Goal: Information Seeking & Learning: Learn about a topic

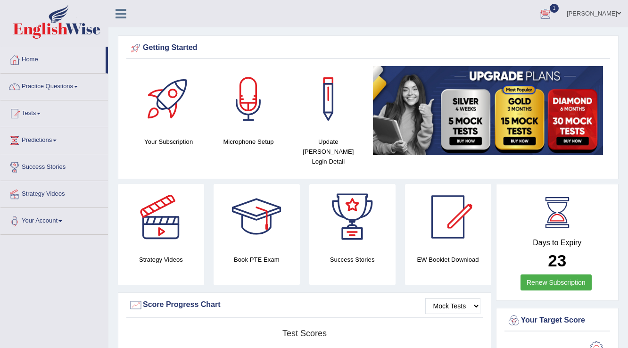
click at [560, 7] on span "1" at bounding box center [554, 8] width 9 height 9
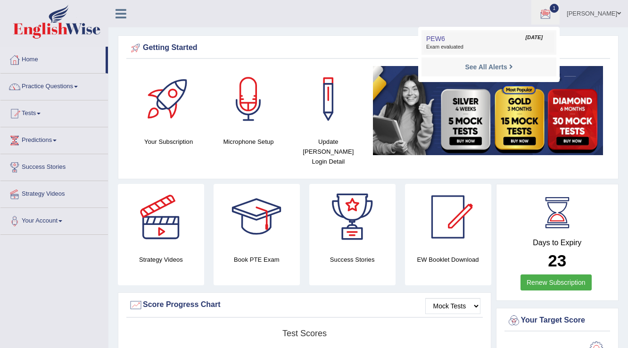
click at [479, 45] on span "Exam evaluated" at bounding box center [490, 47] width 126 height 8
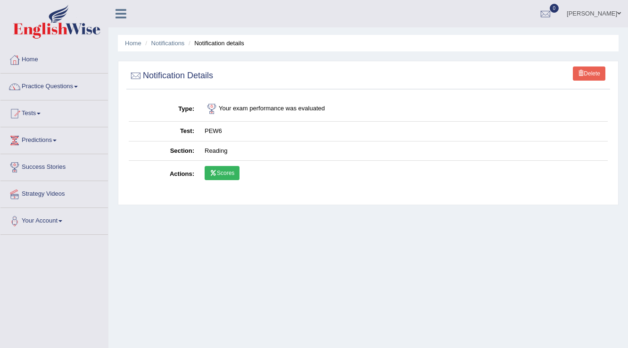
click at [222, 172] on link "Scores" at bounding box center [222, 173] width 35 height 14
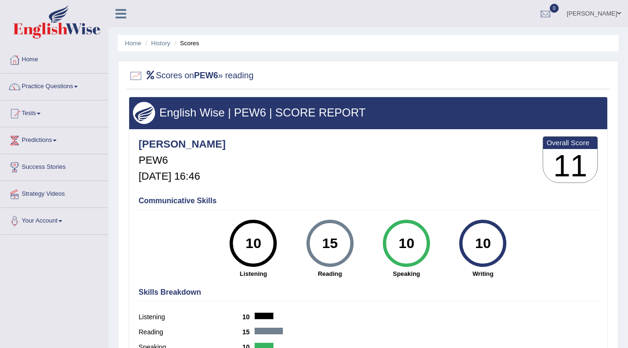
click at [77, 87] on span at bounding box center [76, 87] width 4 height 2
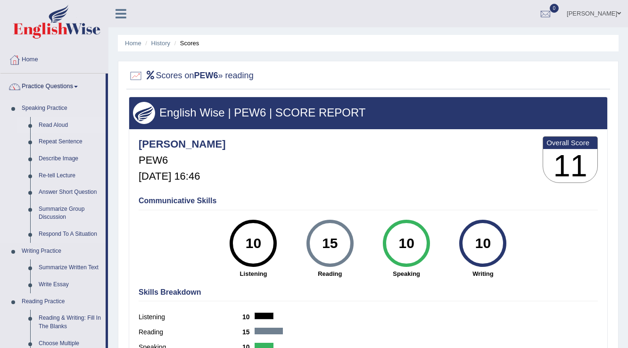
click at [59, 125] on link "Read Aloud" at bounding box center [69, 125] width 71 height 17
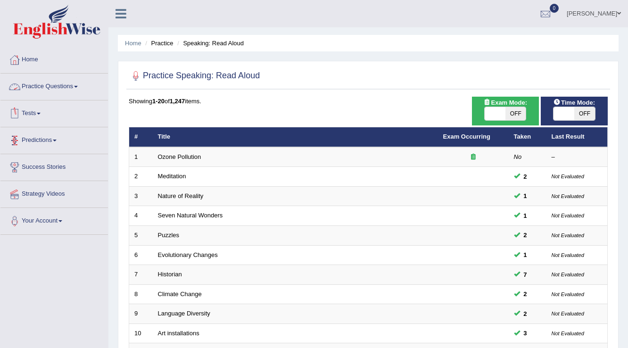
click at [78, 87] on span at bounding box center [76, 87] width 4 height 2
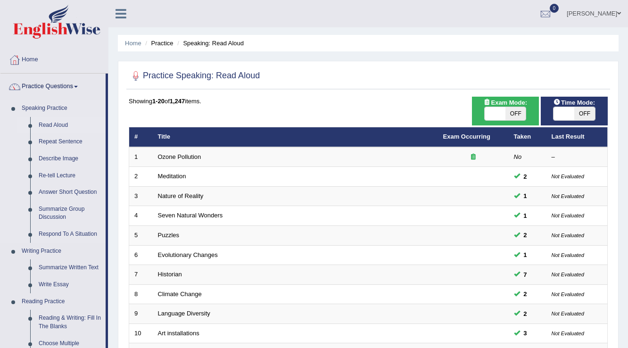
click at [62, 124] on link "Read Aloud" at bounding box center [69, 125] width 71 height 17
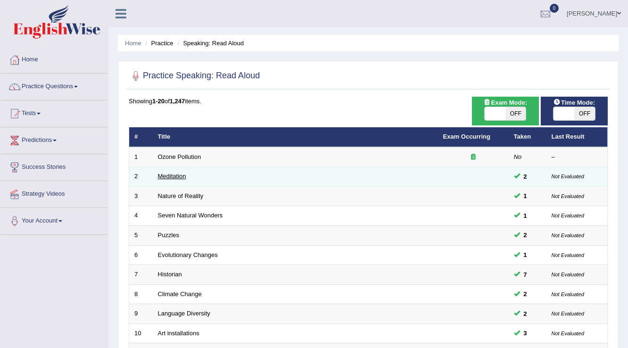
click at [180, 176] on link "Meditation" at bounding box center [172, 176] width 28 height 7
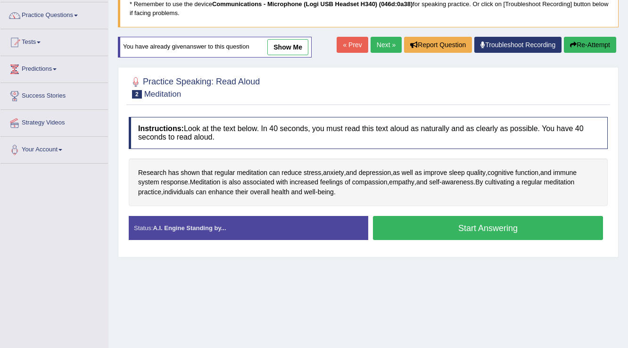
scroll to position [75, 0]
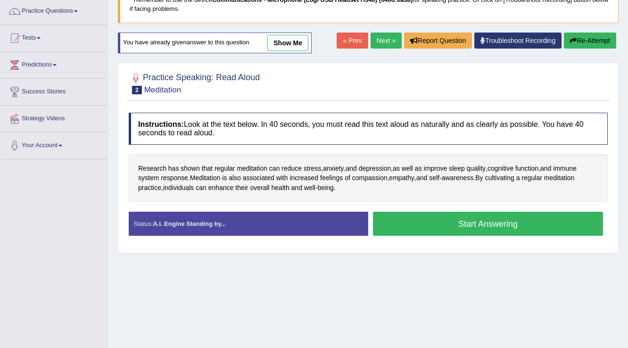
click at [451, 222] on button "Start Answering" at bounding box center [488, 224] width 230 height 24
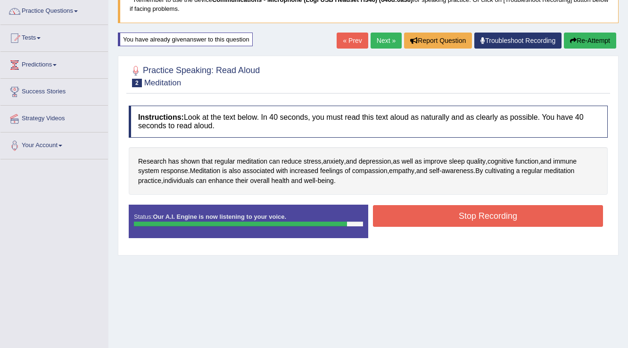
click at [497, 211] on button "Stop Recording" at bounding box center [488, 216] width 230 height 22
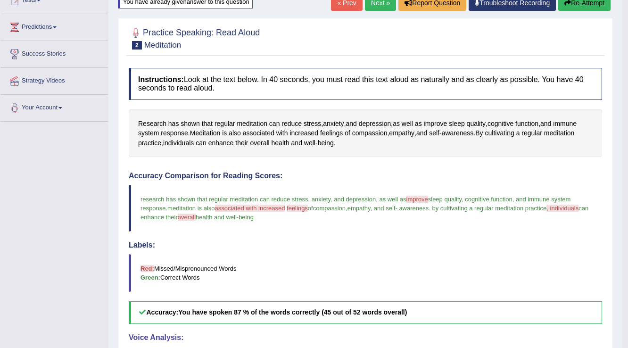
scroll to position [38, 0]
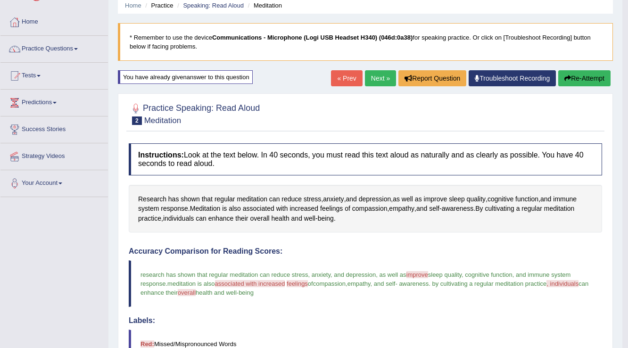
click at [584, 78] on button "Re-Attempt" at bounding box center [585, 78] width 52 height 16
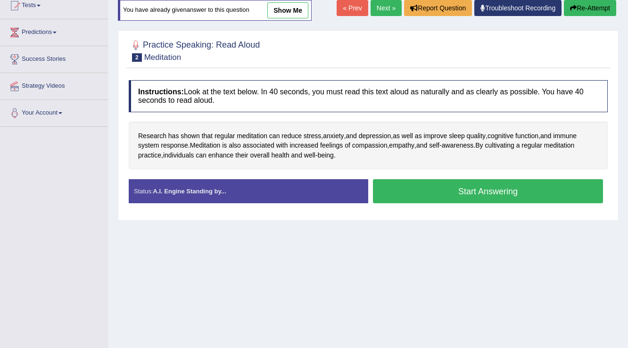
scroll to position [113, 0]
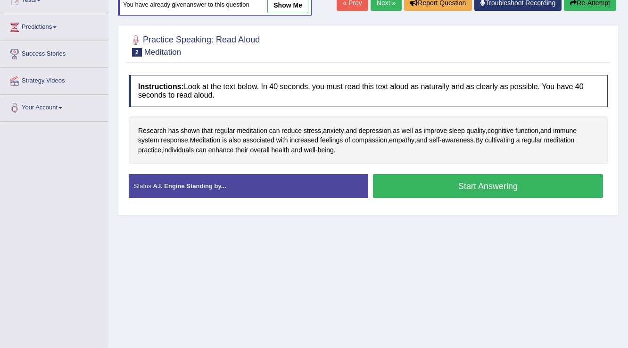
click at [418, 182] on button "Start Answering" at bounding box center [488, 186] width 230 height 24
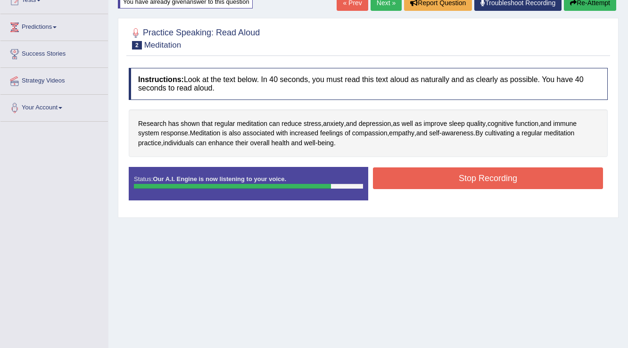
click at [427, 180] on button "Stop Recording" at bounding box center [488, 178] width 230 height 22
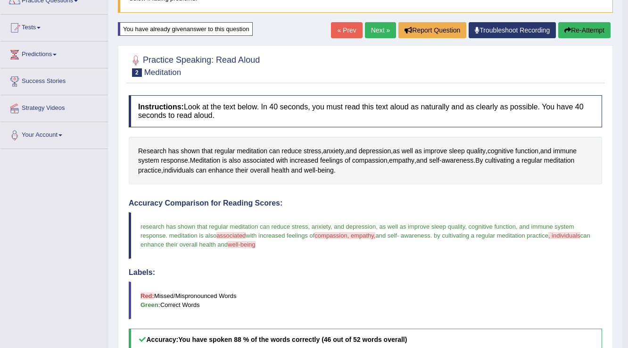
scroll to position [75, 0]
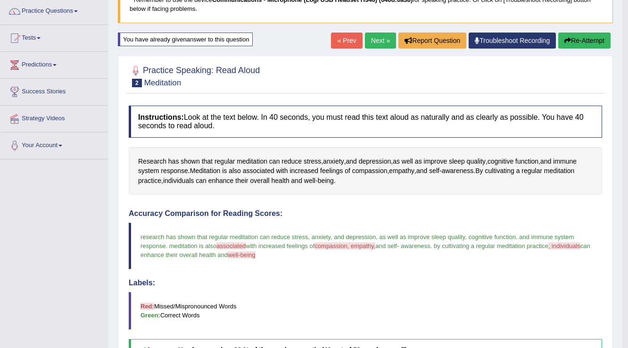
click at [579, 41] on button "Re-Attempt" at bounding box center [585, 41] width 52 height 16
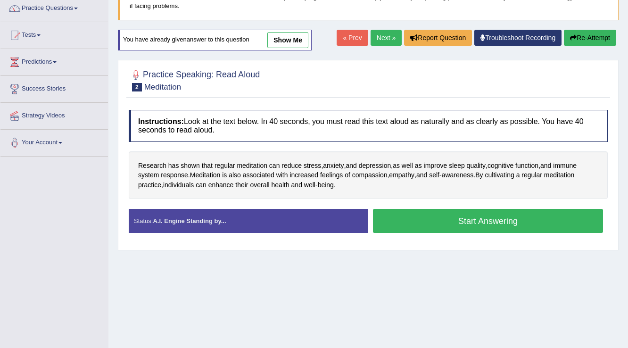
click at [464, 215] on button "Start Answering" at bounding box center [488, 221] width 230 height 24
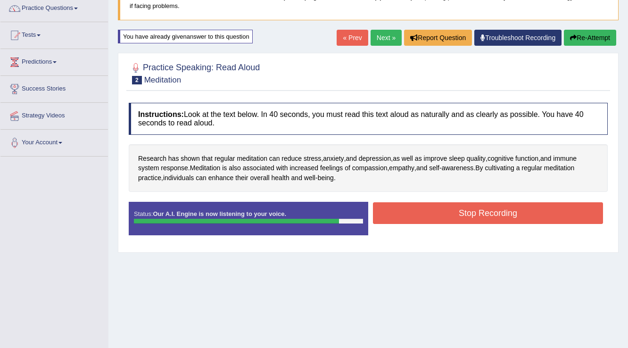
click at [469, 213] on button "Stop Recording" at bounding box center [488, 213] width 230 height 22
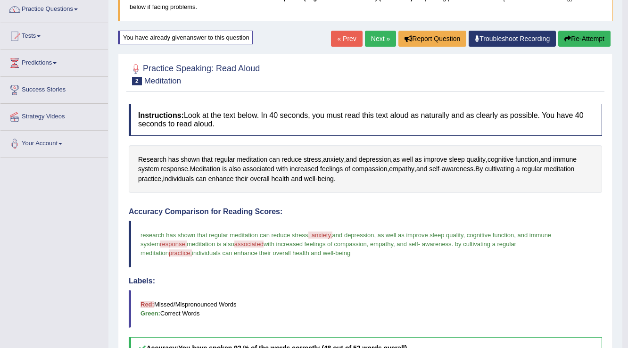
scroll to position [78, 0]
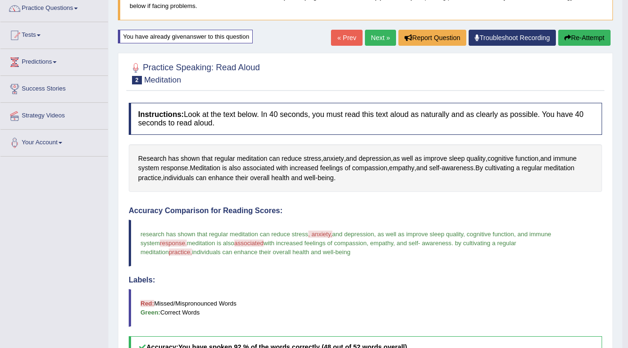
click at [585, 39] on button "Re-Attempt" at bounding box center [585, 38] width 52 height 16
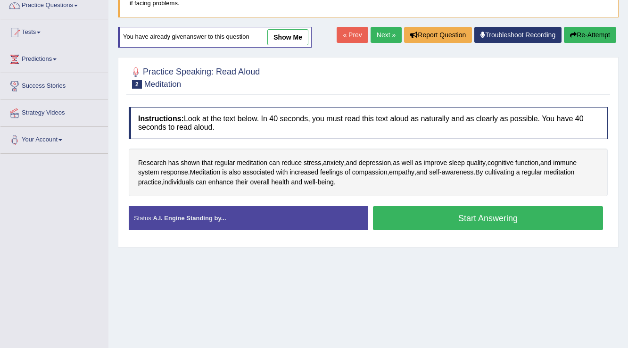
click at [442, 215] on button "Start Answering" at bounding box center [488, 218] width 230 height 24
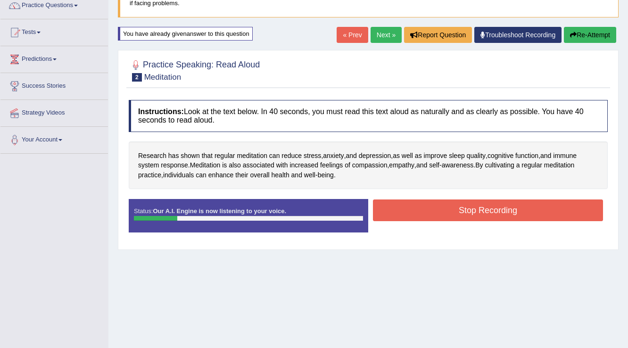
click at [444, 212] on button "Stop Recording" at bounding box center [488, 211] width 230 height 22
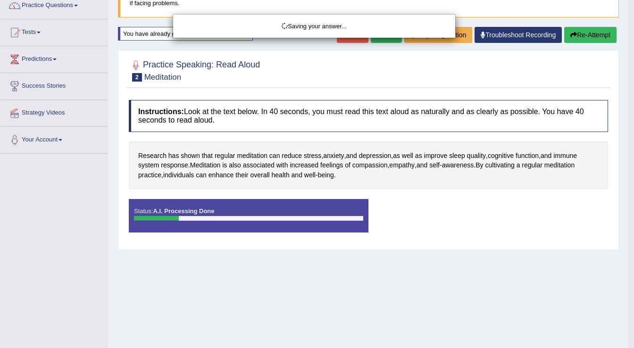
click at [585, 37] on div "Saving your answer..." at bounding box center [317, 174] width 634 height 348
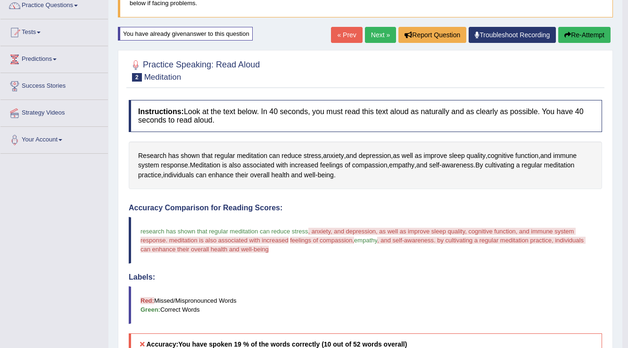
click at [585, 36] on button "Re-Attempt" at bounding box center [585, 35] width 52 height 16
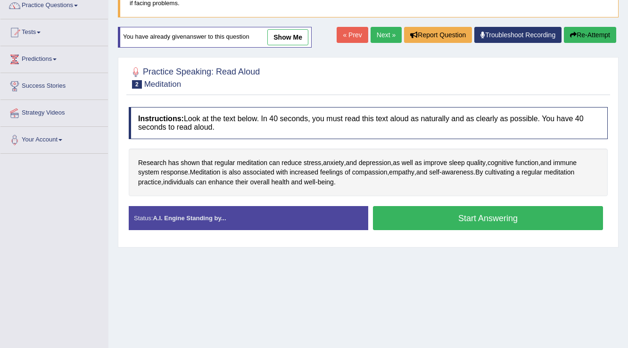
click at [476, 214] on button "Start Answering" at bounding box center [488, 218] width 230 height 24
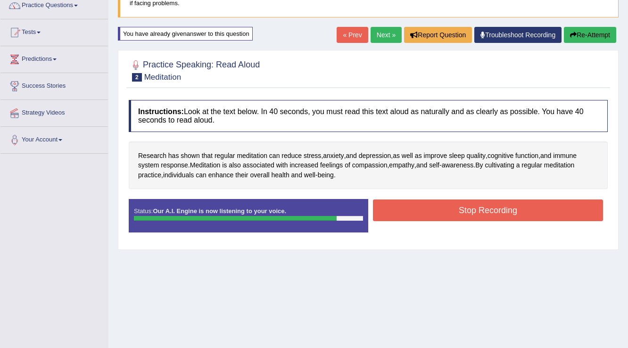
click at [476, 214] on button "Stop Recording" at bounding box center [488, 211] width 230 height 22
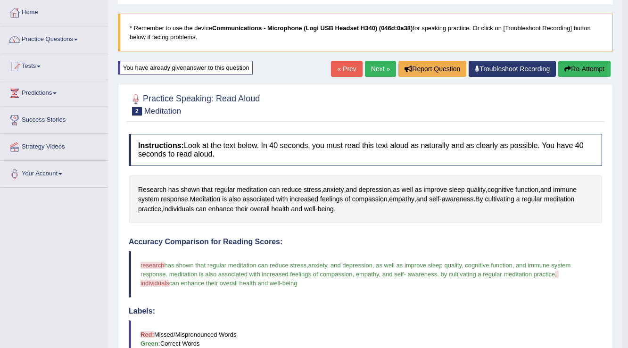
scroll to position [43, 0]
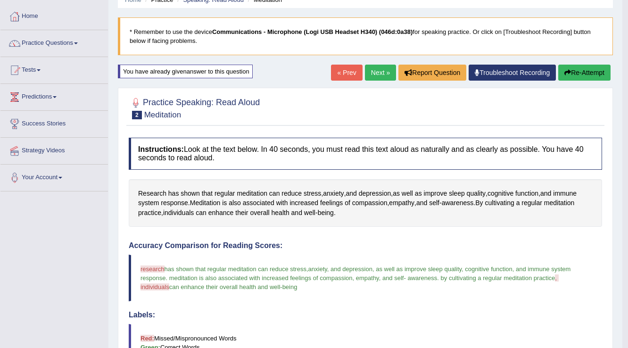
click at [382, 74] on link "Next »" at bounding box center [380, 73] width 31 height 16
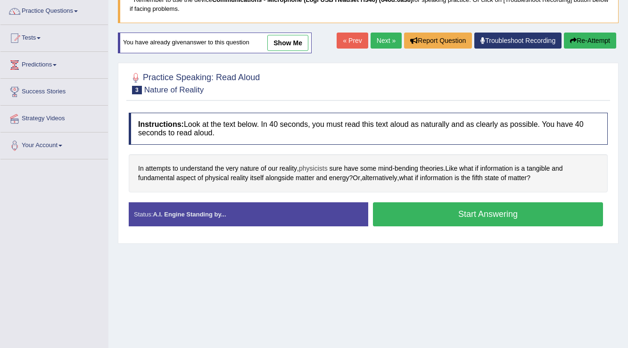
click at [321, 167] on span "physicists" at bounding box center [313, 169] width 29 height 10
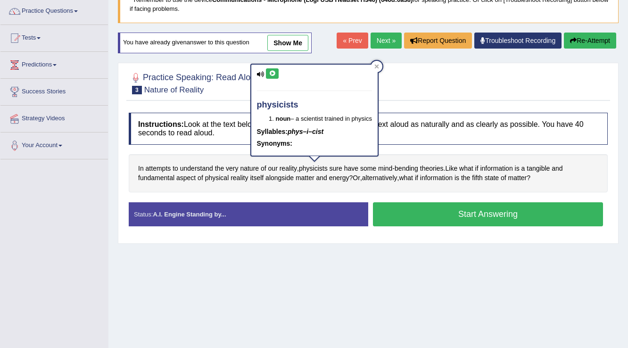
click at [274, 74] on icon at bounding box center [272, 74] width 7 height 6
click at [402, 81] on div at bounding box center [368, 82] width 479 height 29
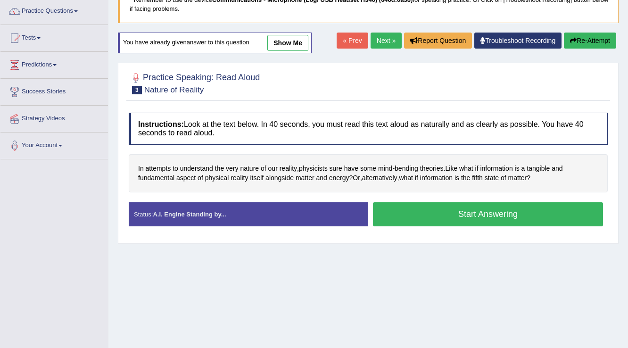
click at [285, 45] on link "show me" at bounding box center [288, 43] width 41 height 16
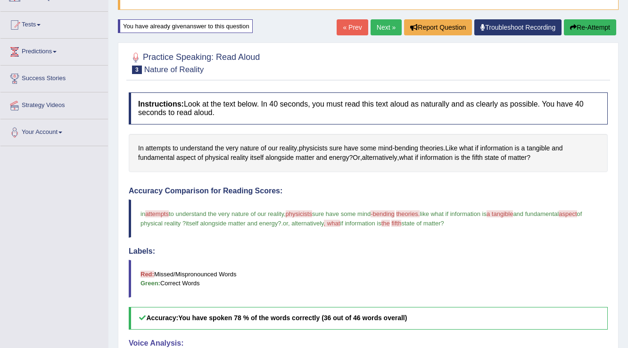
scroll to position [75, 0]
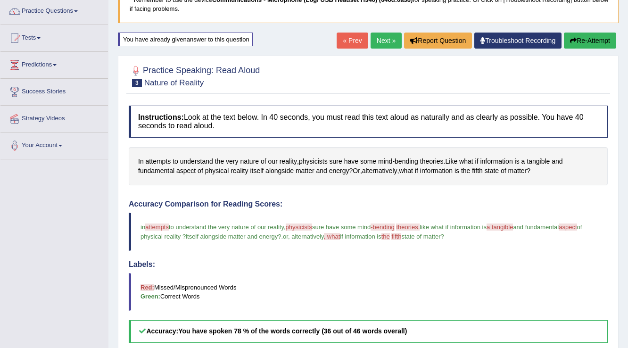
click at [586, 40] on button "Re-Attempt" at bounding box center [590, 41] width 52 height 16
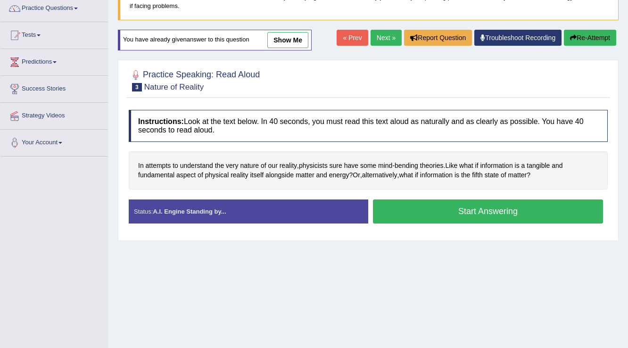
click at [435, 208] on button "Start Answering" at bounding box center [488, 212] width 230 height 24
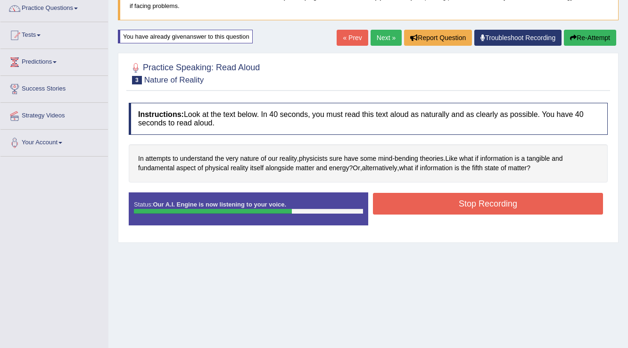
click at [433, 207] on button "Stop Recording" at bounding box center [488, 204] width 230 height 22
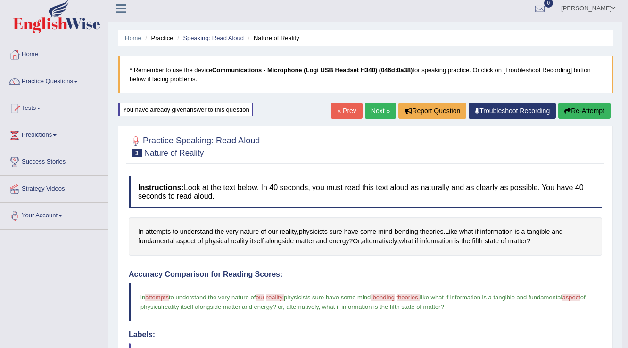
scroll to position [3, 0]
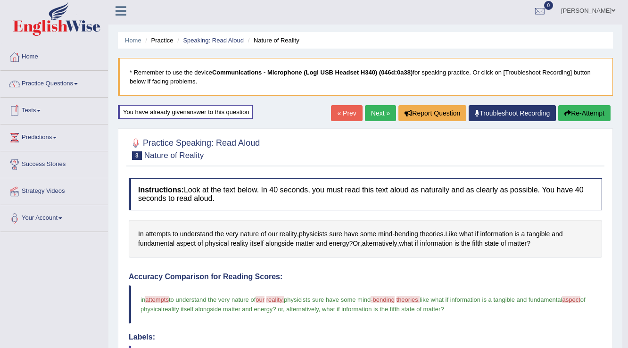
click at [41, 110] on span at bounding box center [39, 111] width 4 height 2
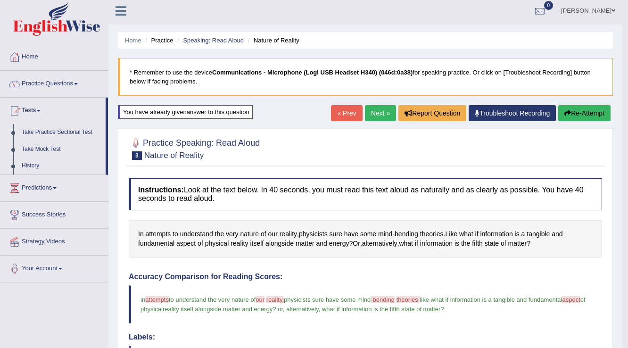
click at [170, 40] on li "Practice" at bounding box center [158, 40] width 30 height 9
click at [165, 40] on li "Practice" at bounding box center [158, 40] width 30 height 9
click at [85, 131] on link "Take Practice Sectional Test" at bounding box center [61, 132] width 88 height 17
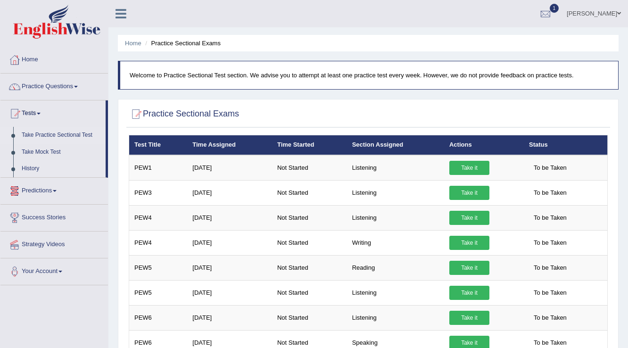
click at [30, 164] on link "History" at bounding box center [61, 168] width 88 height 17
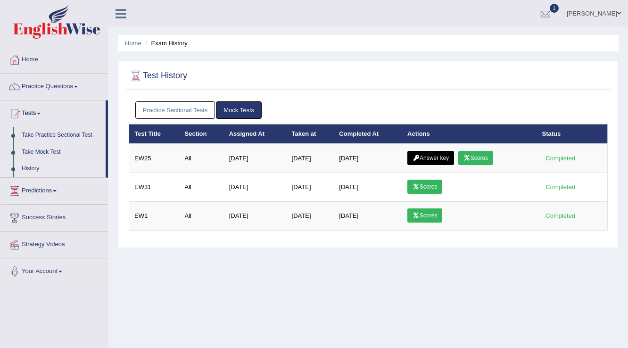
click at [196, 112] on link "Practice Sectional Tests" at bounding box center [175, 109] width 80 height 17
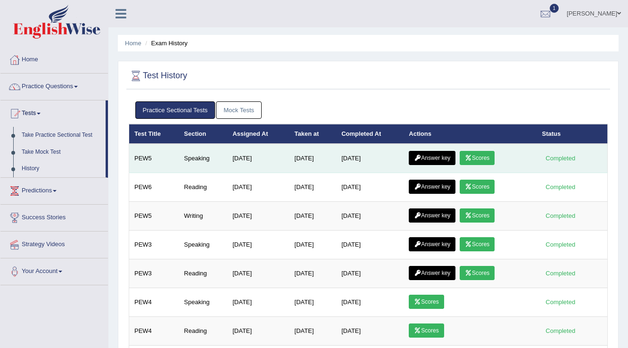
click at [426, 159] on link "Answer key" at bounding box center [432, 158] width 47 height 14
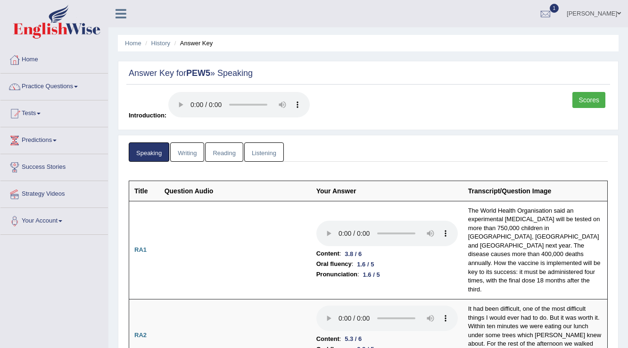
click at [583, 101] on link "Scores" at bounding box center [589, 100] width 33 height 16
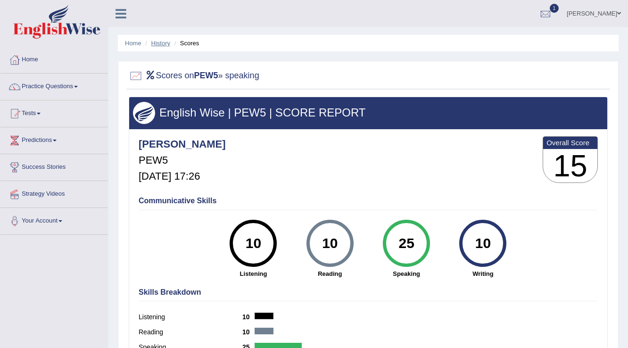
click at [165, 45] on link "History" at bounding box center [160, 43] width 19 height 7
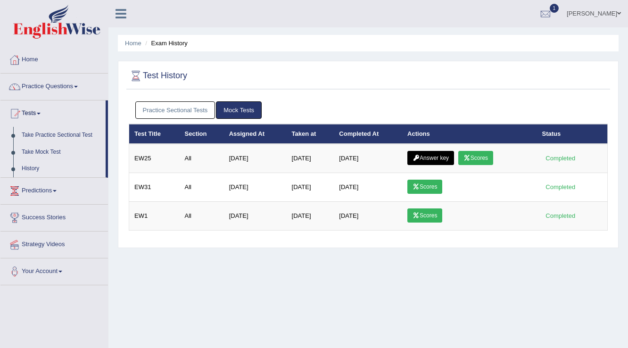
click at [194, 101] on link "Practice Sectional Tests" at bounding box center [175, 109] width 80 height 17
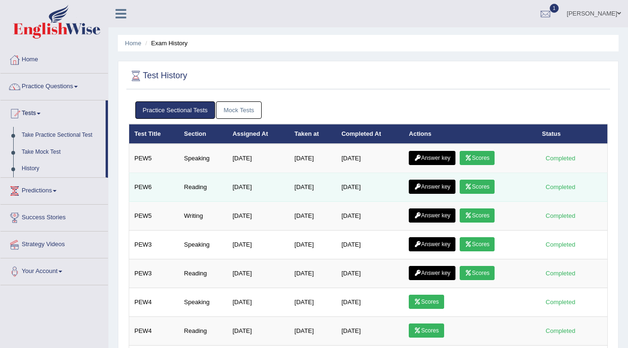
click at [418, 187] on icon at bounding box center [417, 187] width 7 height 6
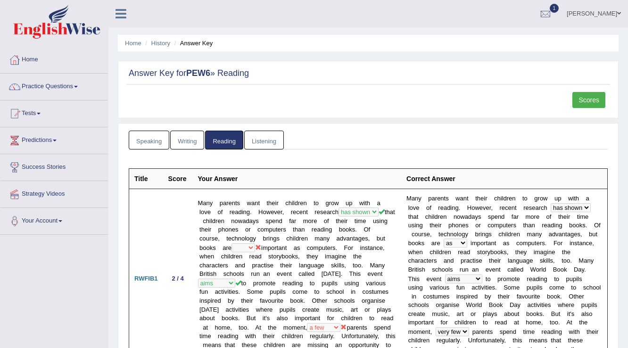
click at [589, 99] on link "Scores" at bounding box center [589, 100] width 33 height 16
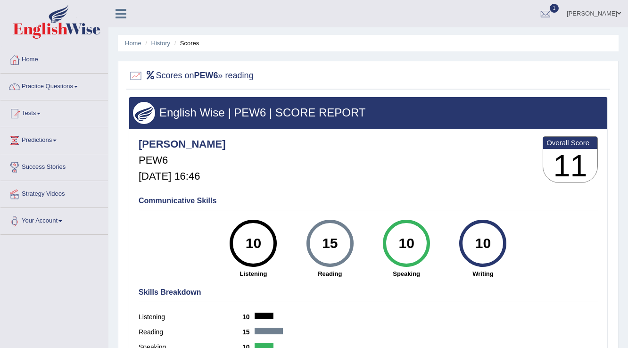
click at [133, 43] on link "Home" at bounding box center [133, 43] width 17 height 7
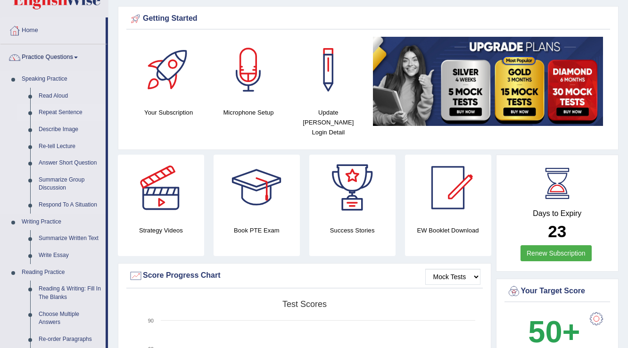
scroll to position [75, 0]
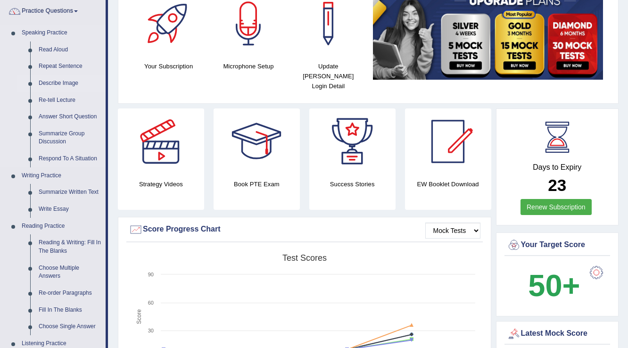
click at [68, 80] on link "Describe Image" at bounding box center [69, 83] width 71 height 17
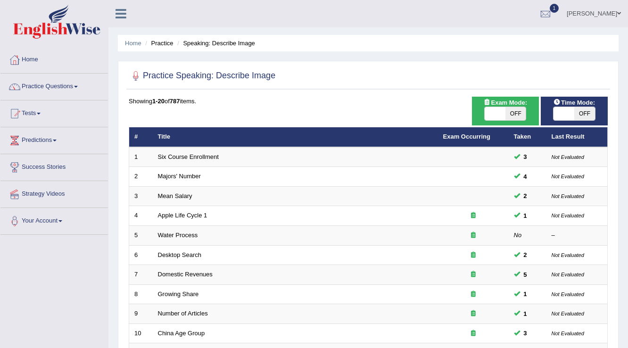
click at [67, 85] on link "Practice Questions" at bounding box center [54, 86] width 108 height 24
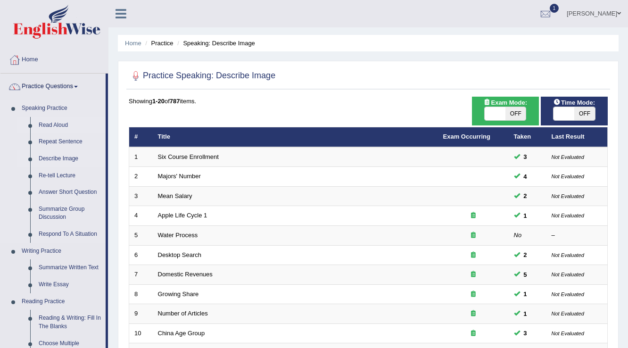
click at [60, 125] on link "Read Aloud" at bounding box center [69, 125] width 71 height 17
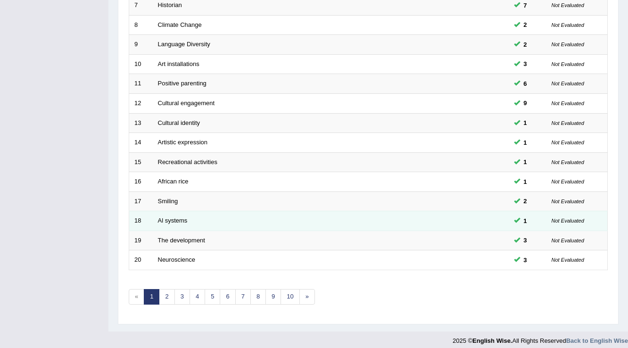
scroll to position [274, 0]
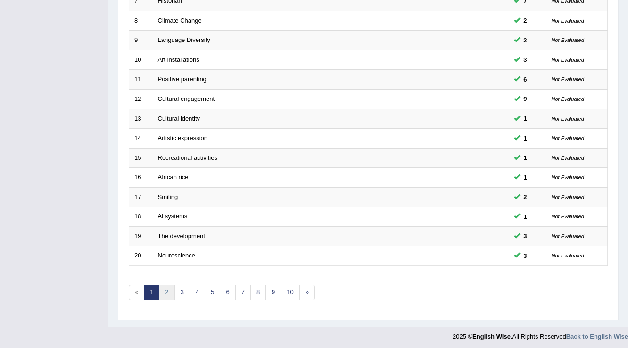
click at [165, 287] on link "2" at bounding box center [167, 293] width 16 height 16
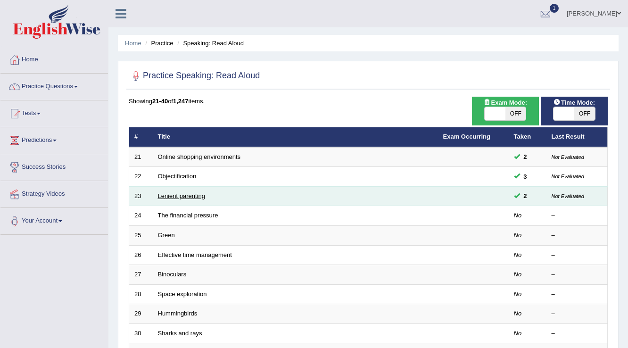
click at [184, 196] on link "Lenient parenting" at bounding box center [181, 196] width 47 height 7
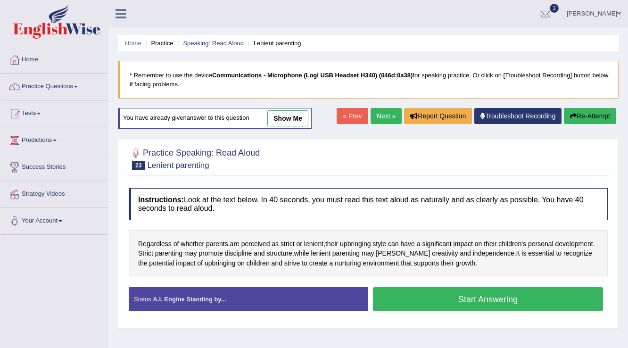
click at [286, 117] on link "show me" at bounding box center [288, 118] width 41 height 16
click at [288, 118] on div "Home Practice Speaking: Read Aloud Lenient parenting * Remember to use the devi…" at bounding box center [369, 236] width 520 height 472
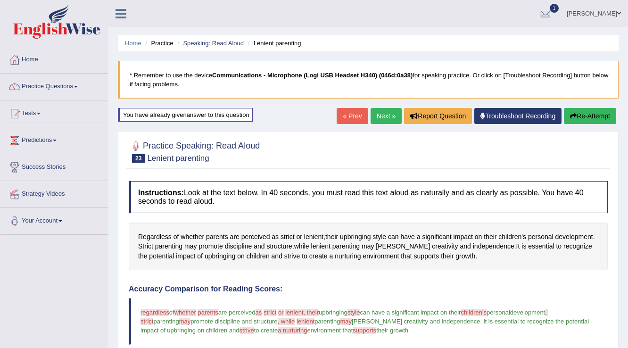
click at [376, 117] on link "Next »" at bounding box center [386, 116] width 31 height 16
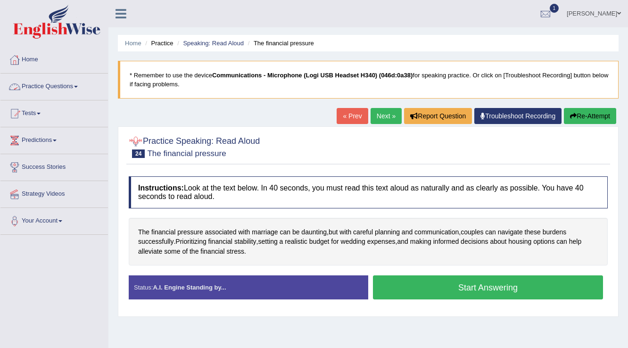
click at [74, 88] on link "Practice Questions" at bounding box center [54, 86] width 108 height 24
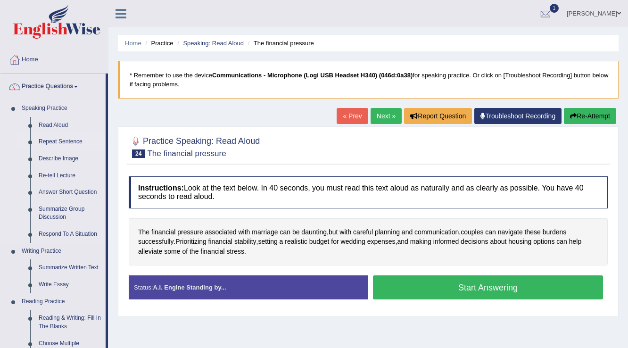
click at [47, 141] on link "Repeat Sentence" at bounding box center [69, 142] width 71 height 17
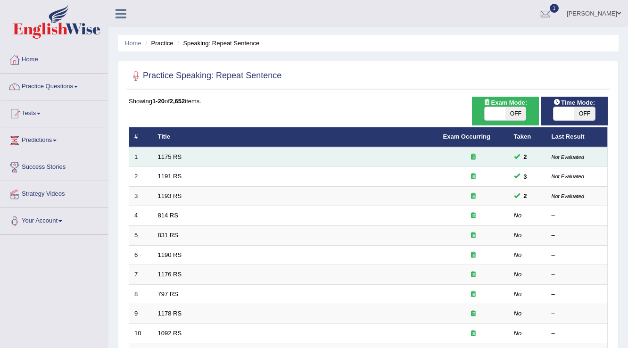
click at [164, 160] on td "1175 RS" at bounding box center [295, 157] width 285 height 20
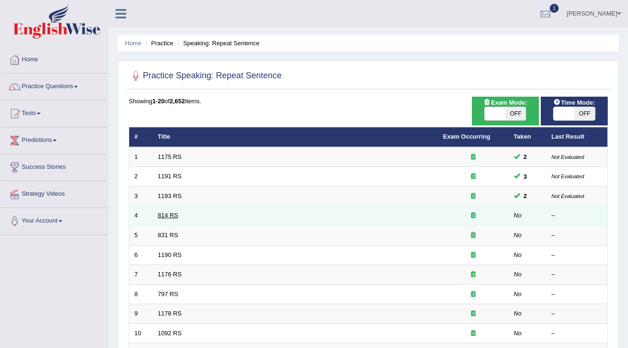
click at [166, 213] on link "814 RS" at bounding box center [168, 215] width 20 height 7
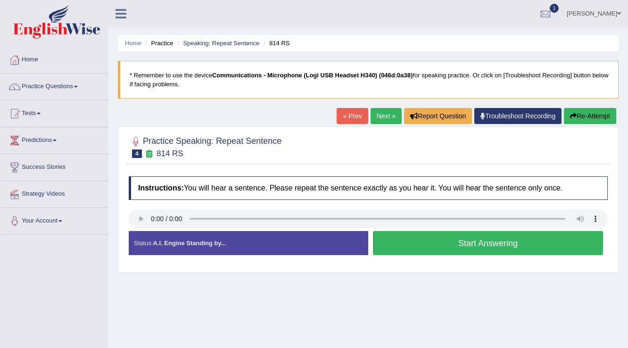
click at [415, 245] on button "Start Answering" at bounding box center [488, 243] width 230 height 24
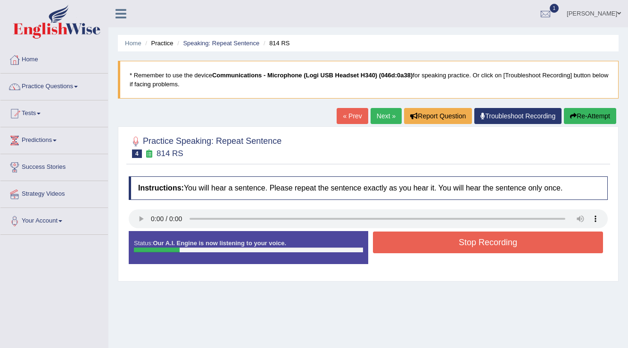
click at [411, 244] on button "Stop Recording" at bounding box center [488, 243] width 230 height 22
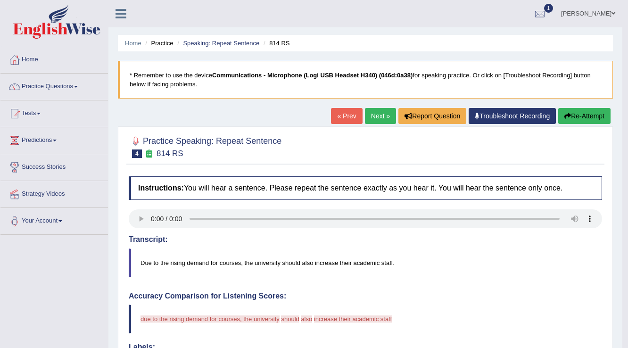
click at [377, 114] on link "Next »" at bounding box center [380, 116] width 31 height 16
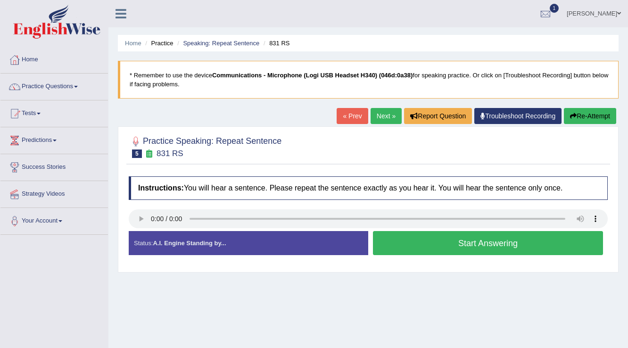
click at [390, 245] on button "Start Answering" at bounding box center [488, 243] width 230 height 24
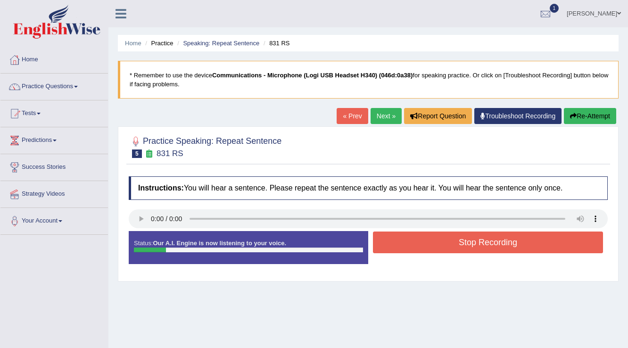
click at [384, 245] on button "Stop Recording" at bounding box center [488, 243] width 230 height 22
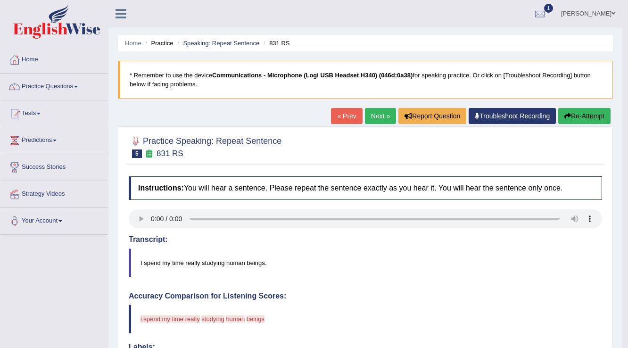
click at [575, 122] on button "Re-Attempt" at bounding box center [585, 116] width 52 height 16
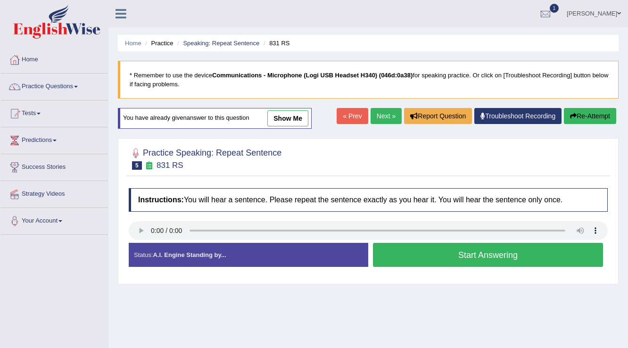
click at [385, 246] on button "Start Answering" at bounding box center [488, 255] width 230 height 24
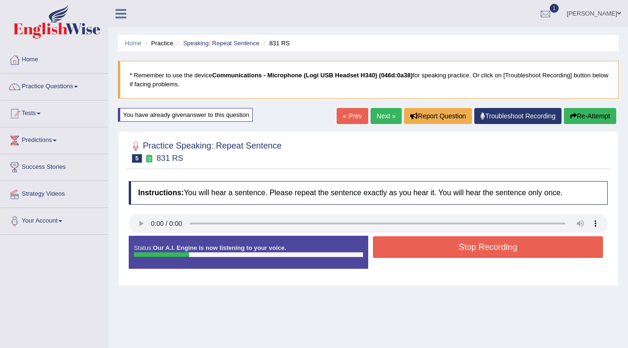
click at [385, 246] on button "Stop Recording" at bounding box center [488, 247] width 230 height 22
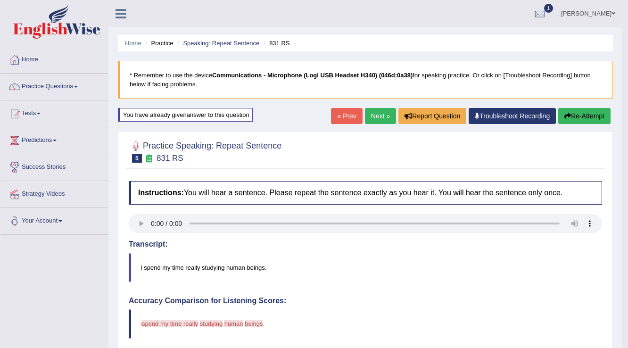
click at [350, 121] on link "« Prev" at bounding box center [346, 116] width 31 height 16
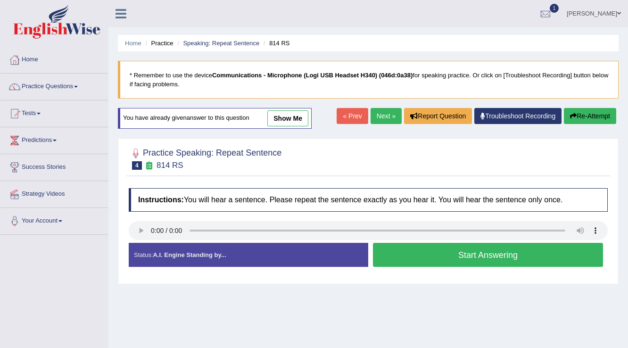
click at [353, 117] on link "« Prev" at bounding box center [352, 116] width 31 height 16
click at [351, 117] on link "« Prev" at bounding box center [352, 116] width 31 height 16
click at [374, 114] on link "Next »" at bounding box center [386, 116] width 31 height 16
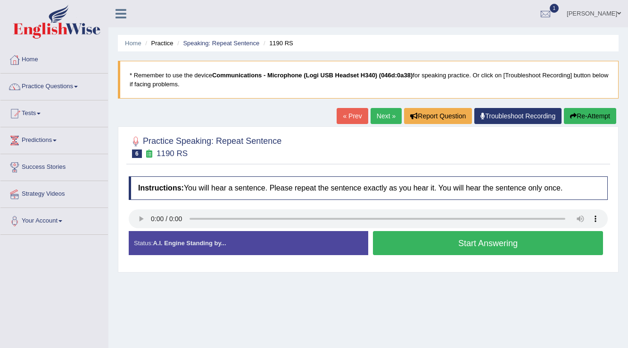
click at [342, 121] on link "« Prev" at bounding box center [352, 116] width 31 height 16
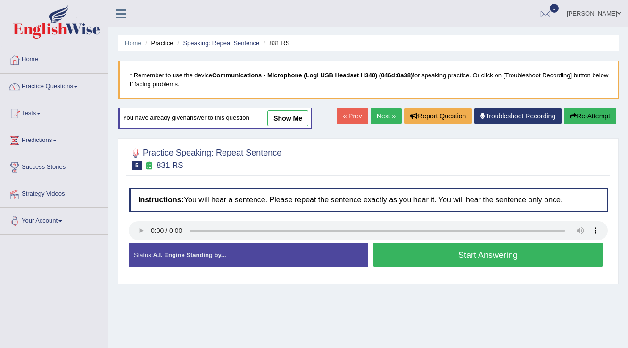
click at [418, 249] on button "Start Answering" at bounding box center [488, 255] width 230 height 24
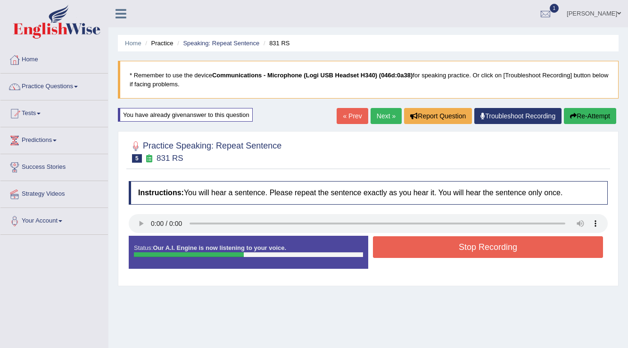
click at [441, 249] on button "Stop Recording" at bounding box center [488, 247] width 230 height 22
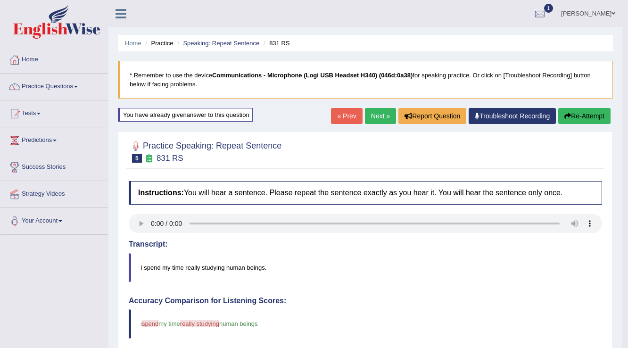
click at [376, 120] on link "Next »" at bounding box center [380, 116] width 31 height 16
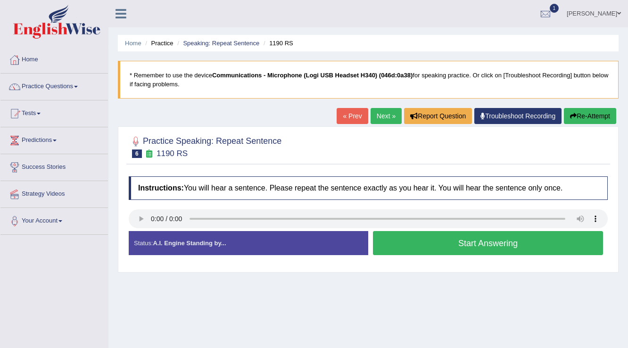
click at [377, 109] on link "Next »" at bounding box center [386, 116] width 31 height 16
click at [402, 243] on button "Start Answering" at bounding box center [488, 243] width 230 height 24
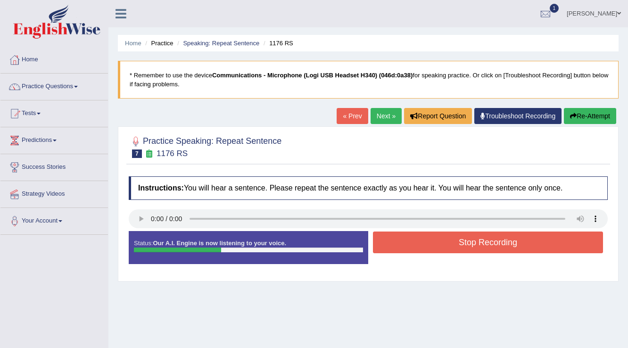
click at [403, 243] on button "Stop Recording" at bounding box center [488, 243] width 230 height 22
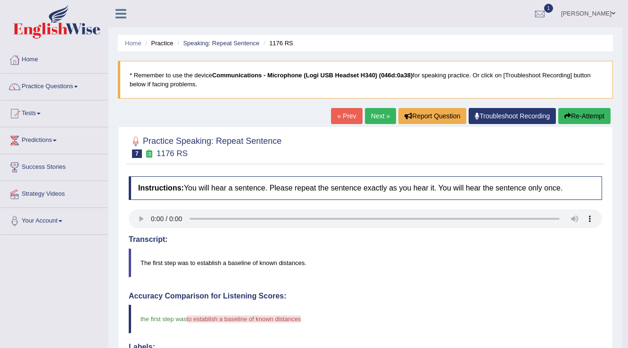
click at [383, 121] on link "Next »" at bounding box center [380, 116] width 31 height 16
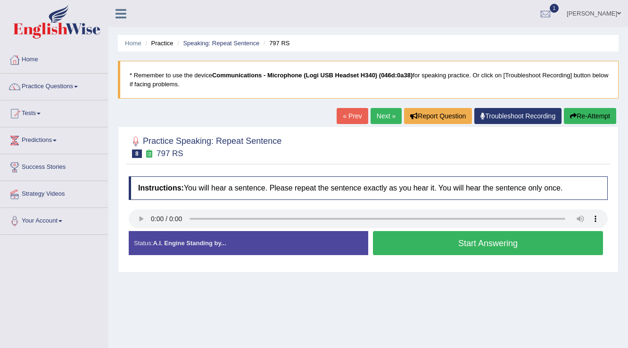
click at [425, 250] on button "Start Answering" at bounding box center [488, 243] width 230 height 24
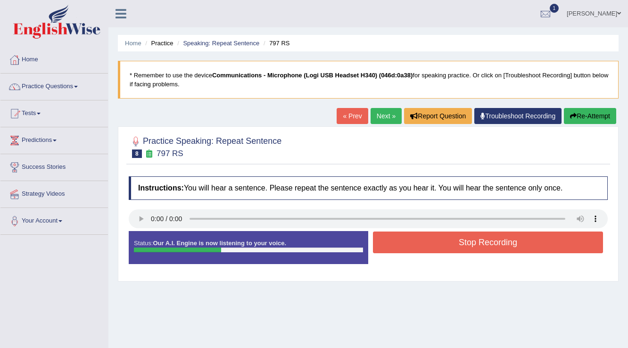
click at [425, 250] on button "Stop Recording" at bounding box center [488, 243] width 230 height 22
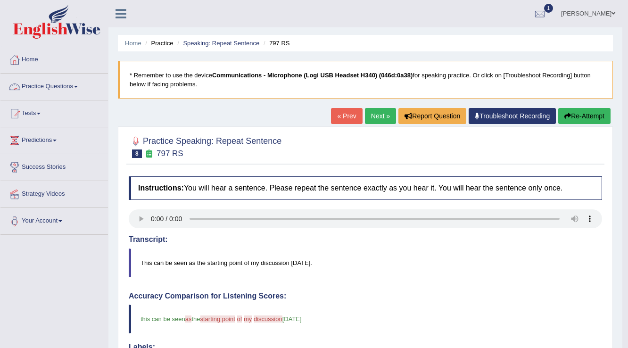
click at [66, 87] on link "Practice Questions" at bounding box center [54, 86] width 108 height 24
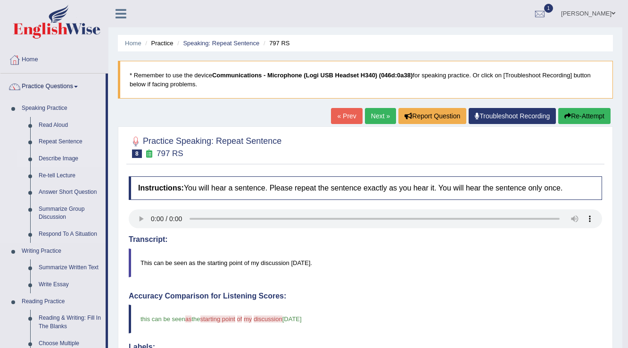
click at [49, 156] on link "Describe Image" at bounding box center [69, 159] width 71 height 17
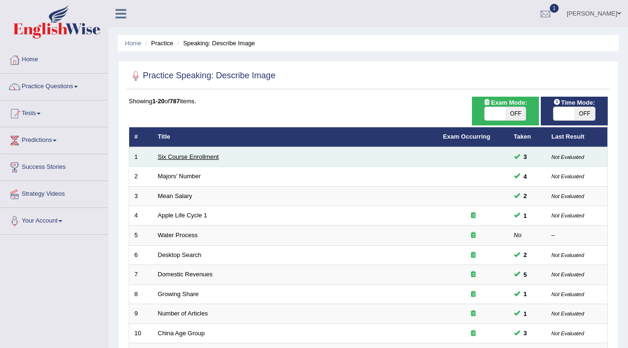
click at [216, 153] on link "Six Course Enrollment" at bounding box center [188, 156] width 61 height 7
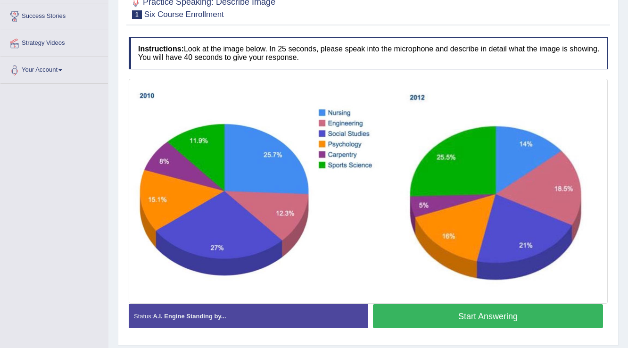
click at [413, 308] on button "Start Answering" at bounding box center [488, 316] width 230 height 24
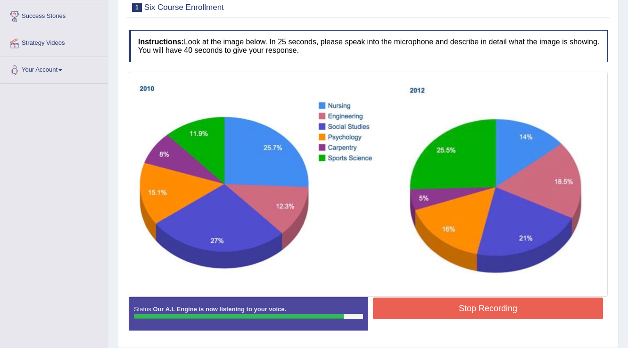
click at [415, 310] on button "Stop Recording" at bounding box center [488, 309] width 230 height 22
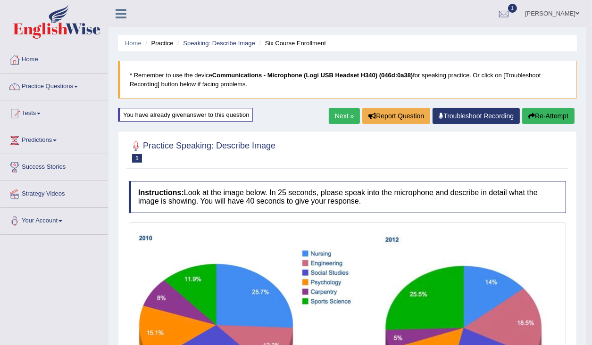
click at [329, 113] on link "Next »" at bounding box center [344, 116] width 31 height 16
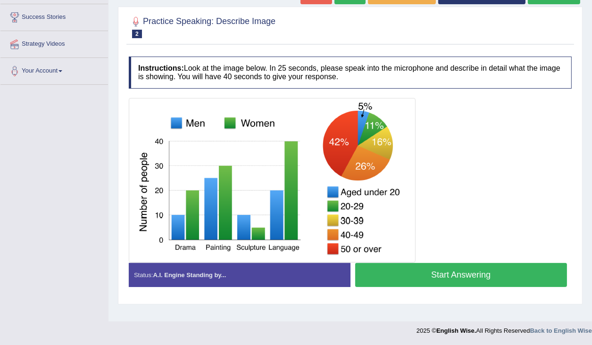
click at [533, 268] on button "Start Answering" at bounding box center [461, 275] width 212 height 24
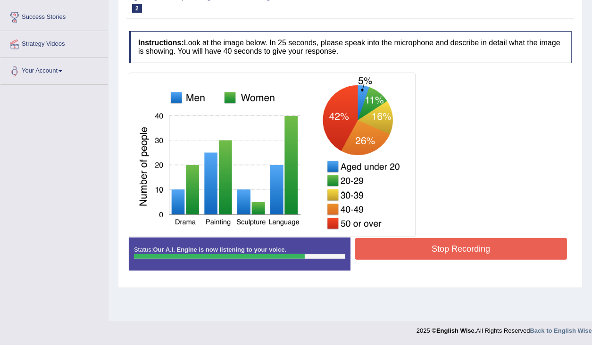
click at [393, 244] on button "Stop Recording" at bounding box center [461, 249] width 212 height 22
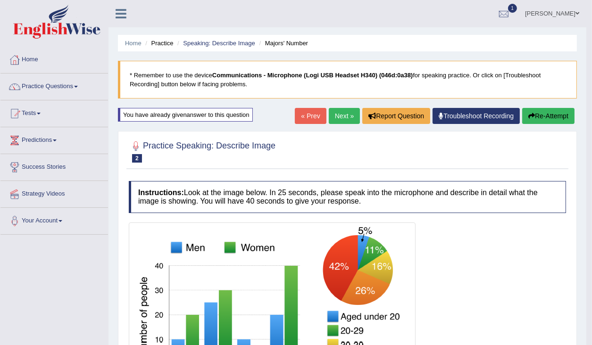
click at [547, 117] on button "Re-Attempt" at bounding box center [548, 116] width 52 height 16
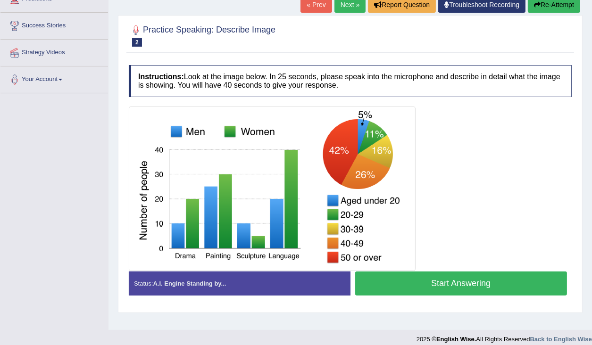
scroll to position [150, 0]
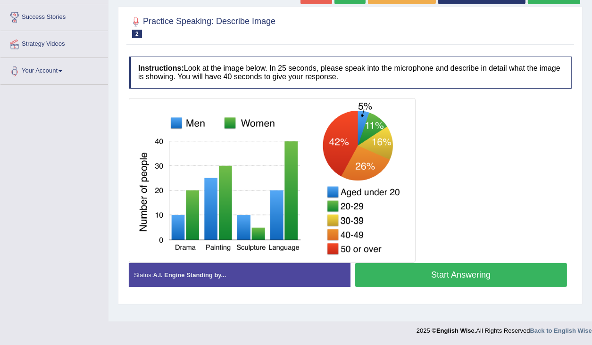
click at [376, 279] on button "Start Answering" at bounding box center [461, 275] width 212 height 24
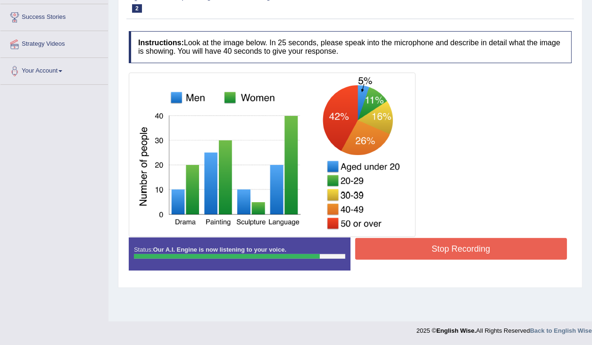
click at [374, 251] on button "Stop Recording" at bounding box center [461, 249] width 212 height 22
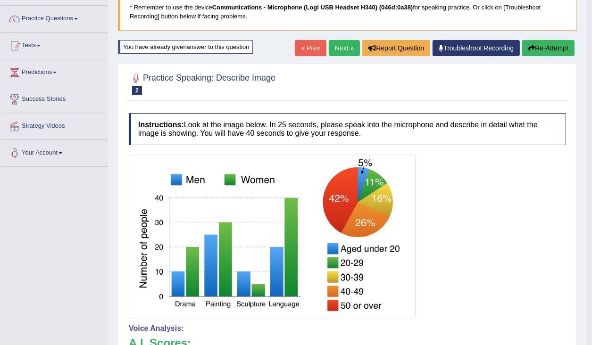
scroll to position [75, 0]
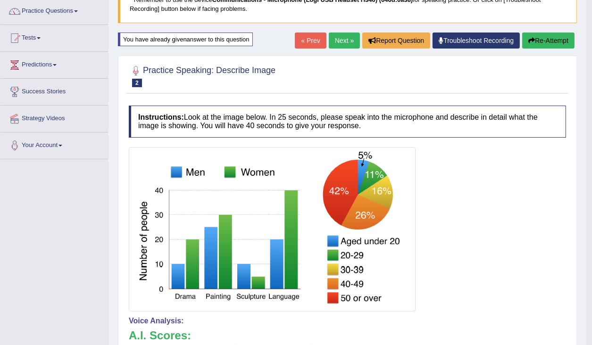
click at [349, 39] on link "Next »" at bounding box center [344, 41] width 31 height 16
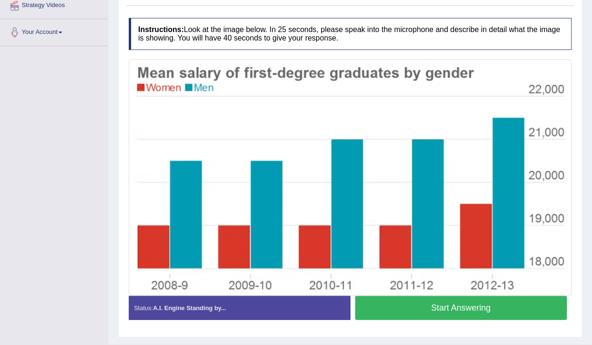
scroll to position [210, 0]
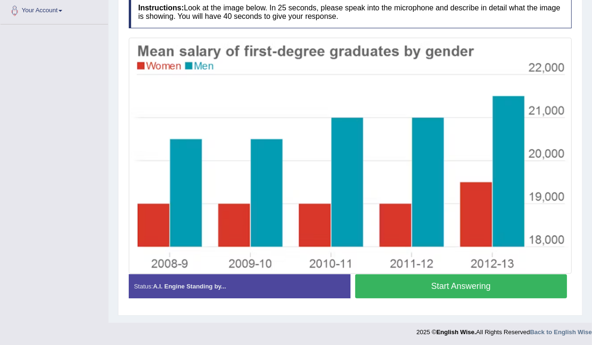
click at [490, 287] on button "Start Answering" at bounding box center [461, 287] width 212 height 24
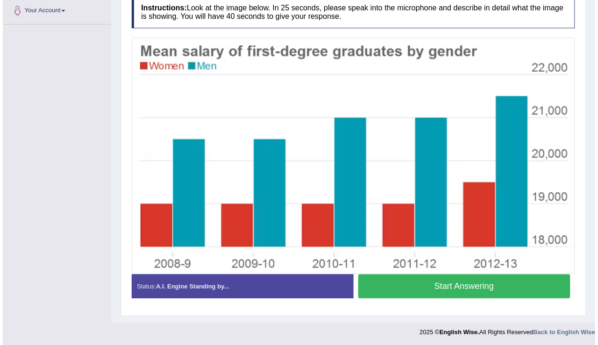
scroll to position [185, 0]
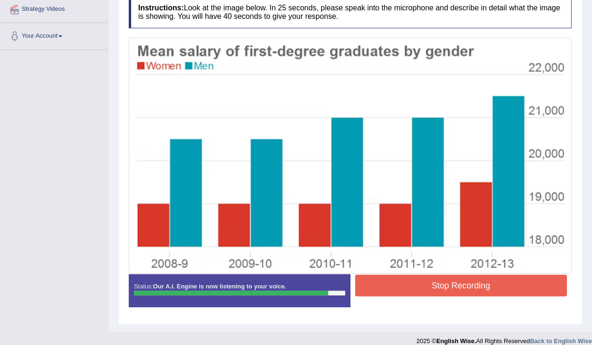
click at [402, 285] on button "Stop Recording" at bounding box center [461, 286] width 212 height 22
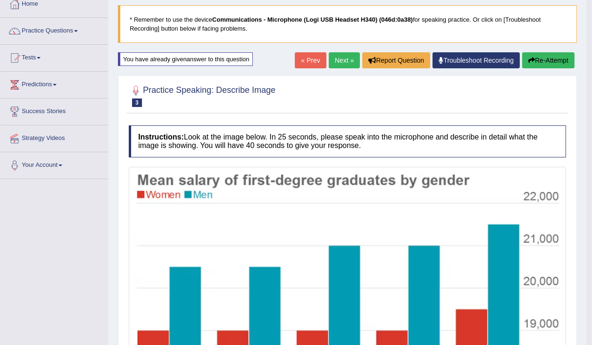
scroll to position [0, 0]
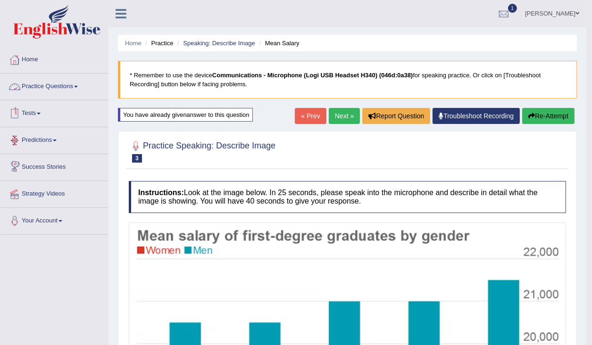
click at [74, 88] on link "Practice Questions" at bounding box center [54, 86] width 108 height 24
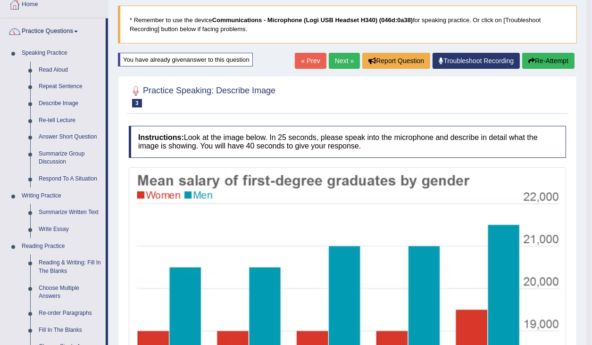
scroll to position [53, 0]
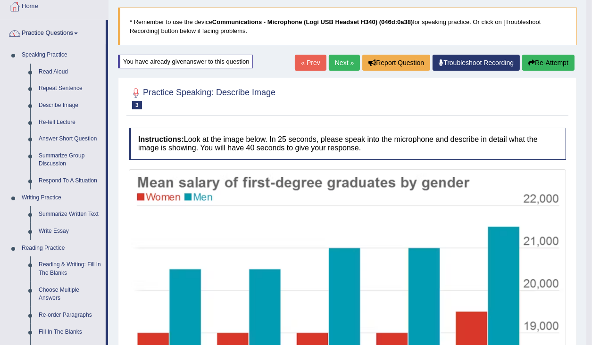
click at [538, 62] on button "Re-Attempt" at bounding box center [548, 63] width 52 height 16
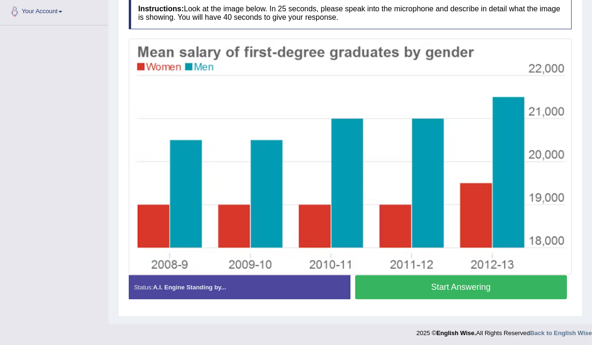
scroll to position [210, 0]
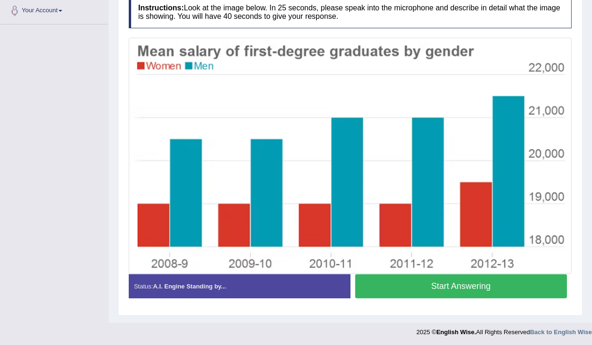
click at [477, 285] on button "Start Answering" at bounding box center [461, 287] width 212 height 24
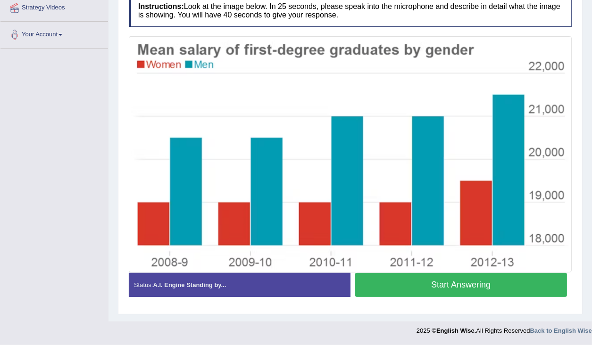
scroll to position [185, 0]
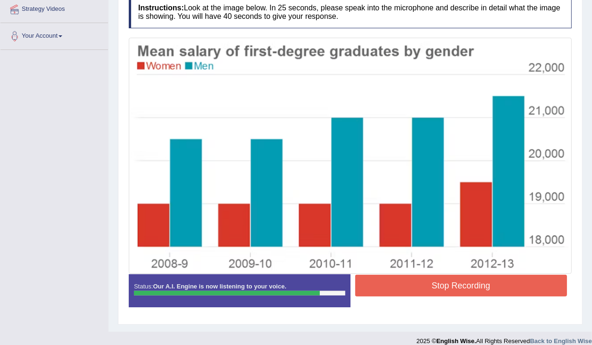
click at [481, 283] on button "Stop Recording" at bounding box center [461, 286] width 212 height 22
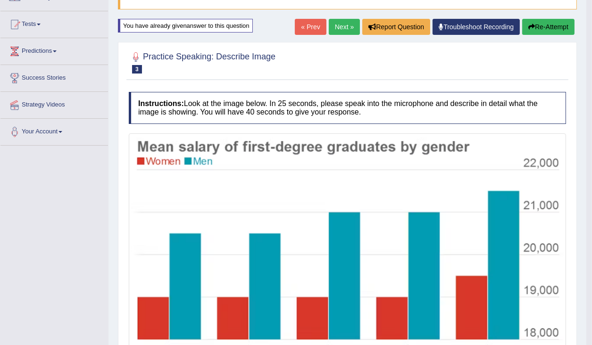
scroll to position [72, 0]
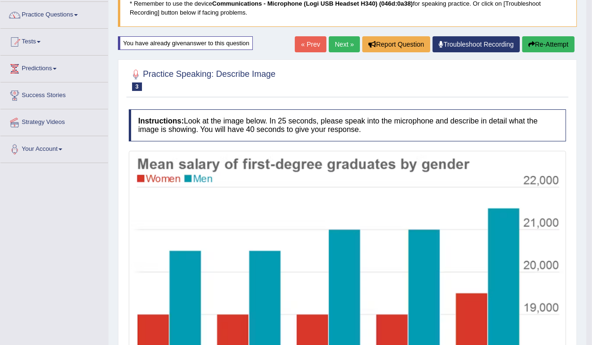
click at [547, 43] on button "Re-Attempt" at bounding box center [548, 44] width 52 height 16
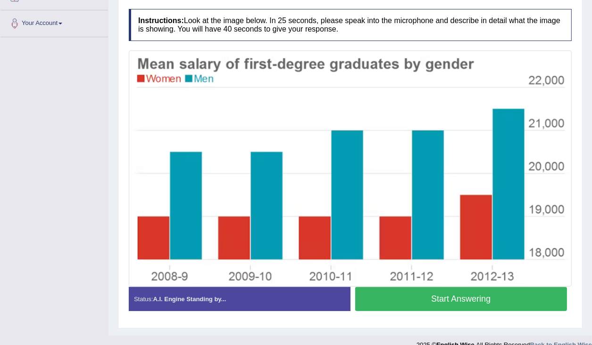
scroll to position [210, 0]
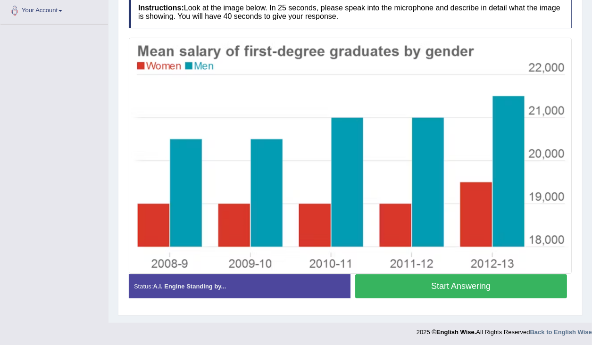
click at [462, 284] on button "Start Answering" at bounding box center [461, 287] width 212 height 24
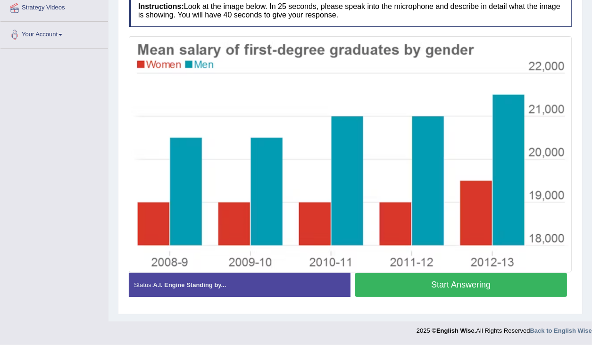
scroll to position [185, 0]
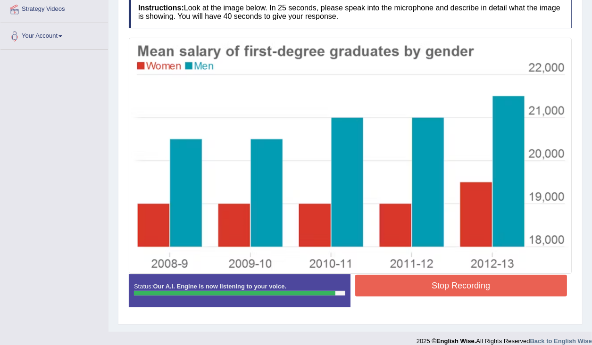
click at [455, 283] on button "Stop Recording" at bounding box center [461, 286] width 212 height 22
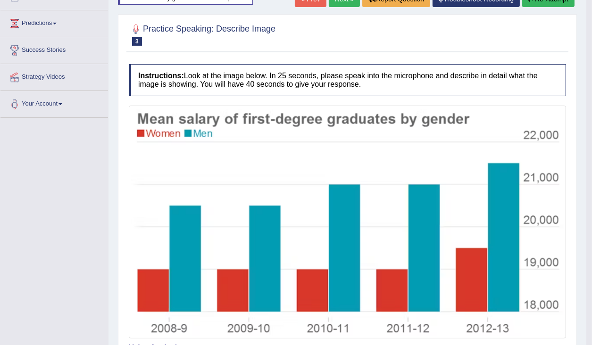
scroll to position [109, 0]
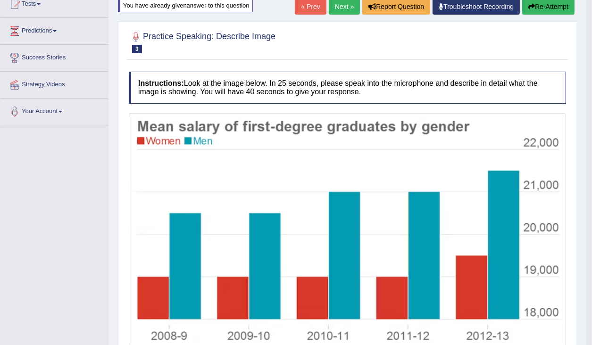
click at [533, 8] on icon "button" at bounding box center [531, 6] width 7 height 7
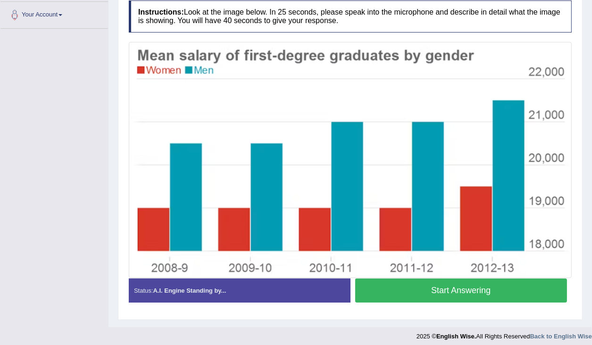
scroll to position [210, 0]
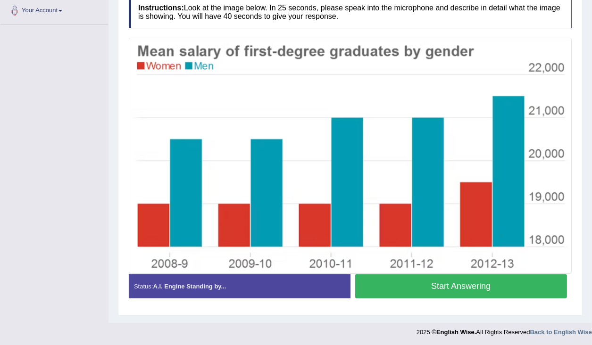
click at [439, 284] on button "Start Answering" at bounding box center [461, 287] width 212 height 24
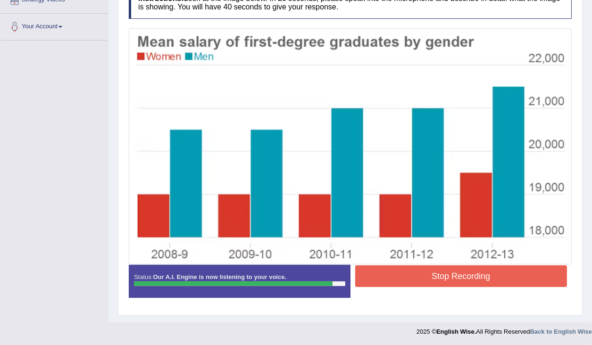
click at [504, 270] on button "Stop Recording" at bounding box center [461, 277] width 212 height 22
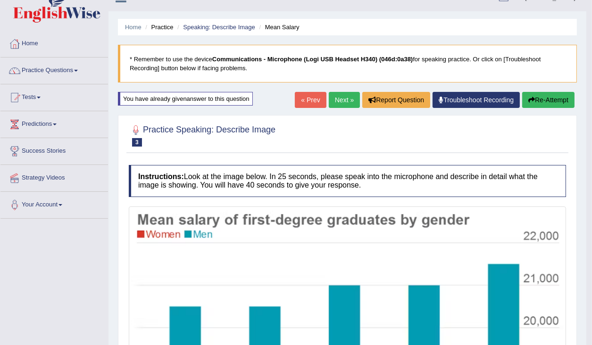
scroll to position [6, 0]
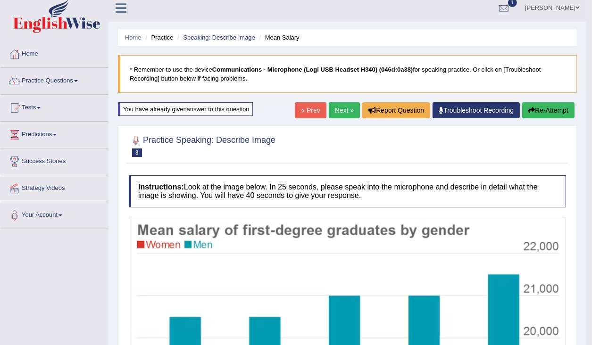
click at [529, 108] on icon "button" at bounding box center [531, 110] width 7 height 7
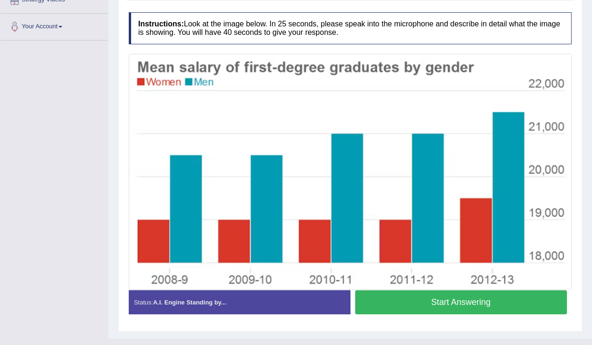
scroll to position [210, 0]
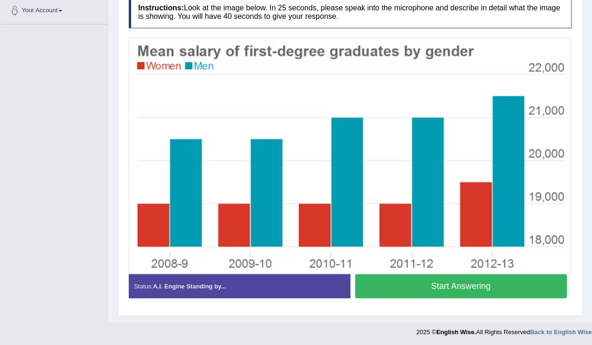
click at [477, 286] on button "Start Answering" at bounding box center [461, 287] width 212 height 24
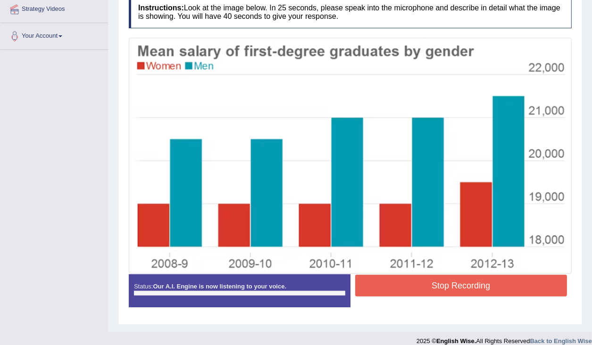
scroll to position [194, 0]
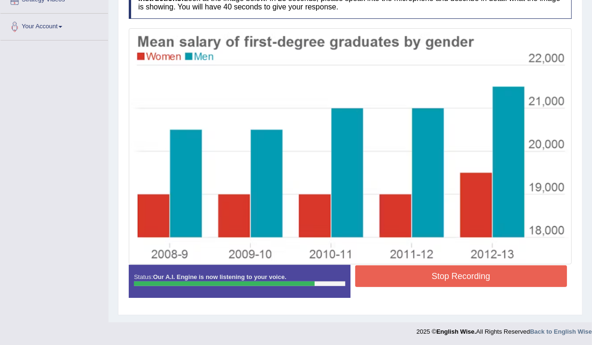
click at [492, 273] on button "Stop Recording" at bounding box center [461, 277] width 212 height 22
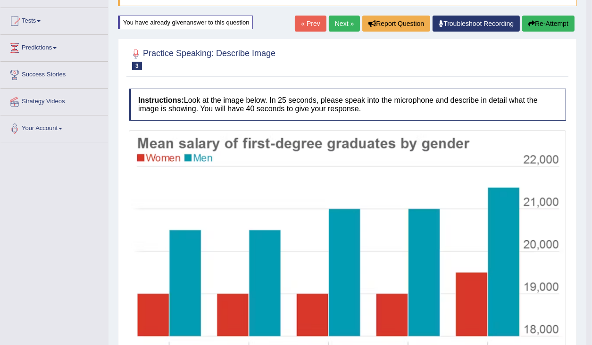
scroll to position [43, 0]
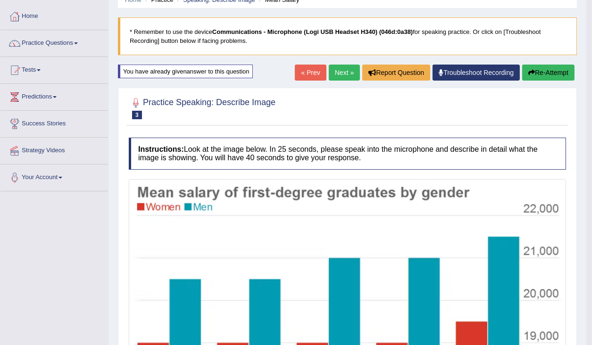
click at [542, 73] on button "Re-Attempt" at bounding box center [548, 73] width 52 height 16
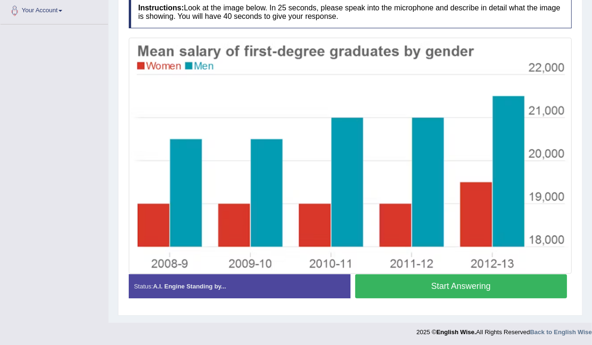
click at [466, 284] on button "Start Answering" at bounding box center [461, 287] width 212 height 24
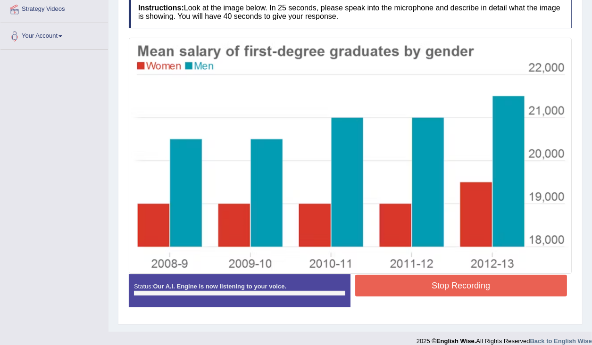
scroll to position [194, 0]
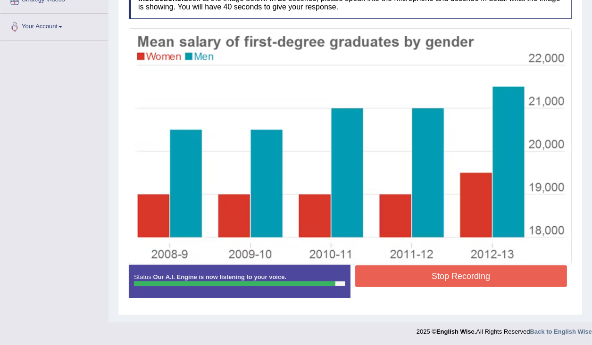
click at [440, 276] on button "Stop Recording" at bounding box center [461, 277] width 212 height 22
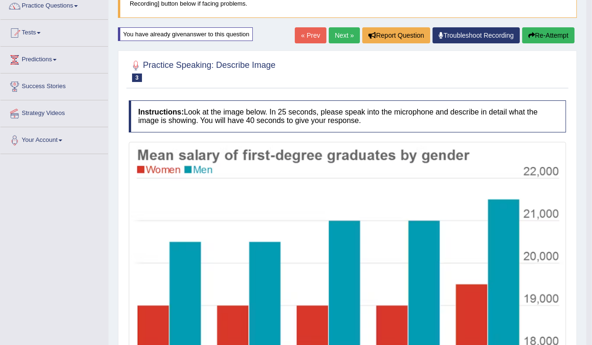
scroll to position [80, 0]
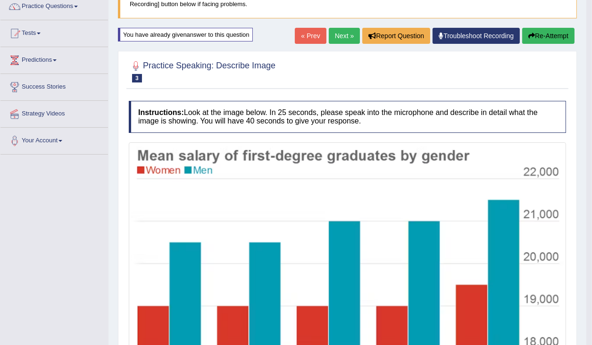
click at [529, 36] on icon "button" at bounding box center [531, 36] width 7 height 7
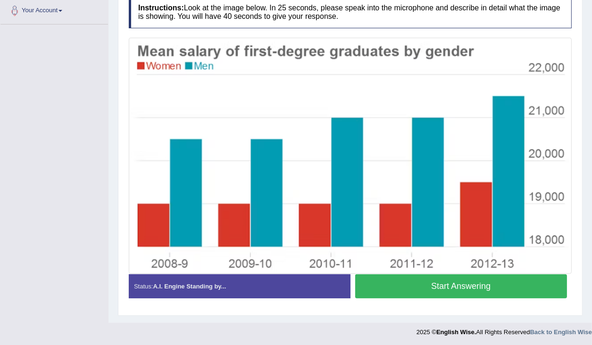
scroll to position [210, 0]
click at [491, 280] on button "Start Answering" at bounding box center [461, 287] width 212 height 24
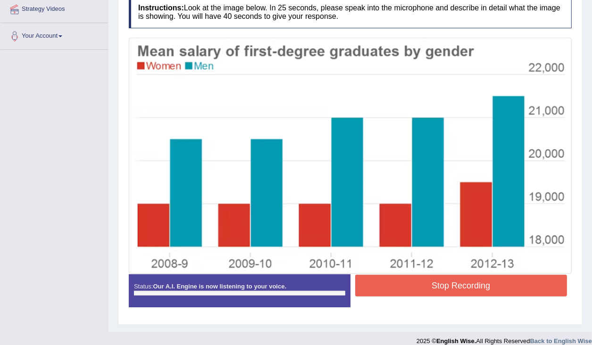
scroll to position [194, 0]
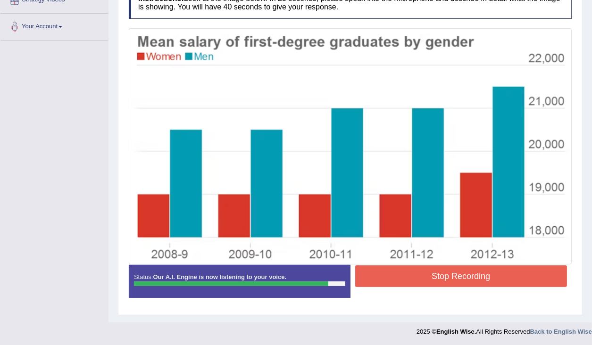
click at [490, 273] on button "Stop Recording" at bounding box center [461, 277] width 212 height 22
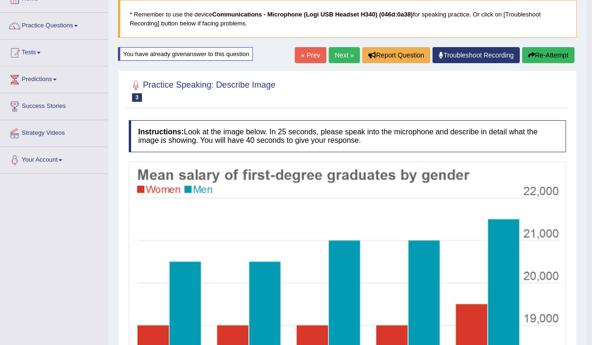
scroll to position [43, 0]
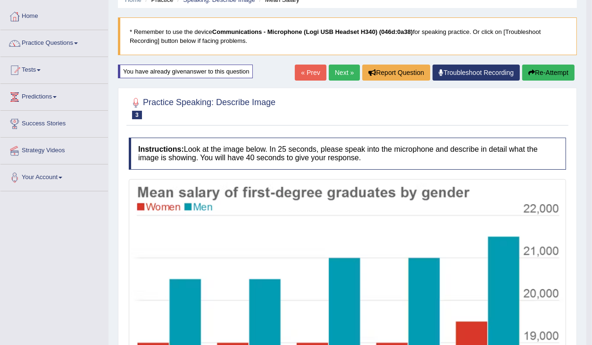
click at [334, 75] on link "Next »" at bounding box center [344, 73] width 31 height 16
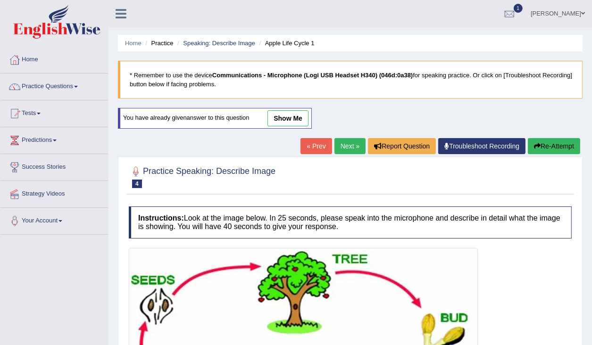
click at [311, 149] on link "« Prev" at bounding box center [316, 146] width 31 height 16
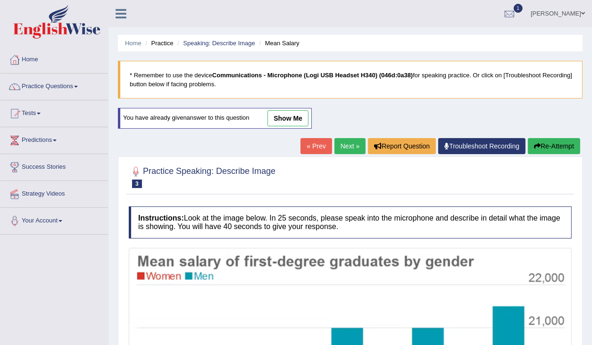
click at [288, 117] on link "show me" at bounding box center [288, 118] width 41 height 16
click at [291, 115] on div "Home Practice Speaking: Describe Image Mean Salary * Remember to use the device…" at bounding box center [351, 267] width 484 height 534
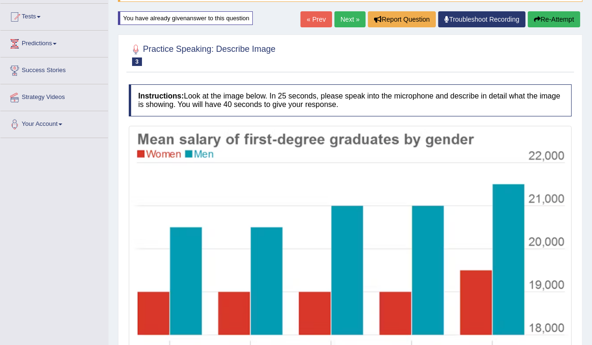
scroll to position [37, 0]
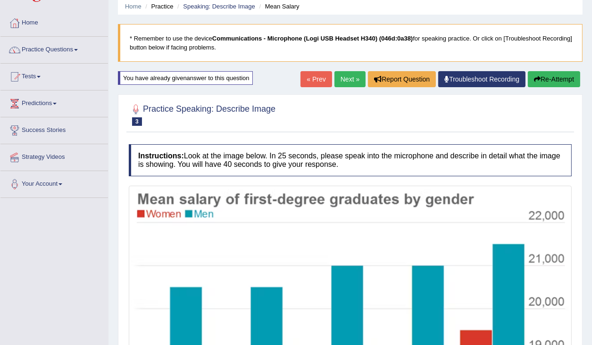
click at [549, 76] on button "Re-Attempt" at bounding box center [554, 79] width 52 height 16
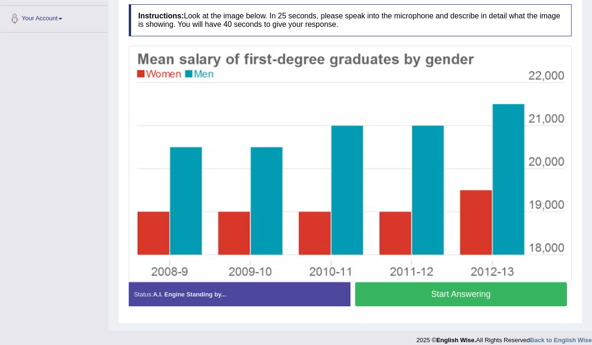
scroll to position [210, 0]
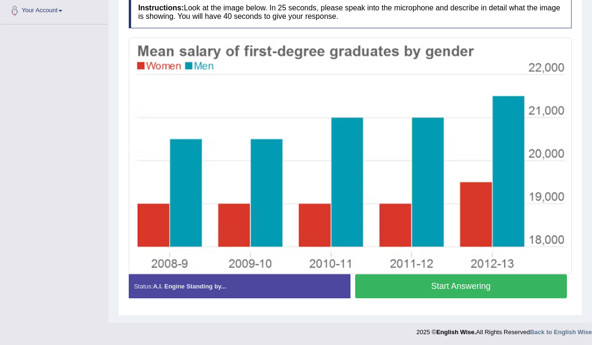
click at [478, 278] on button "Start Answering" at bounding box center [461, 287] width 212 height 24
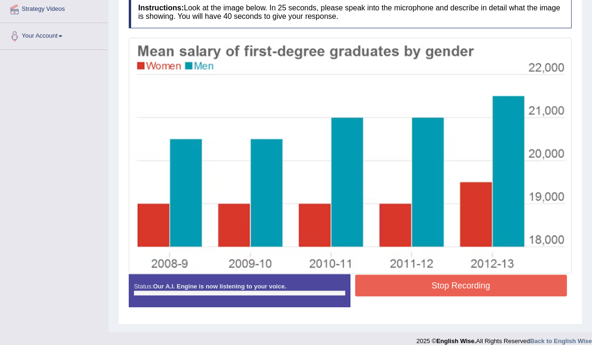
scroll to position [194, 0]
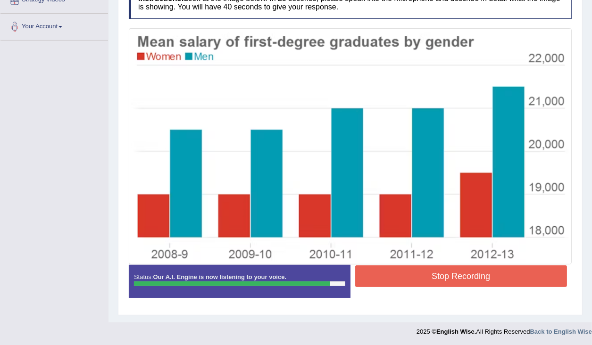
click at [473, 269] on button "Stop Recording" at bounding box center [461, 277] width 212 height 22
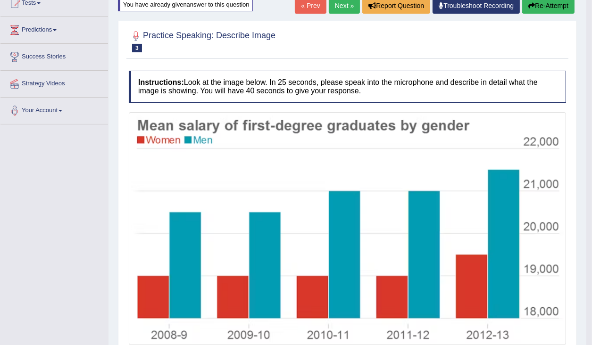
scroll to position [43, 0]
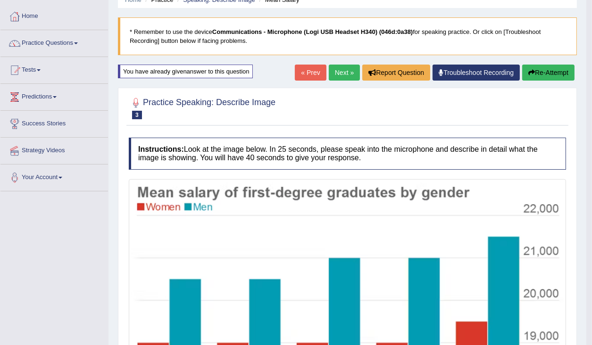
click at [545, 74] on button "Re-Attempt" at bounding box center [548, 73] width 52 height 16
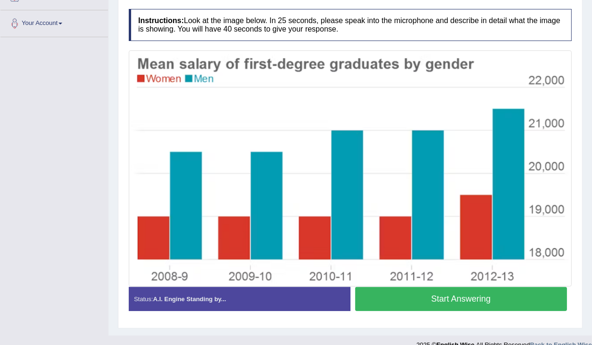
scroll to position [210, 0]
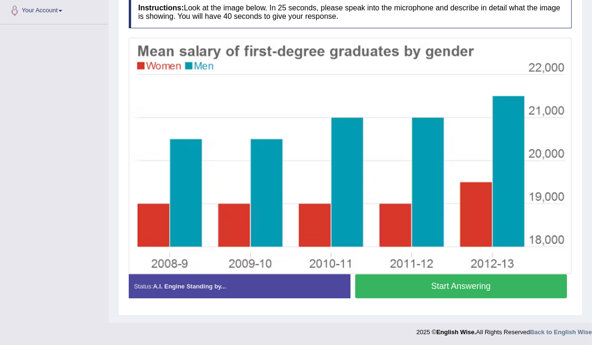
click at [463, 285] on button "Start Answering" at bounding box center [461, 287] width 212 height 24
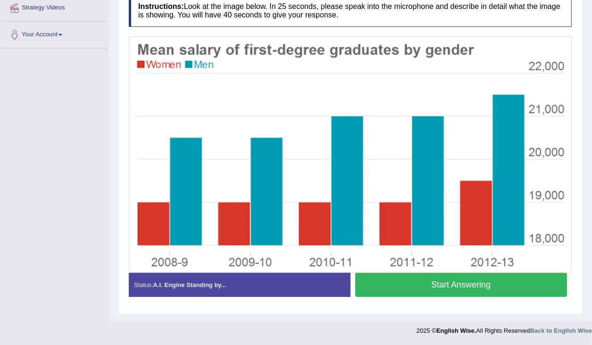
scroll to position [185, 0]
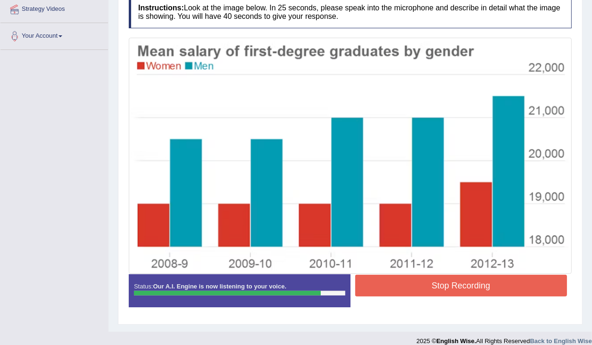
click at [466, 283] on button "Stop Recording" at bounding box center [461, 286] width 212 height 22
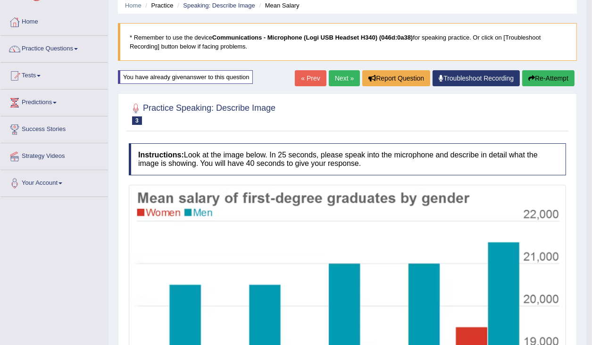
scroll to position [0, 0]
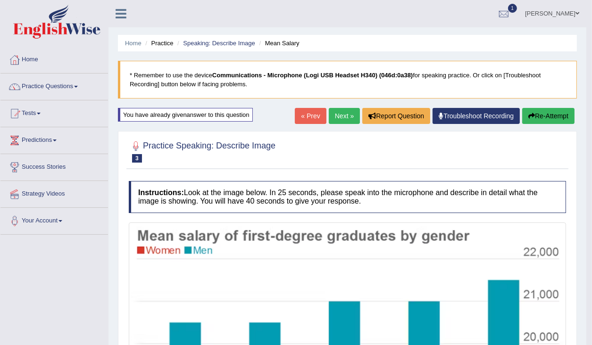
click at [546, 119] on button "Re-Attempt" at bounding box center [548, 116] width 52 height 16
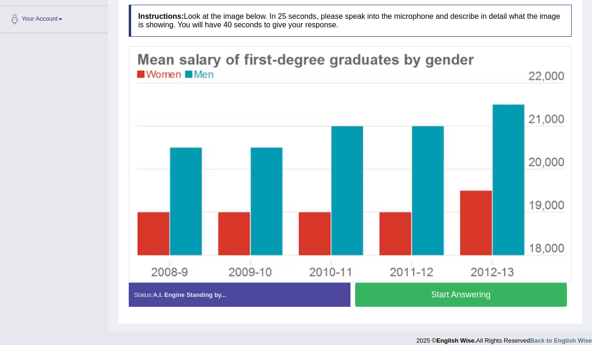
scroll to position [210, 0]
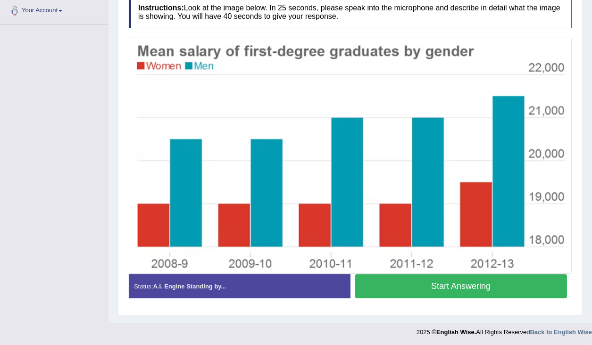
click at [492, 281] on button "Start Answering" at bounding box center [461, 287] width 212 height 24
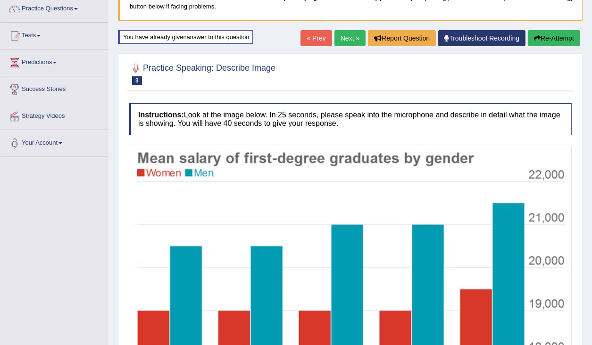
scroll to position [72, 0]
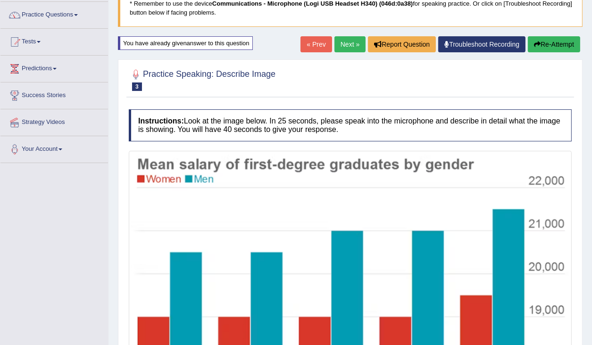
click at [553, 47] on button "Re-Attempt" at bounding box center [554, 44] width 52 height 16
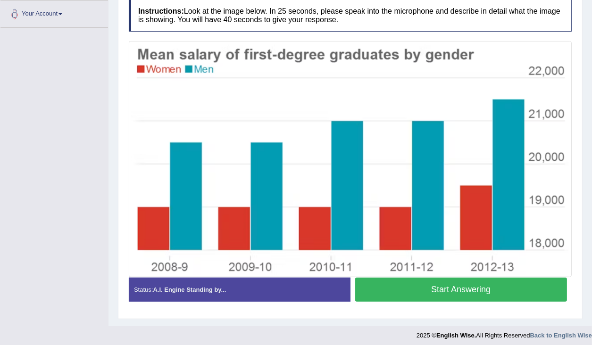
scroll to position [210, 0]
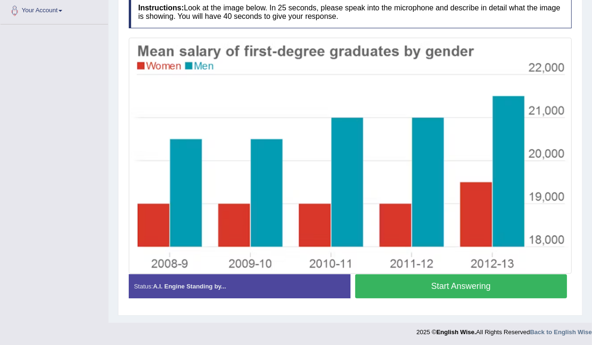
click at [490, 283] on button "Start Answering" at bounding box center [461, 287] width 212 height 24
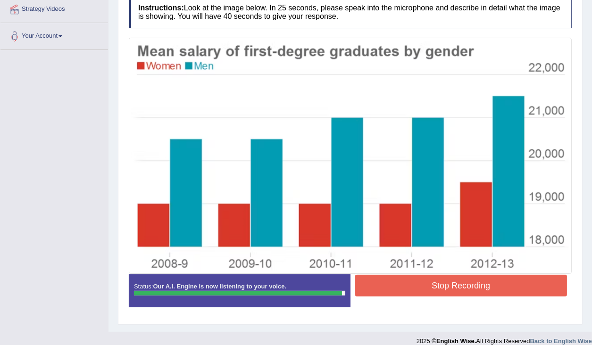
click at [493, 287] on button "Stop Recording" at bounding box center [461, 286] width 212 height 22
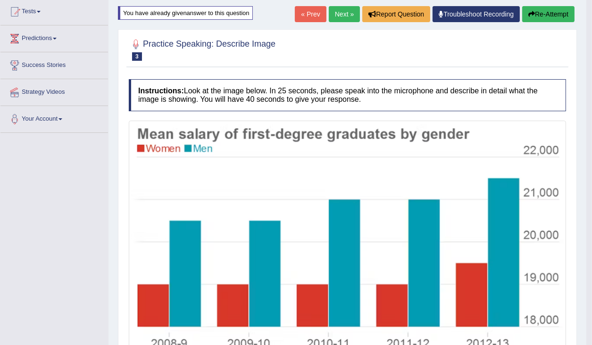
scroll to position [80, 0]
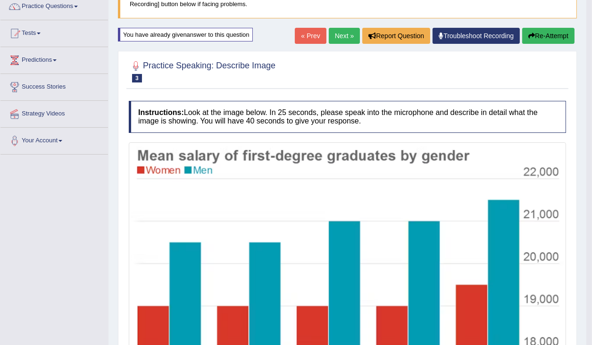
click at [549, 36] on button "Re-Attempt" at bounding box center [548, 36] width 52 height 16
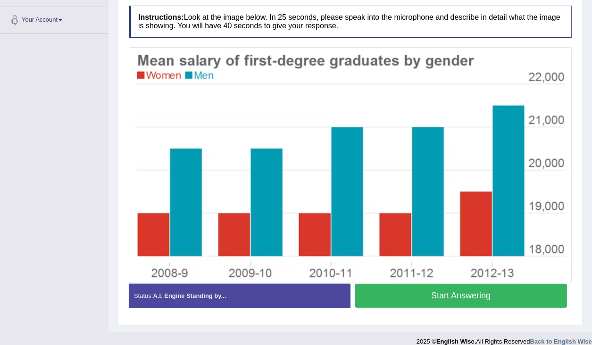
click at [458, 290] on button "Start Answering" at bounding box center [461, 296] width 212 height 24
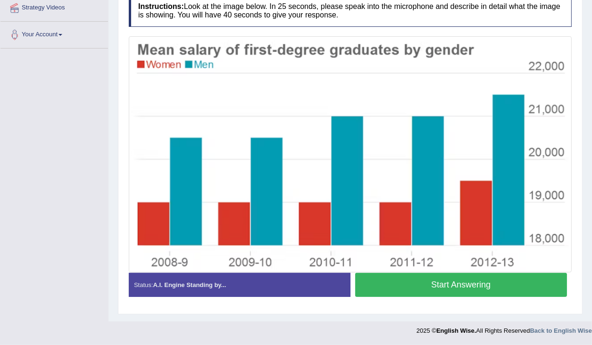
scroll to position [185, 0]
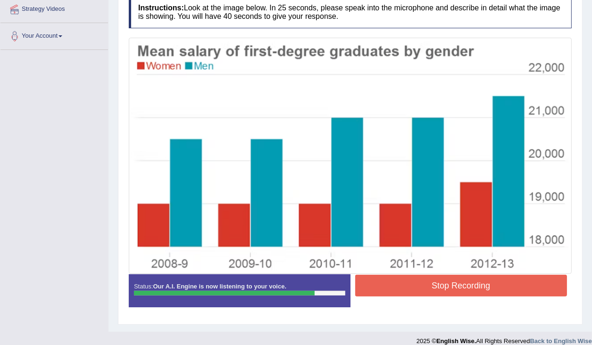
click at [462, 286] on button "Stop Recording" at bounding box center [461, 286] width 212 height 22
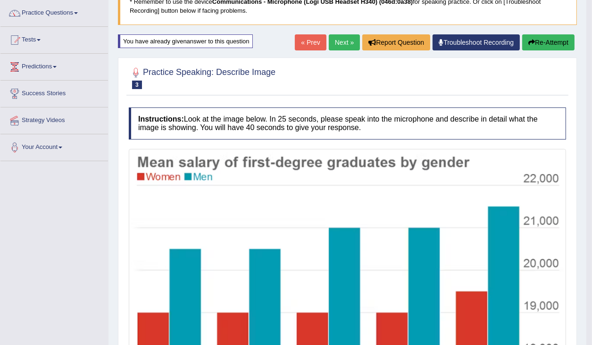
scroll to position [0, 0]
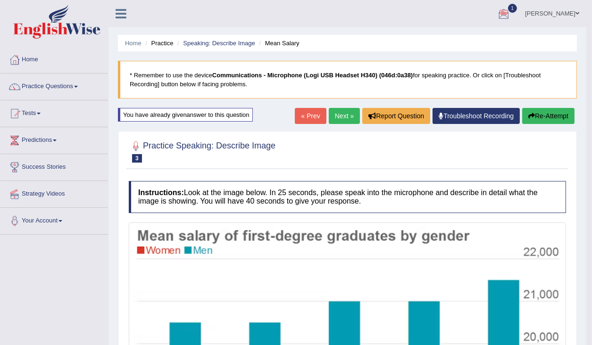
click at [551, 118] on button "Re-Attempt" at bounding box center [548, 116] width 52 height 16
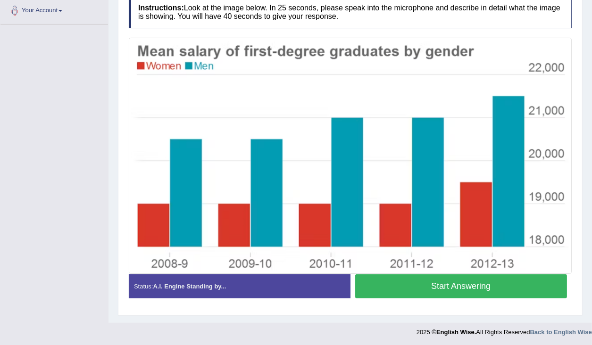
click at [455, 287] on button "Start Answering" at bounding box center [461, 287] width 212 height 24
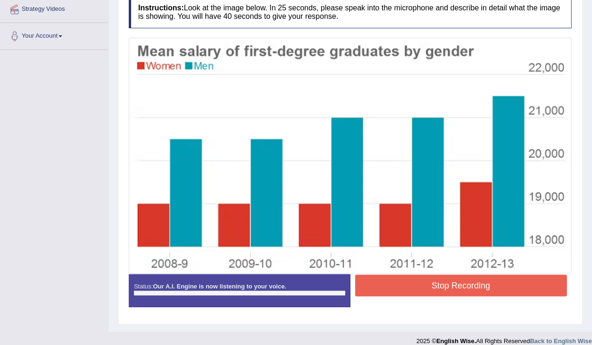
scroll to position [194, 0]
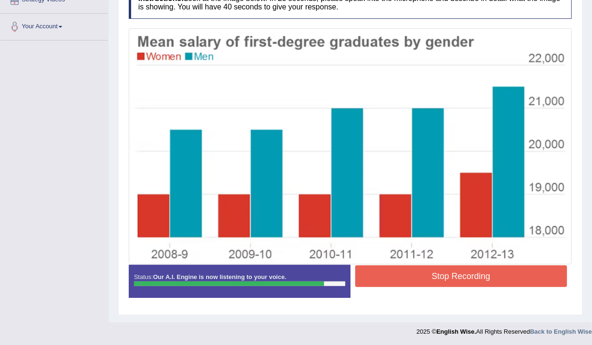
click at [400, 270] on button "Stop Recording" at bounding box center [461, 277] width 212 height 22
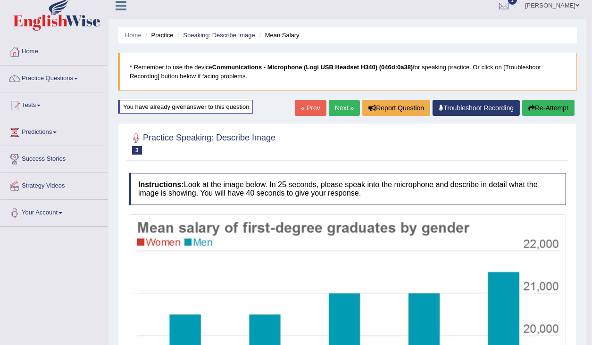
scroll to position [0, 0]
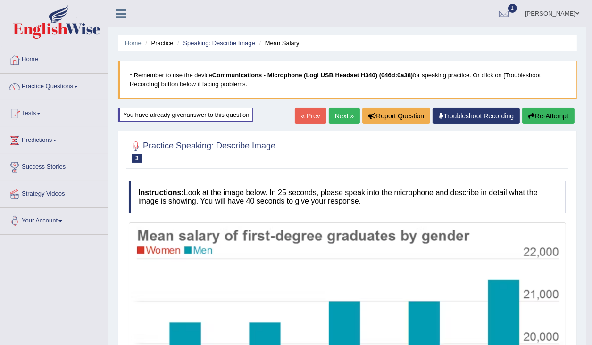
click at [540, 116] on button "Re-Attempt" at bounding box center [548, 116] width 52 height 16
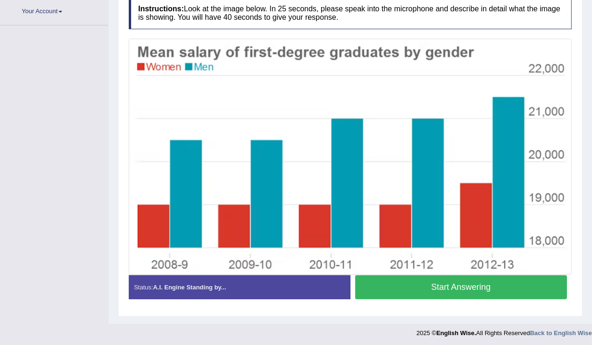
scroll to position [210, 0]
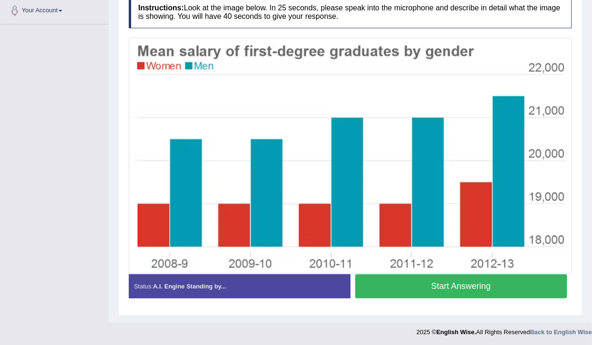
click at [470, 283] on button "Start Answering" at bounding box center [461, 287] width 212 height 24
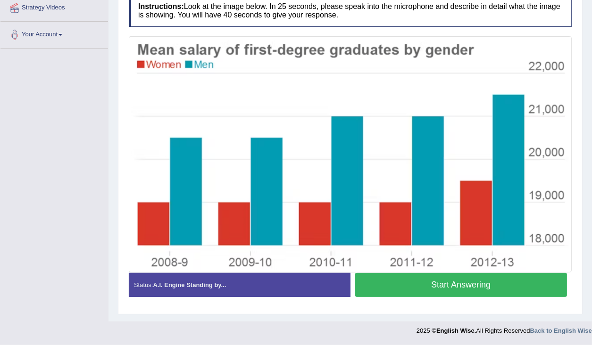
scroll to position [185, 0]
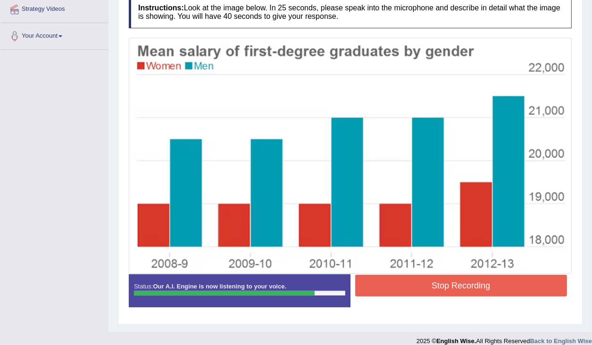
click at [374, 289] on button "Stop Recording" at bounding box center [461, 286] width 212 height 22
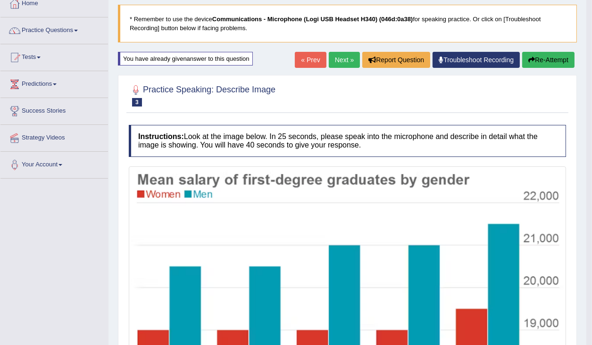
scroll to position [42, 0]
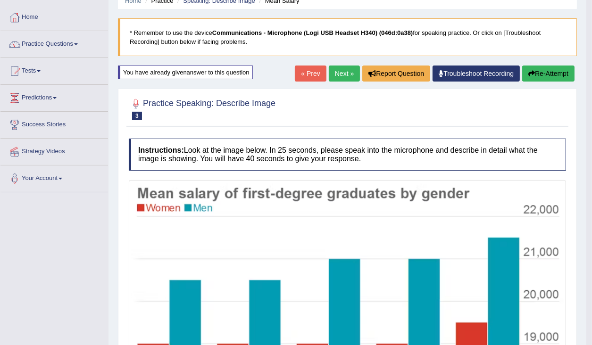
click at [536, 73] on button "Re-Attempt" at bounding box center [548, 74] width 52 height 16
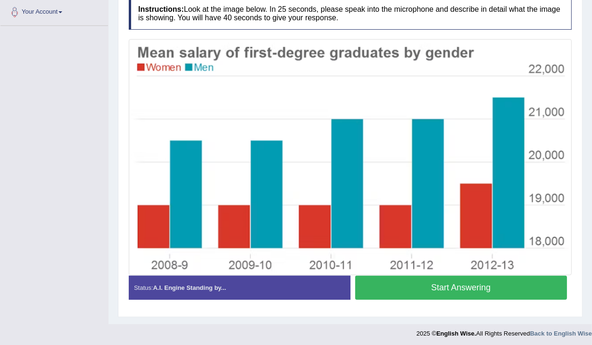
scroll to position [210, 0]
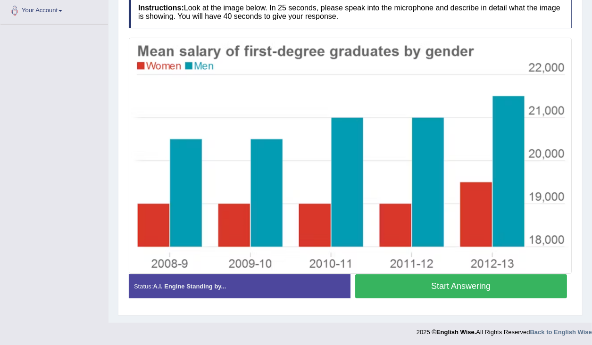
click at [500, 284] on button "Start Answering" at bounding box center [461, 287] width 212 height 24
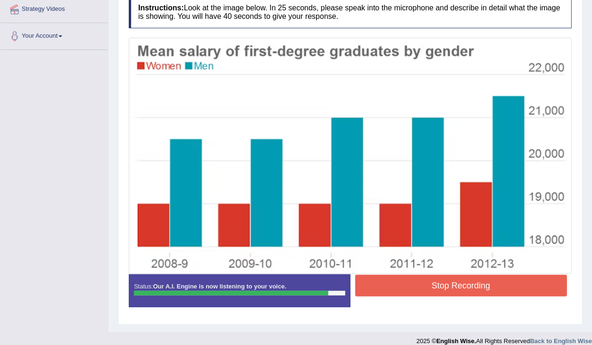
click at [497, 286] on button "Stop Recording" at bounding box center [461, 286] width 212 height 22
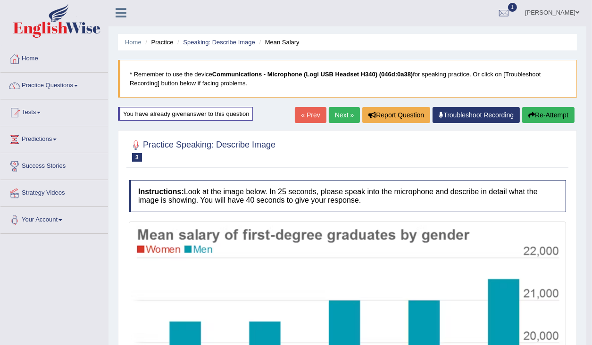
scroll to position [0, 0]
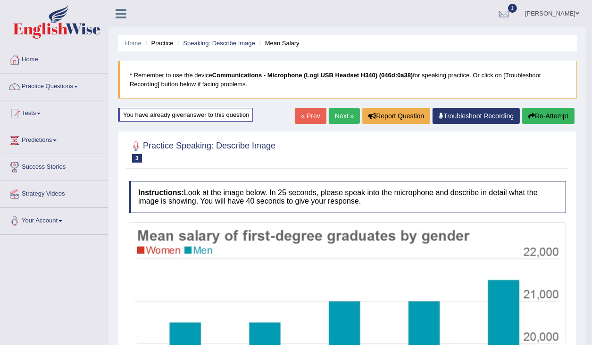
click at [553, 112] on button "Re-Attempt" at bounding box center [548, 116] width 52 height 16
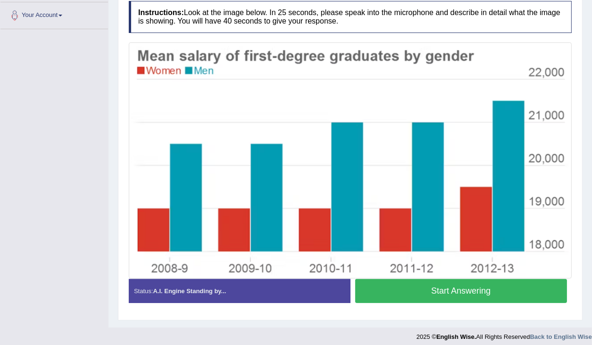
scroll to position [210, 0]
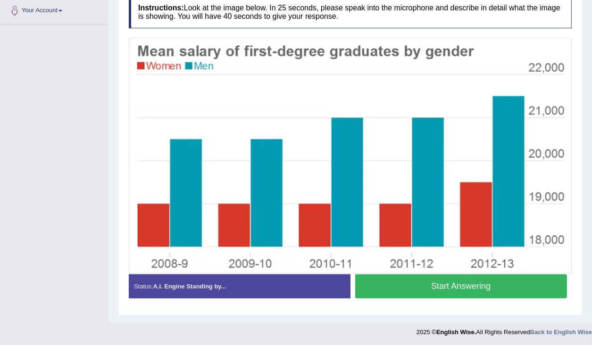
click at [487, 284] on button "Start Answering" at bounding box center [461, 287] width 212 height 24
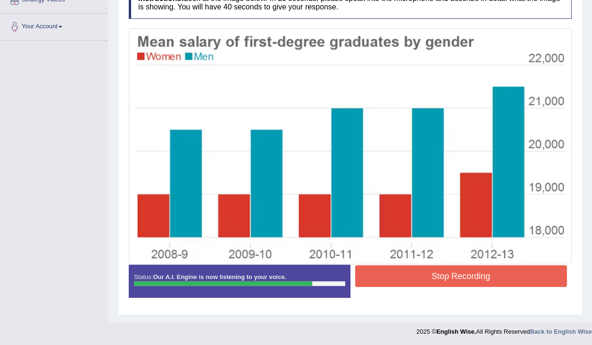
click at [486, 276] on button "Stop Recording" at bounding box center [461, 277] width 212 height 22
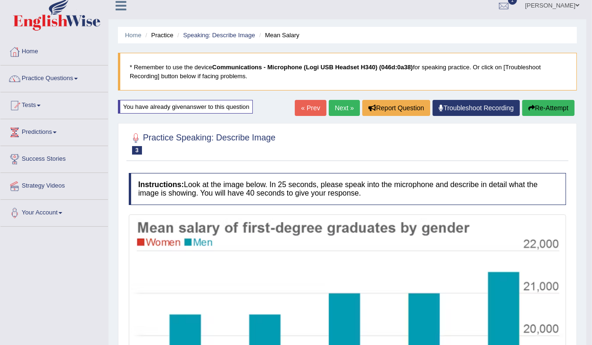
scroll to position [5, 0]
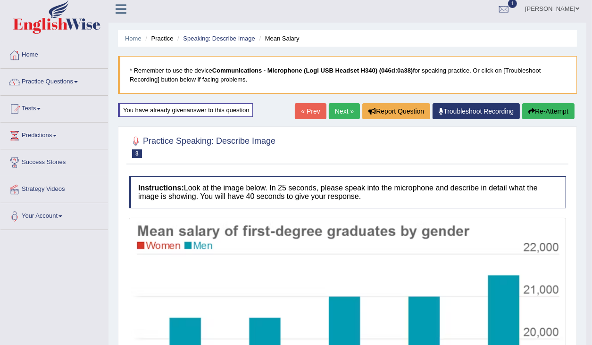
click at [548, 111] on button "Re-Attempt" at bounding box center [548, 111] width 52 height 16
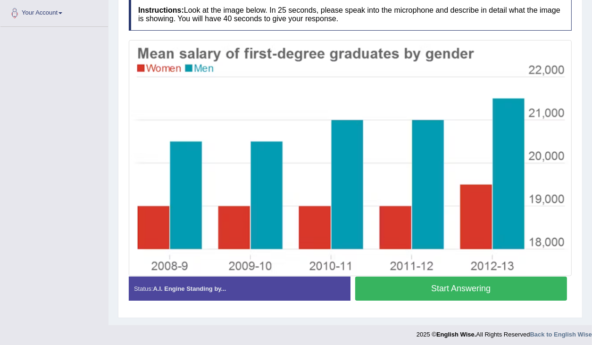
scroll to position [210, 0]
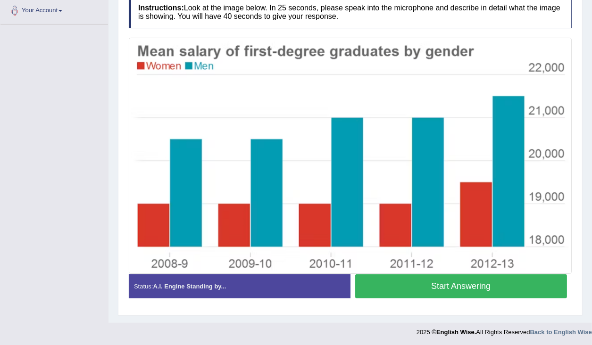
click at [464, 281] on button "Start Answering" at bounding box center [461, 287] width 212 height 24
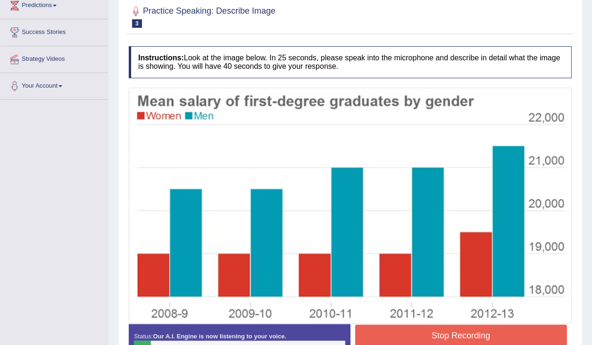
scroll to position [72, 0]
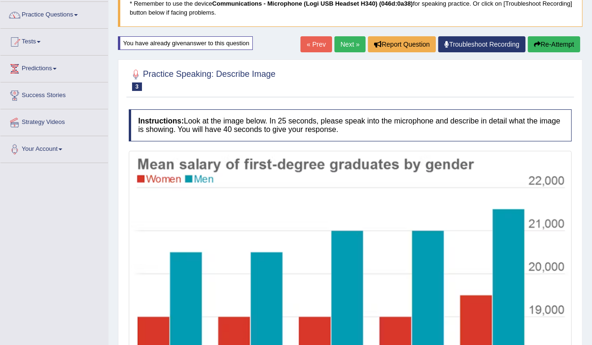
click at [551, 44] on button "Re-Attempt" at bounding box center [554, 44] width 52 height 16
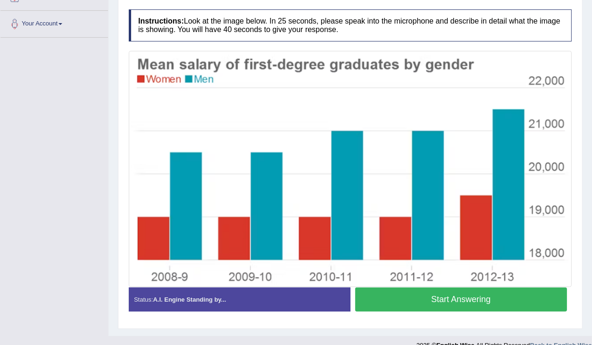
scroll to position [210, 0]
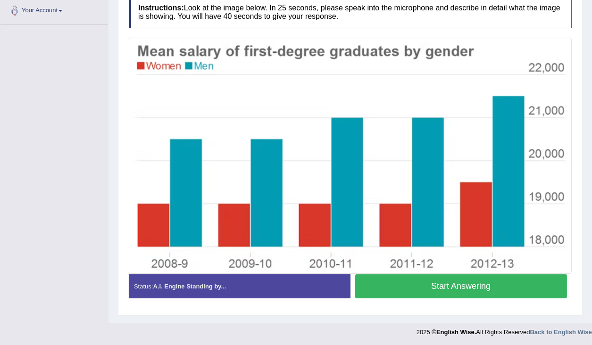
click at [484, 286] on button "Start Answering" at bounding box center [461, 287] width 212 height 24
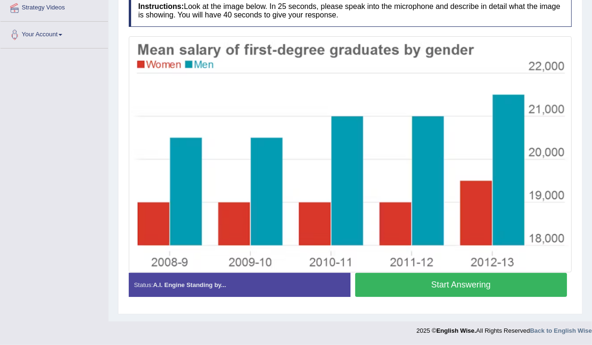
scroll to position [185, 0]
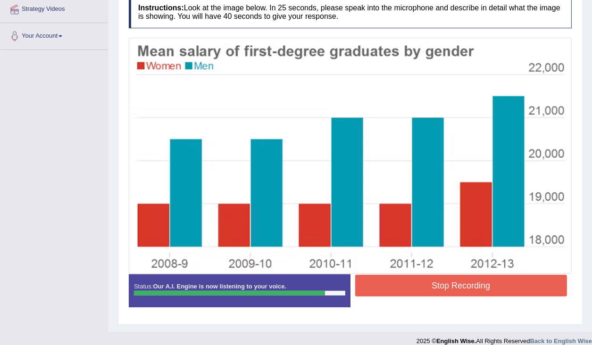
click at [483, 281] on button "Stop Recording" at bounding box center [461, 286] width 212 height 22
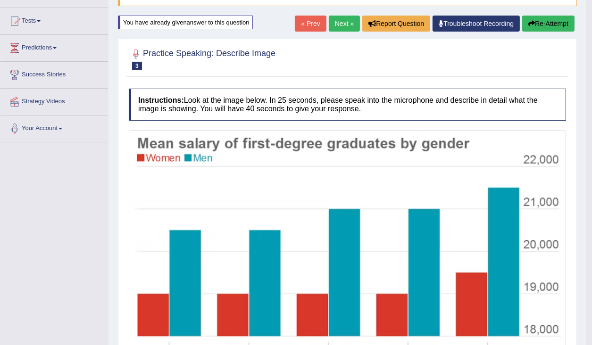
scroll to position [80, 0]
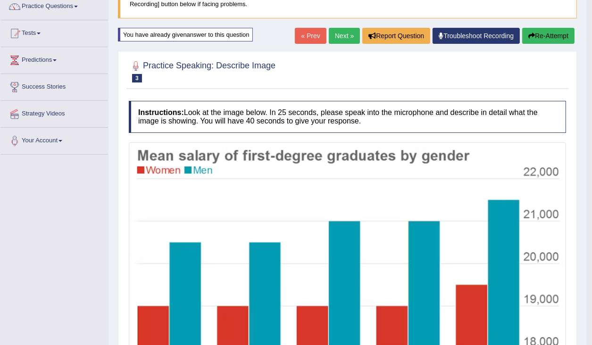
click at [344, 36] on link "Next »" at bounding box center [344, 36] width 31 height 16
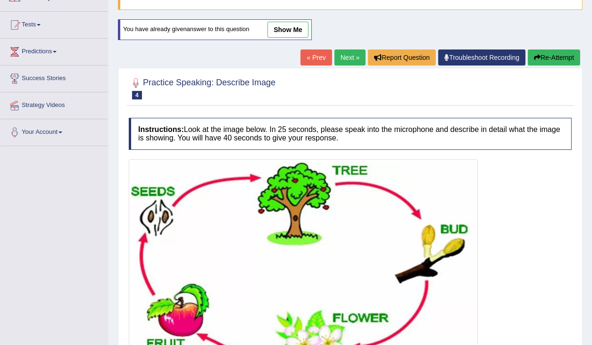
scroll to position [113, 0]
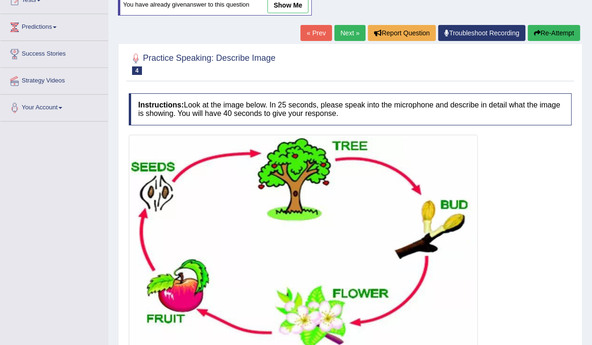
click at [349, 34] on link "Next »" at bounding box center [350, 33] width 31 height 16
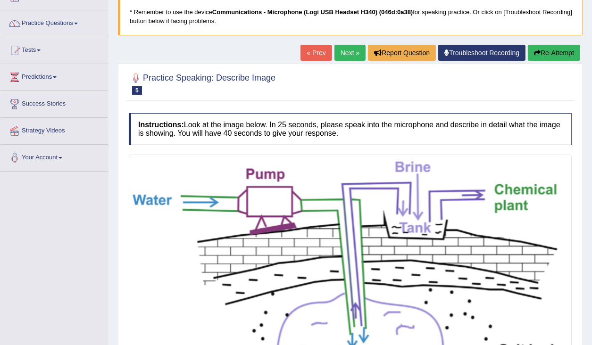
scroll to position [56, 0]
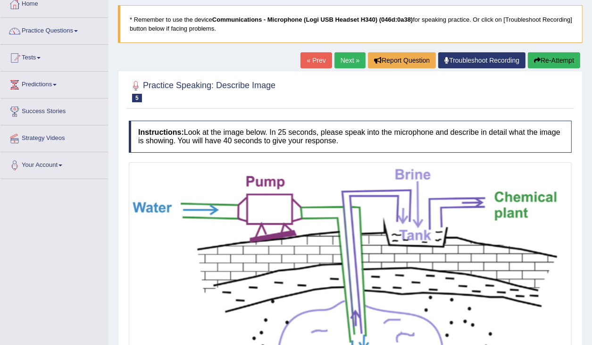
click at [316, 62] on link "« Prev" at bounding box center [316, 60] width 31 height 16
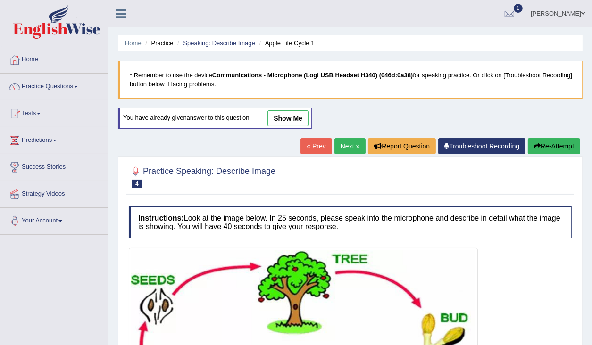
click at [296, 115] on link "show me" at bounding box center [288, 118] width 41 height 16
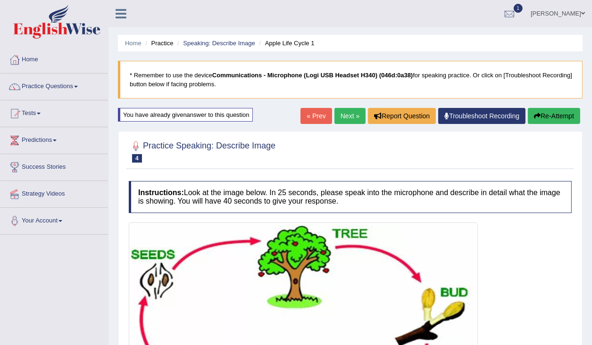
click at [542, 114] on button "Re-Attempt" at bounding box center [554, 116] width 52 height 16
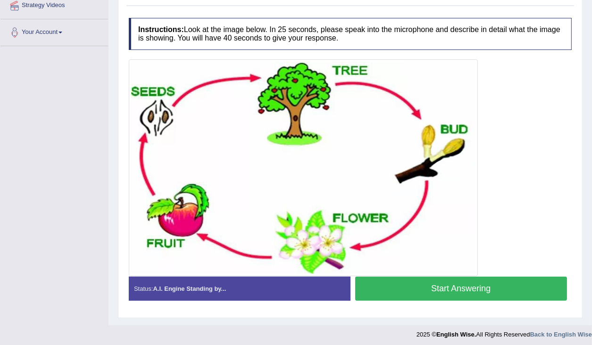
scroll to position [191, 0]
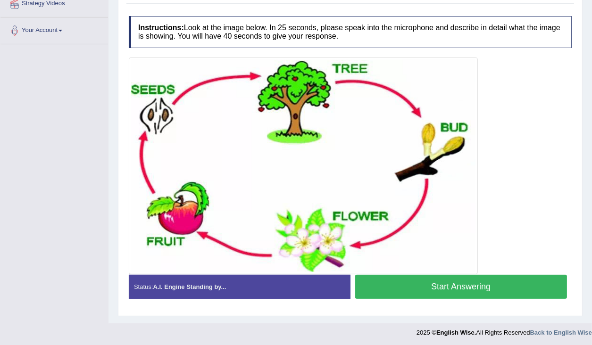
click at [492, 285] on button "Start Answering" at bounding box center [461, 287] width 212 height 24
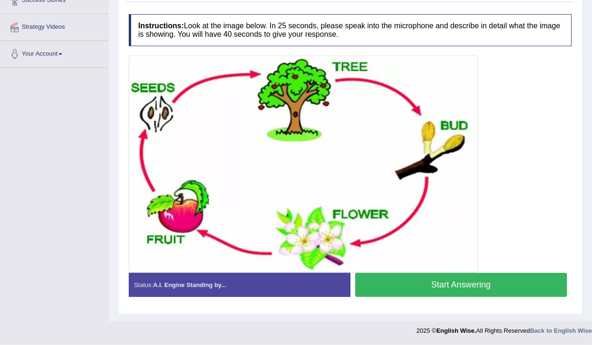
scroll to position [166, 0]
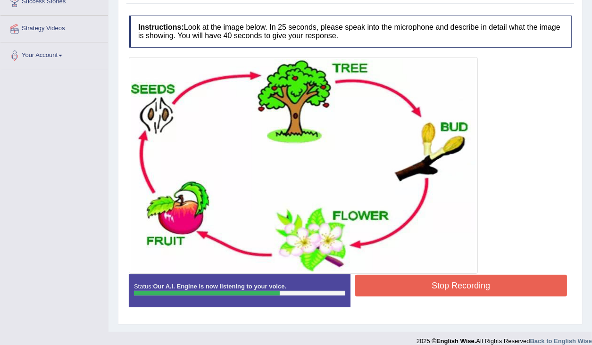
click at [497, 279] on button "Stop Recording" at bounding box center [461, 286] width 212 height 22
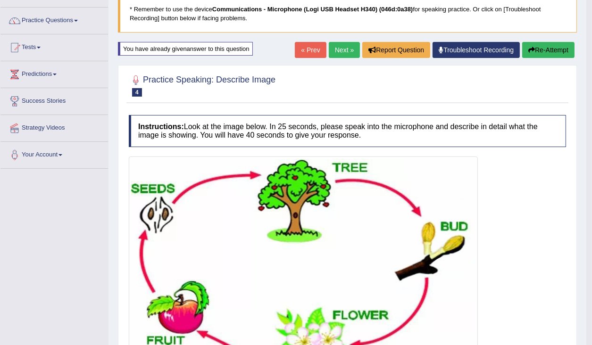
scroll to position [52, 0]
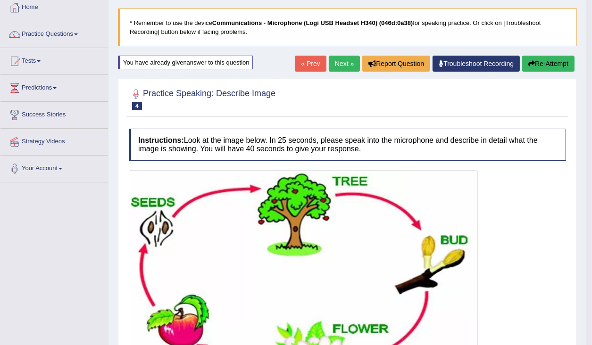
click at [560, 62] on button "Re-Attempt" at bounding box center [548, 64] width 52 height 16
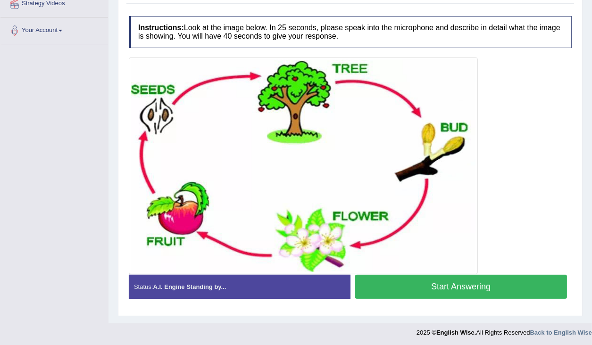
scroll to position [191, 0]
click at [467, 284] on button "Start Answering" at bounding box center [461, 287] width 212 height 24
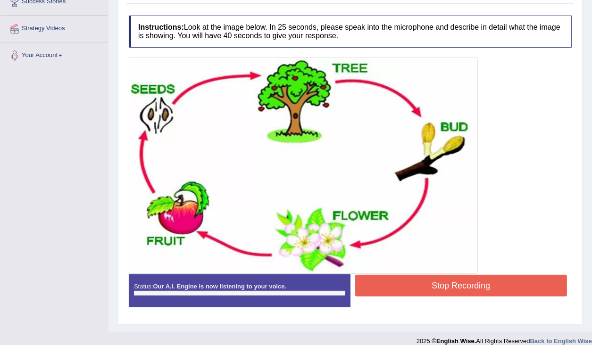
scroll to position [175, 0]
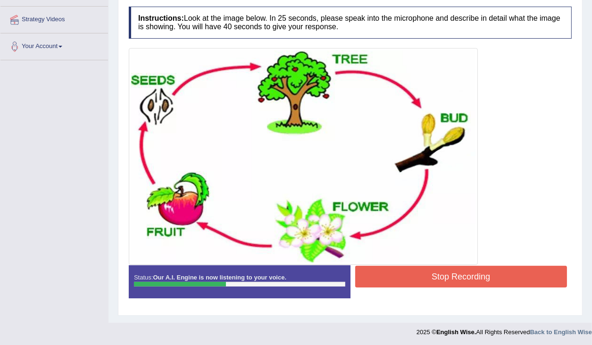
click at [468, 283] on button "Stop Recording" at bounding box center [461, 277] width 212 height 22
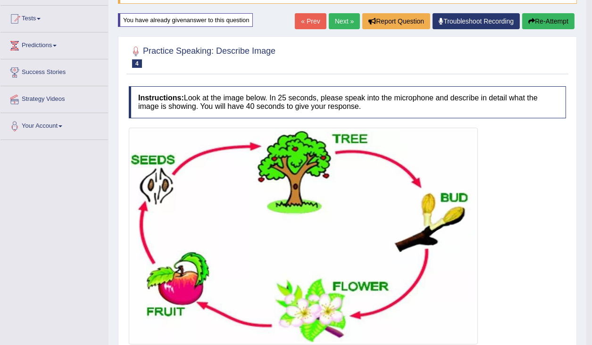
scroll to position [26, 0]
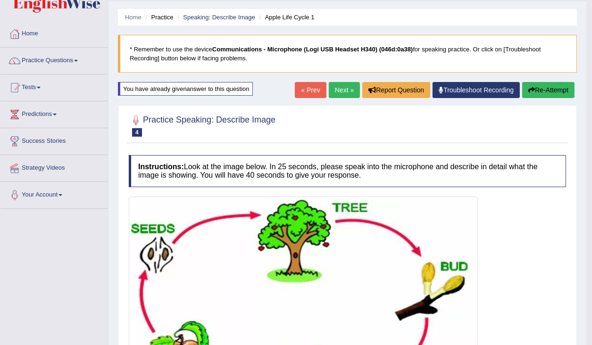
click at [562, 88] on button "Re-Attempt" at bounding box center [548, 90] width 52 height 16
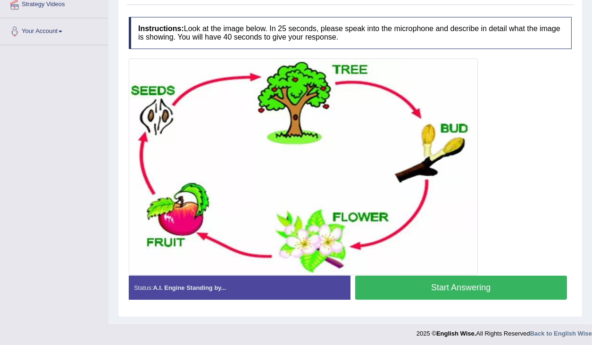
scroll to position [191, 0]
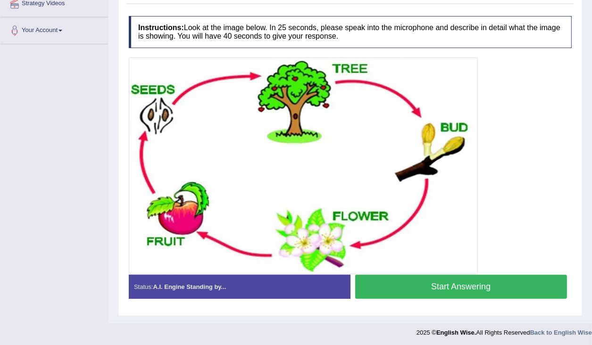
click at [419, 282] on button "Start Answering" at bounding box center [461, 287] width 212 height 24
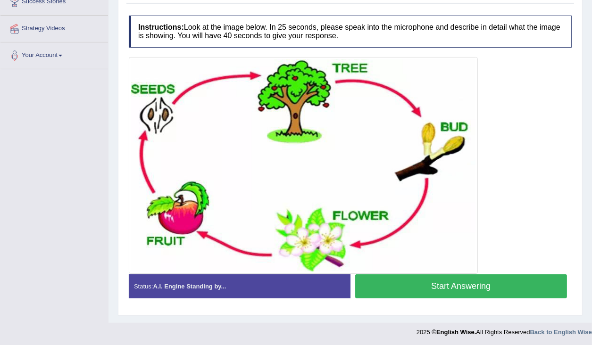
scroll to position [175, 0]
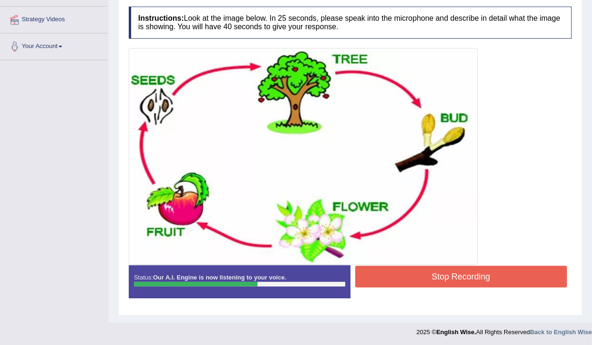
click at [422, 278] on button "Stop Recording" at bounding box center [461, 277] width 212 height 22
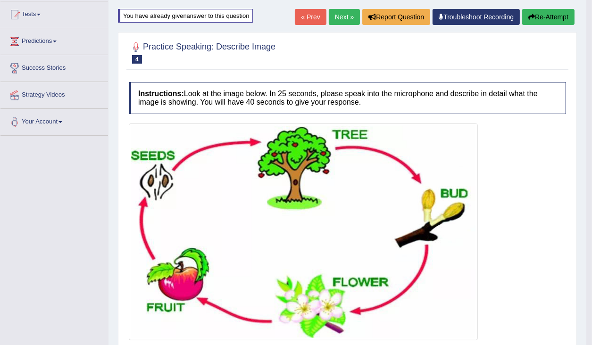
scroll to position [0, 0]
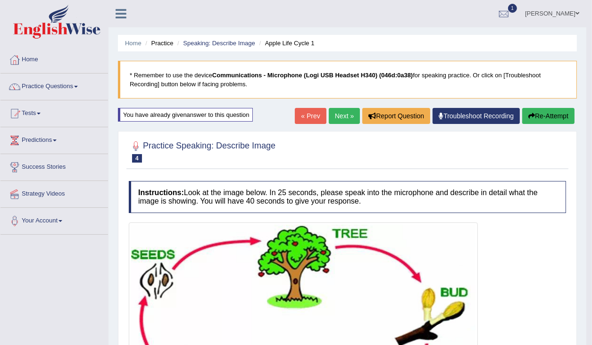
click at [544, 117] on button "Re-Attempt" at bounding box center [548, 116] width 52 height 16
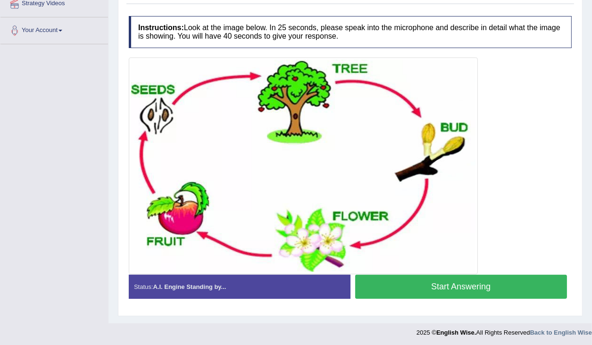
click at [443, 285] on button "Start Answering" at bounding box center [461, 287] width 212 height 24
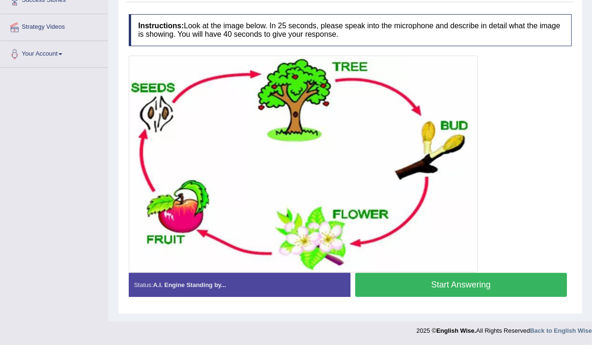
scroll to position [166, 0]
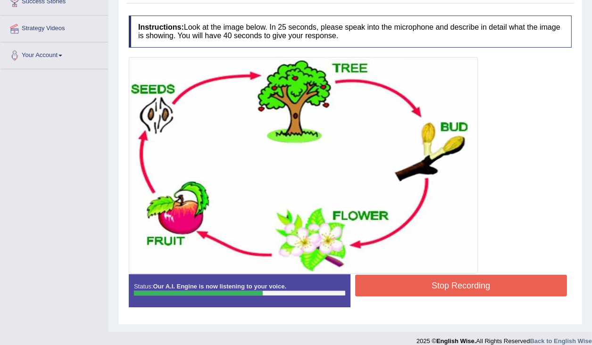
click at [457, 285] on button "Stop Recording" at bounding box center [461, 286] width 212 height 22
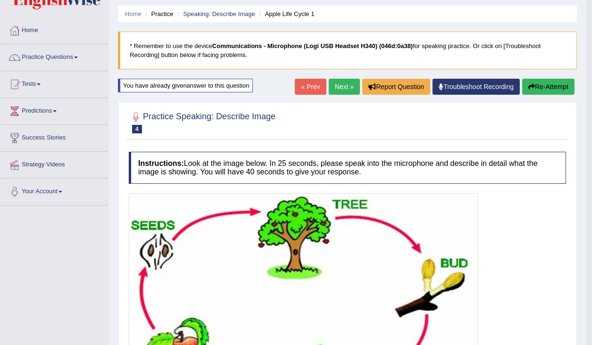
scroll to position [26, 0]
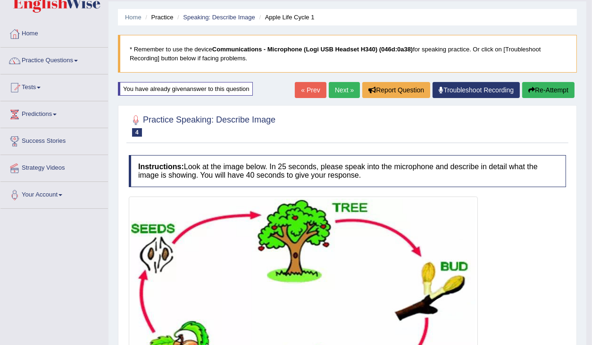
click at [553, 89] on button "Re-Attempt" at bounding box center [548, 90] width 52 height 16
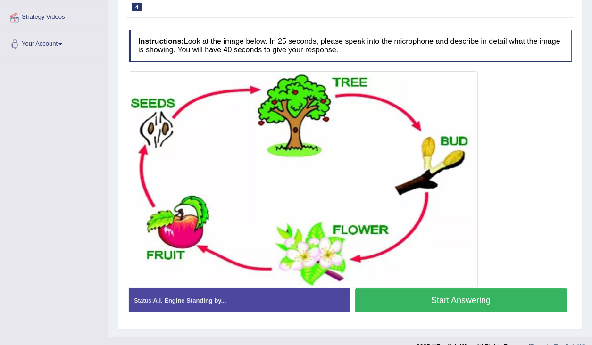
scroll to position [191, 0]
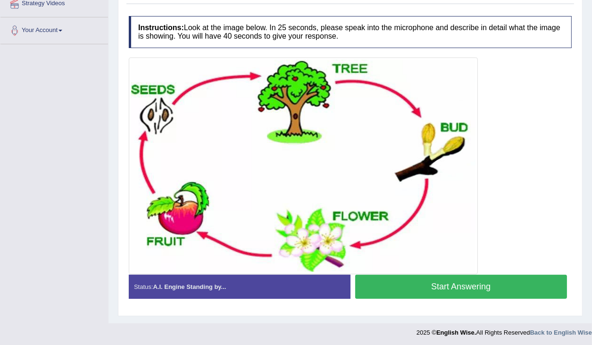
click at [462, 282] on button "Start Answering" at bounding box center [461, 287] width 212 height 24
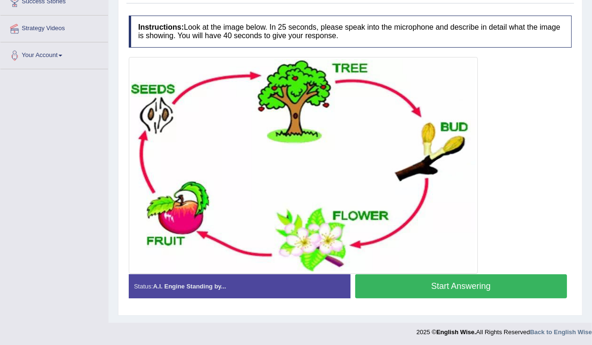
scroll to position [175, 0]
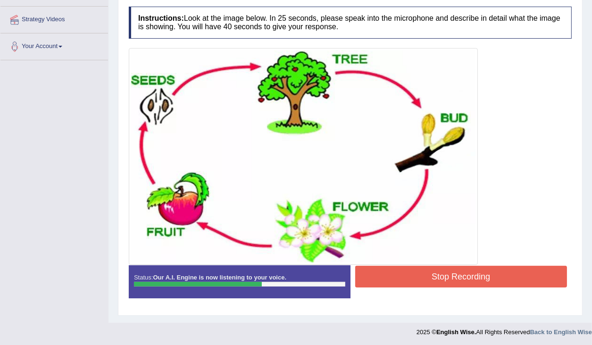
click at [414, 270] on button "Stop Recording" at bounding box center [461, 277] width 212 height 22
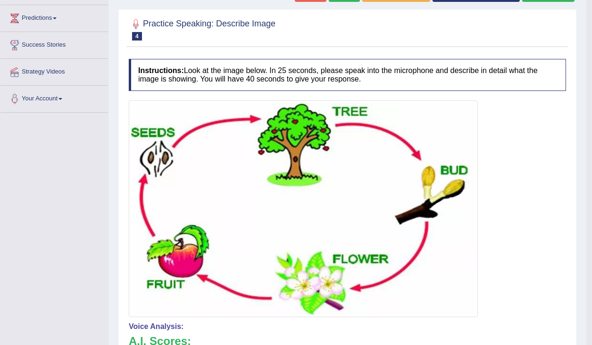
scroll to position [101, 0]
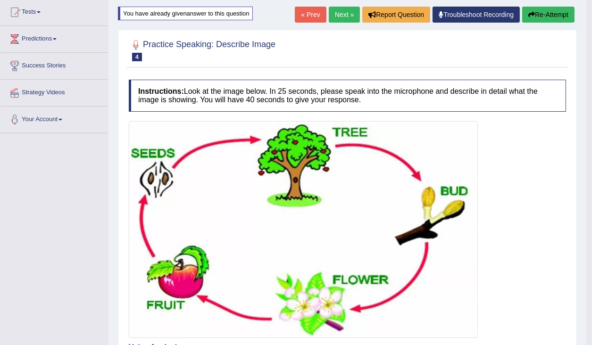
click at [548, 19] on button "Re-Attempt" at bounding box center [548, 15] width 52 height 16
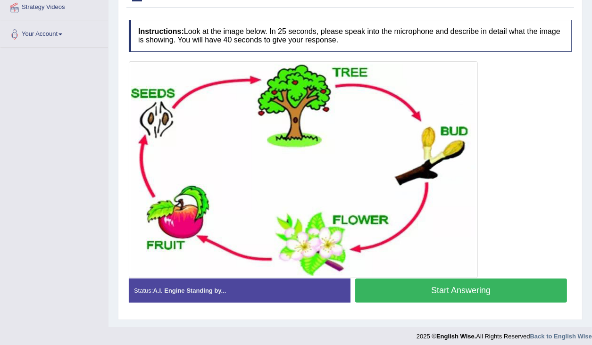
scroll to position [191, 0]
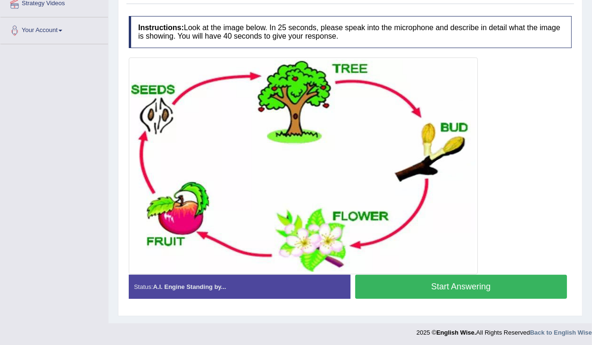
click at [459, 283] on button "Start Answering" at bounding box center [461, 287] width 212 height 24
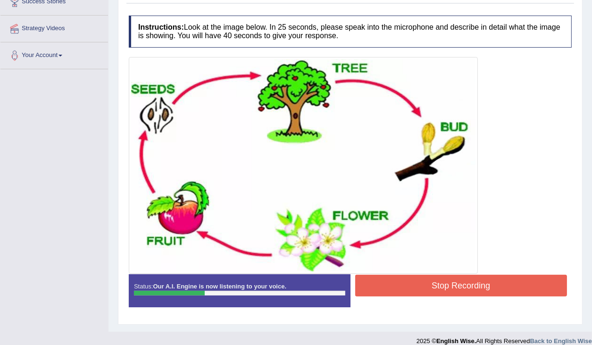
click at [431, 284] on button "Stop Recording" at bounding box center [461, 286] width 212 height 22
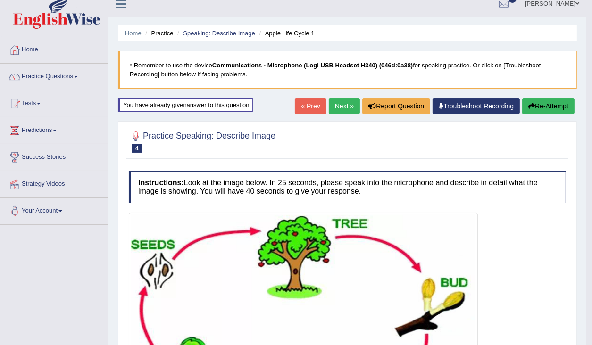
scroll to position [0, 0]
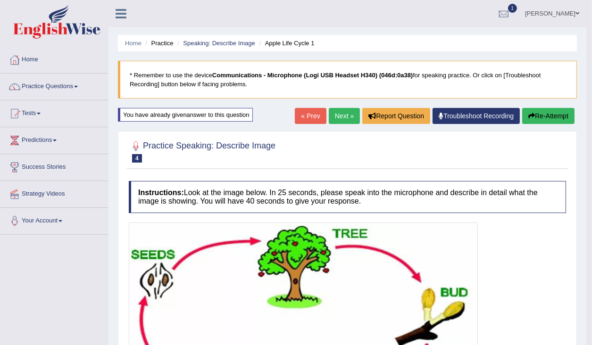
click at [339, 117] on link "Next »" at bounding box center [344, 116] width 31 height 16
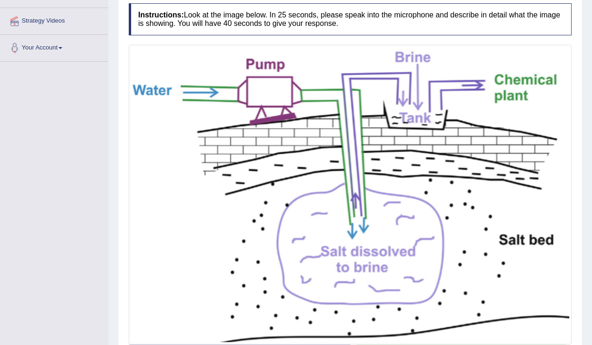
scroll to position [189, 0]
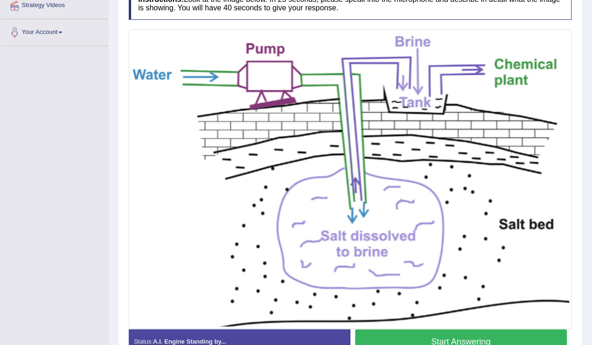
click at [466, 338] on button "Start Answering" at bounding box center [461, 342] width 212 height 24
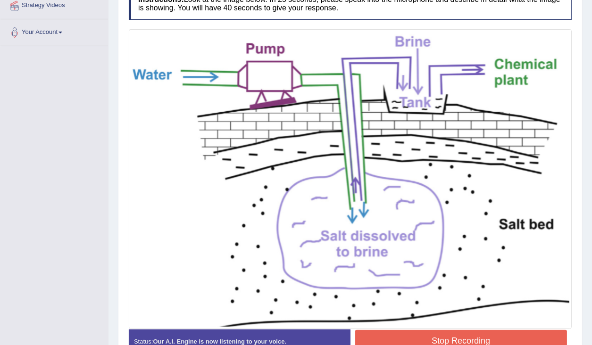
click at [468, 338] on button "Stop Recording" at bounding box center [461, 341] width 212 height 22
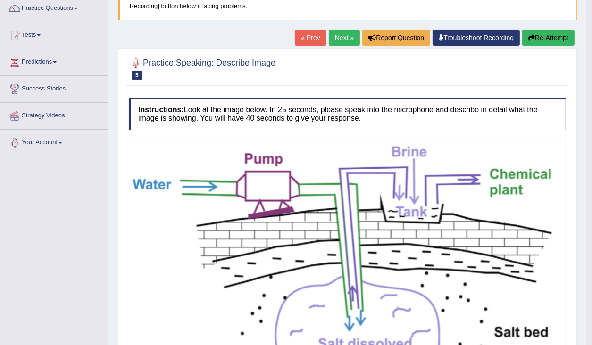
scroll to position [75, 0]
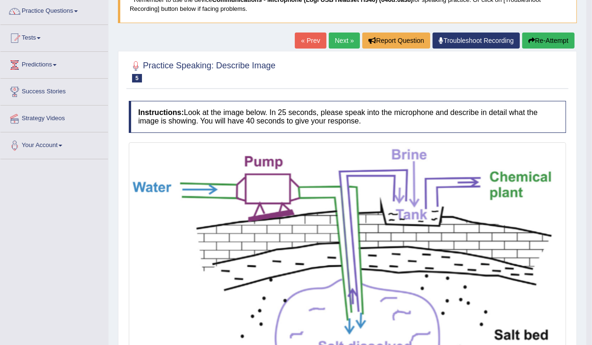
click at [544, 40] on button "Re-Attempt" at bounding box center [548, 41] width 52 height 16
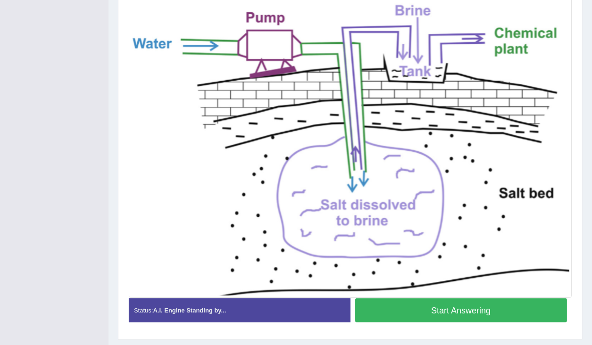
scroll to position [236, 0]
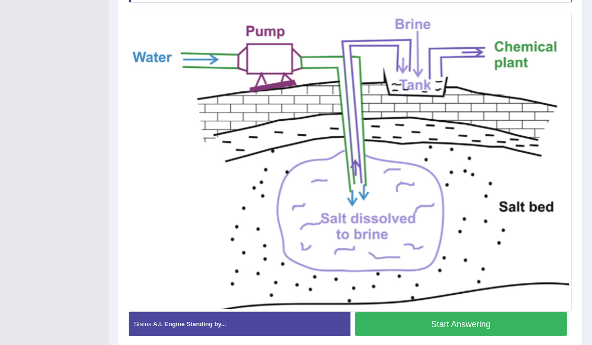
click at [457, 328] on button "Start Answering" at bounding box center [461, 324] width 212 height 24
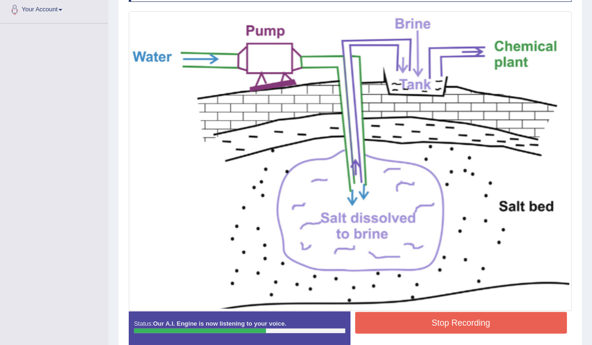
click at [407, 319] on button "Stop Recording" at bounding box center [461, 323] width 212 height 22
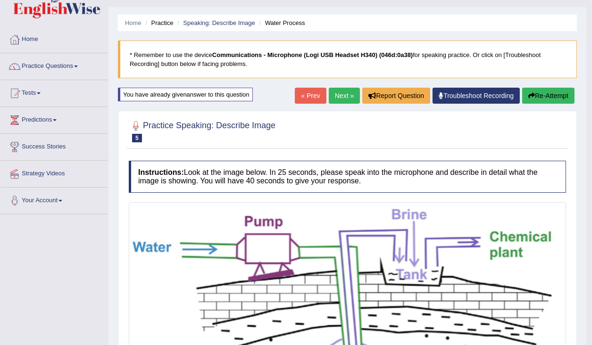
scroll to position [0, 0]
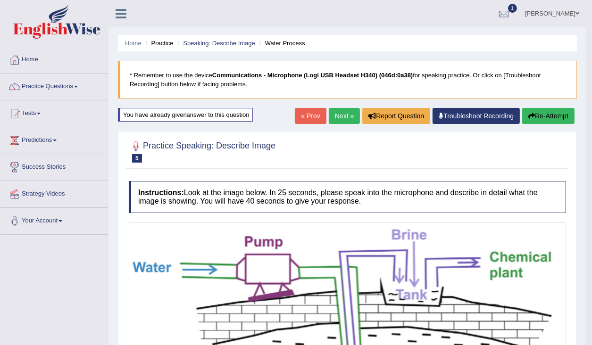
click at [552, 117] on button "Re-Attempt" at bounding box center [548, 116] width 52 height 16
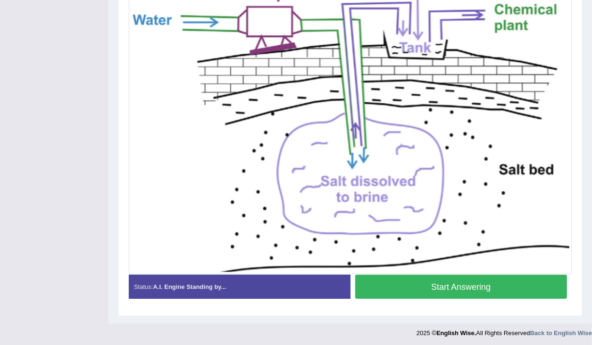
scroll to position [274, 0]
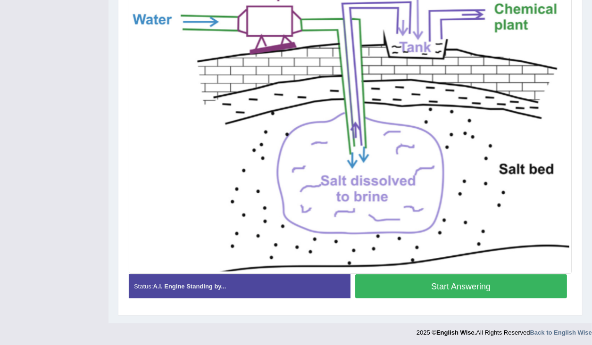
click at [483, 284] on button "Start Answering" at bounding box center [461, 287] width 212 height 24
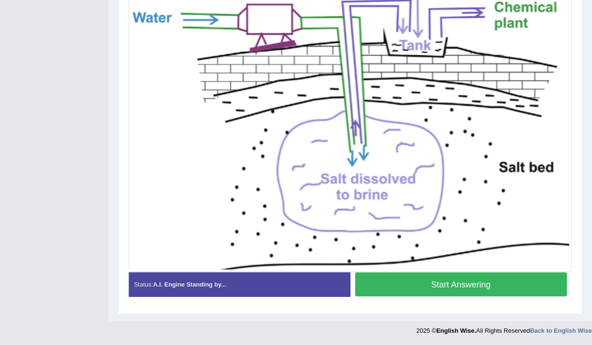
scroll to position [249, 0]
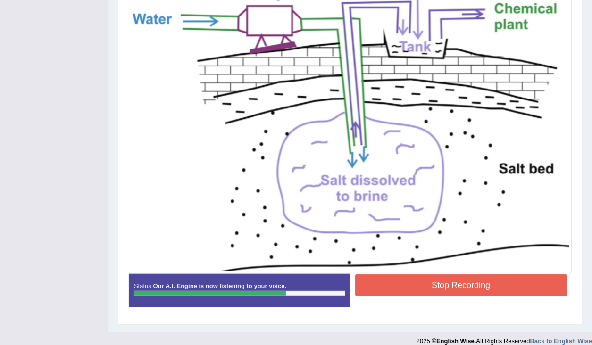
click at [479, 285] on button "Stop Recording" at bounding box center [461, 286] width 212 height 22
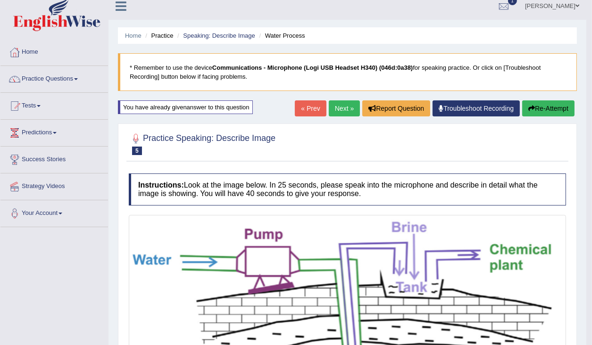
scroll to position [0, 0]
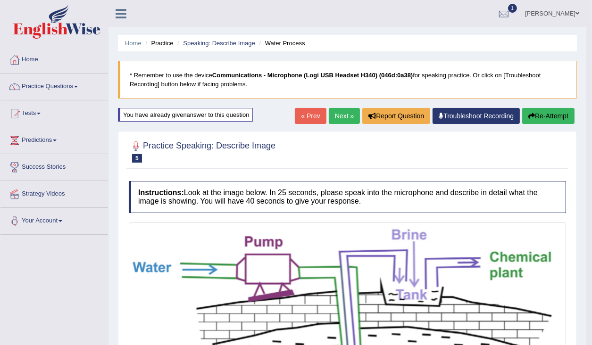
click at [534, 117] on button "Re-Attempt" at bounding box center [548, 116] width 52 height 16
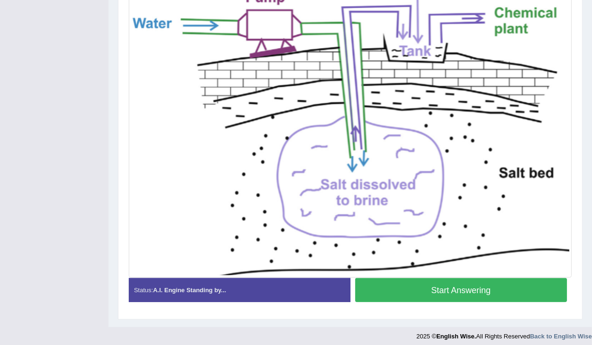
scroll to position [274, 0]
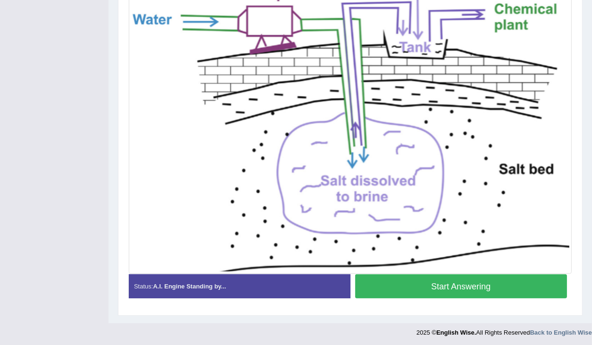
click at [464, 287] on button "Start Answering" at bounding box center [461, 287] width 212 height 24
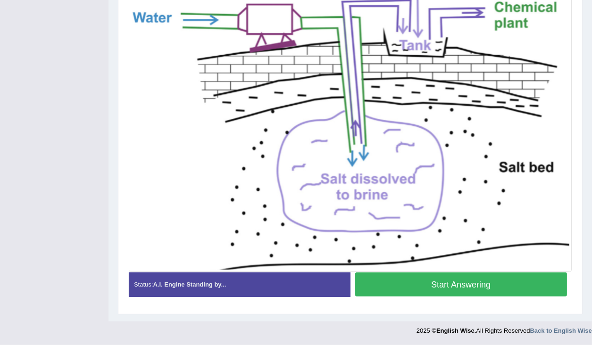
scroll to position [249, 0]
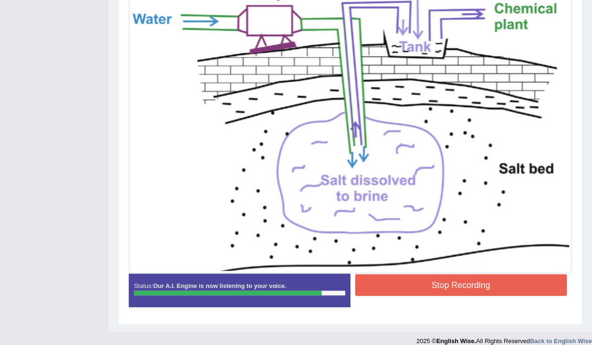
click at [533, 276] on button "Stop Recording" at bounding box center [461, 286] width 212 height 22
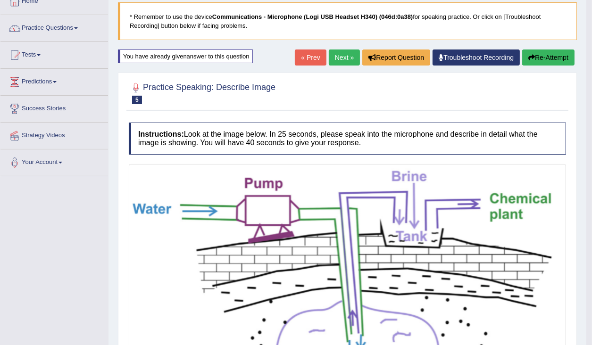
scroll to position [30, 0]
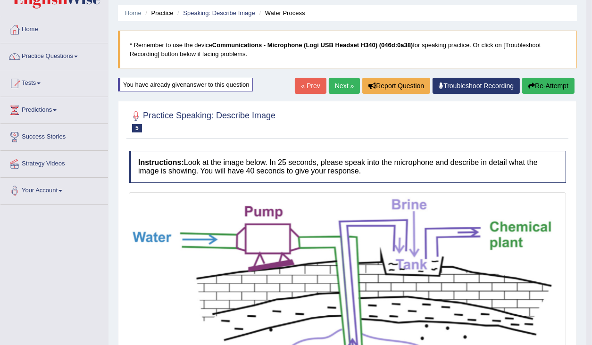
click at [340, 83] on link "Next »" at bounding box center [344, 86] width 31 height 16
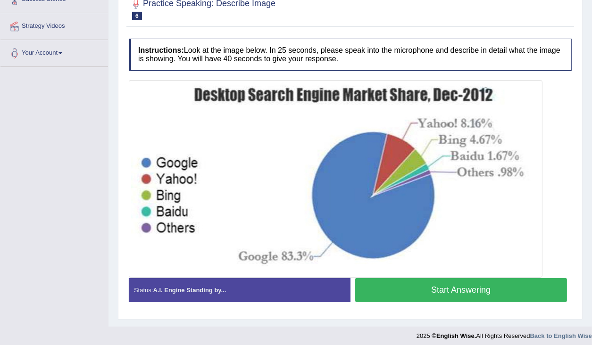
scroll to position [171, 0]
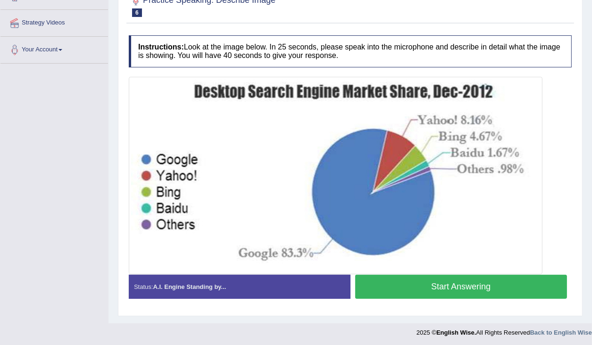
click at [400, 290] on button "Start Answering" at bounding box center [461, 287] width 212 height 24
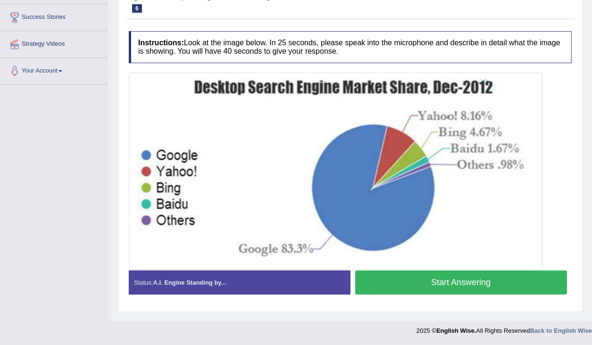
scroll to position [155, 0]
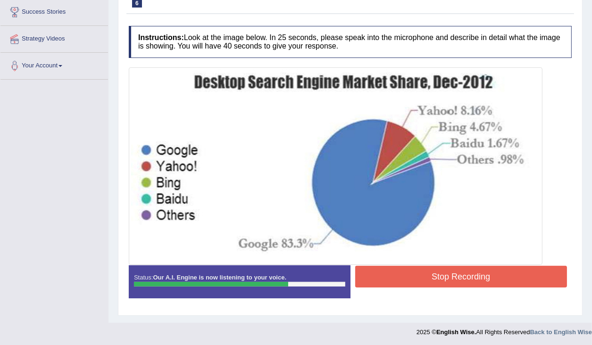
click at [438, 279] on button "Stop Recording" at bounding box center [461, 277] width 212 height 22
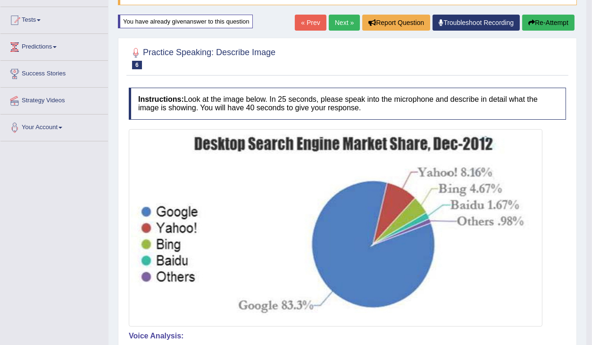
scroll to position [80, 0]
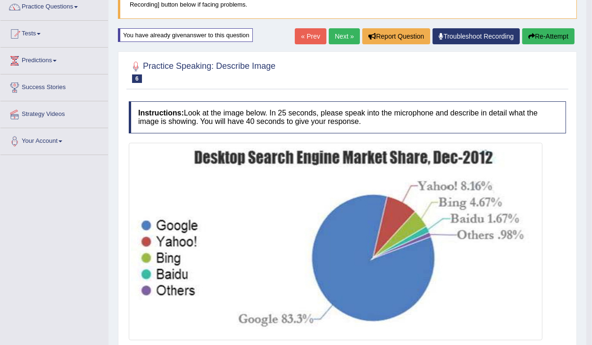
click at [536, 40] on button "Re-Attempt" at bounding box center [548, 36] width 52 height 16
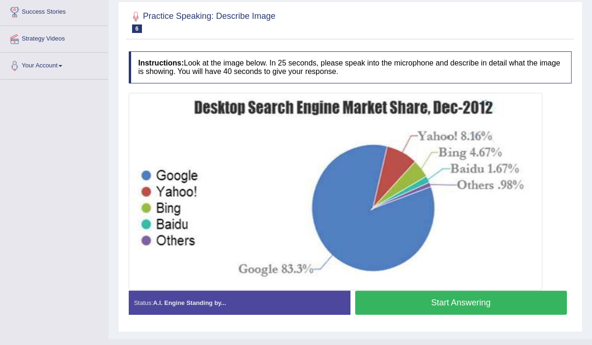
click at [430, 300] on button "Start Answering" at bounding box center [461, 303] width 212 height 24
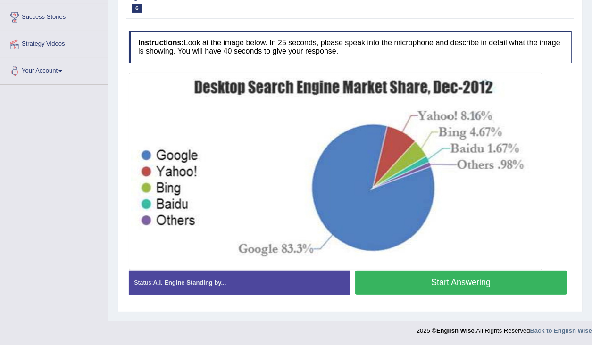
scroll to position [150, 0]
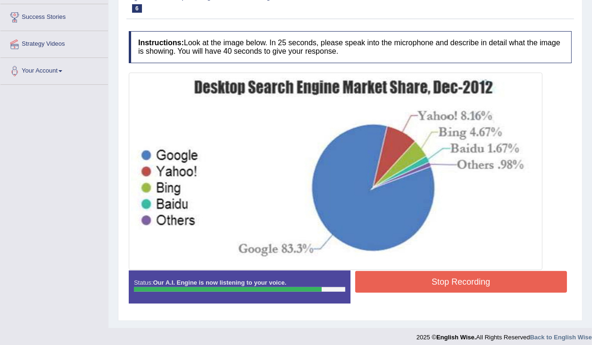
click at [466, 280] on button "Stop Recording" at bounding box center [461, 282] width 212 height 22
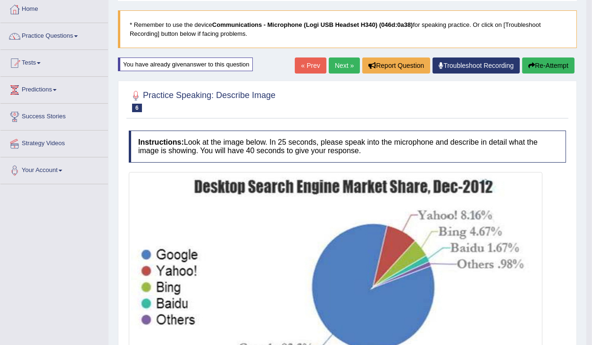
scroll to position [37, 0]
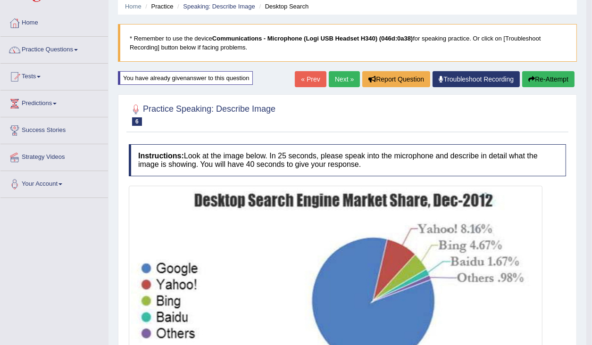
click at [544, 77] on button "Re-Attempt" at bounding box center [548, 79] width 52 height 16
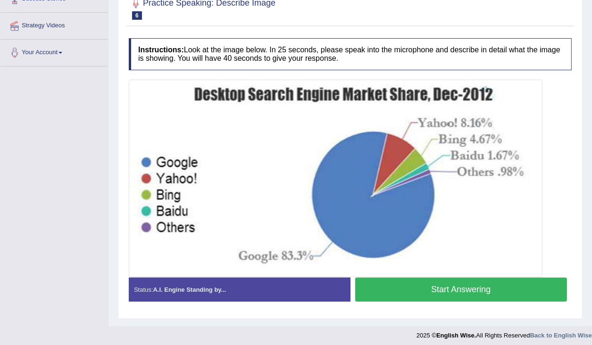
scroll to position [171, 0]
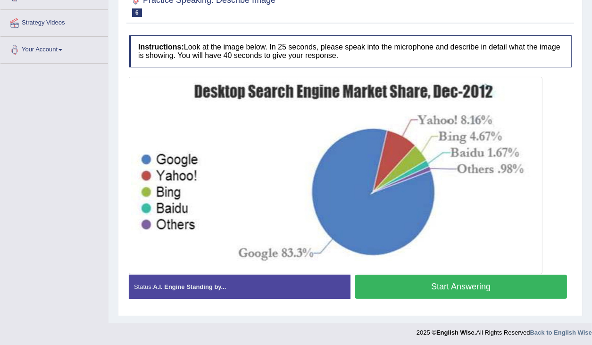
click at [447, 284] on button "Start Answering" at bounding box center [461, 287] width 212 height 24
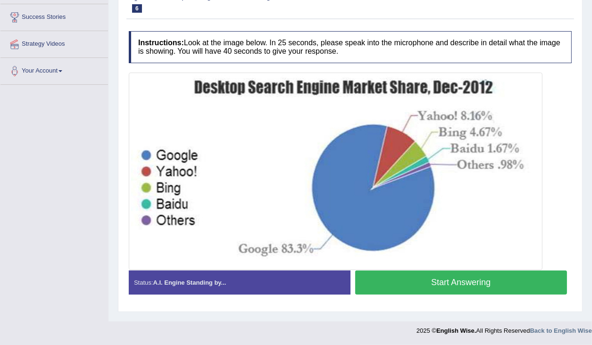
scroll to position [155, 0]
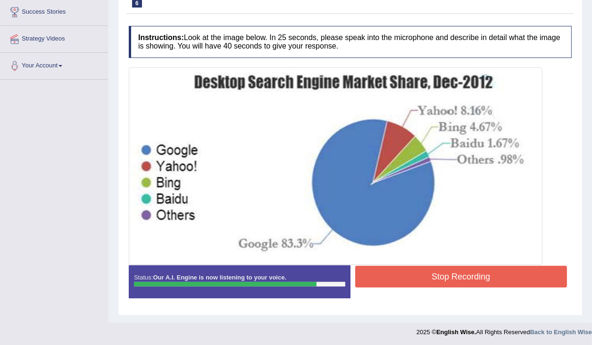
click at [460, 276] on button "Stop Recording" at bounding box center [461, 277] width 212 height 22
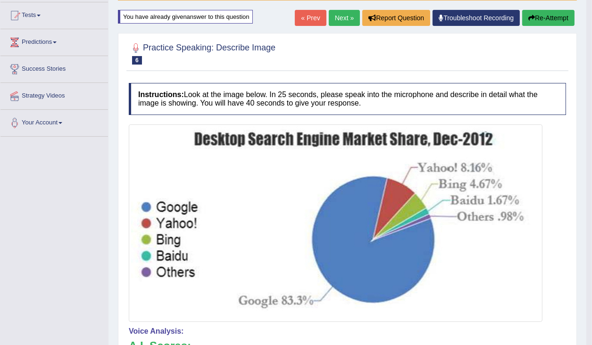
scroll to position [42, 0]
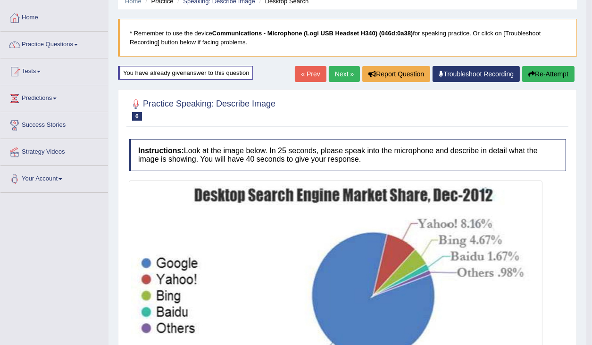
click at [537, 70] on button "Re-Attempt" at bounding box center [548, 74] width 52 height 16
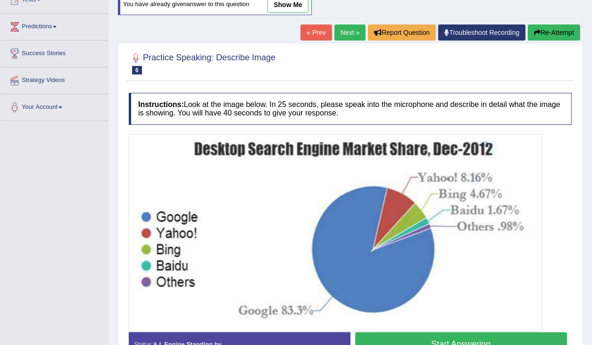
scroll to position [171, 0]
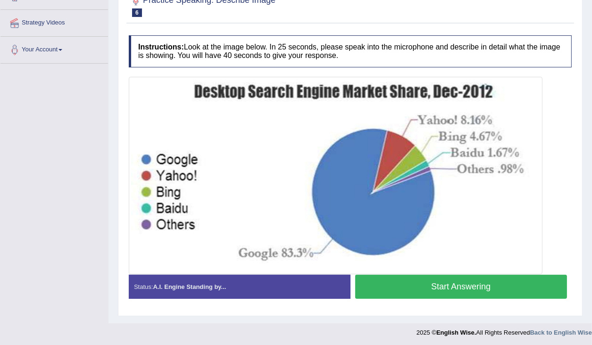
click at [408, 279] on button "Start Answering" at bounding box center [461, 287] width 212 height 24
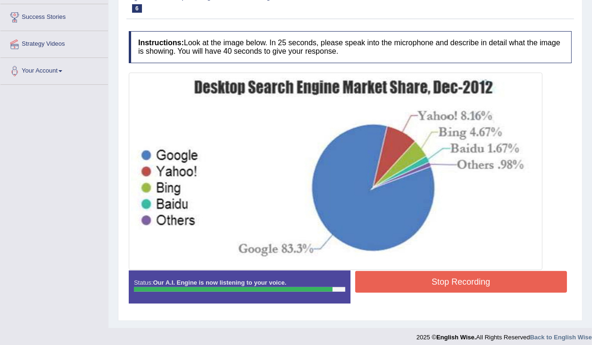
click at [457, 282] on button "Stop Recording" at bounding box center [461, 282] width 212 height 22
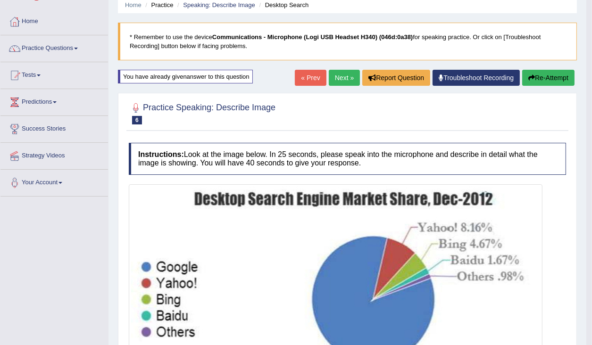
scroll to position [37, 0]
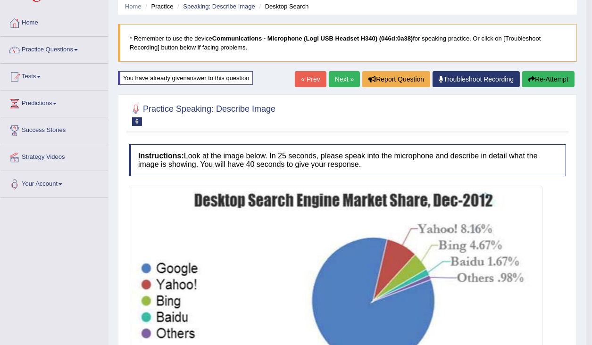
click at [551, 79] on button "Re-Attempt" at bounding box center [548, 79] width 52 height 16
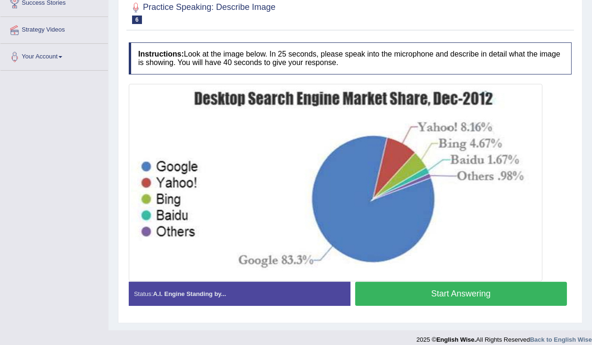
scroll to position [171, 0]
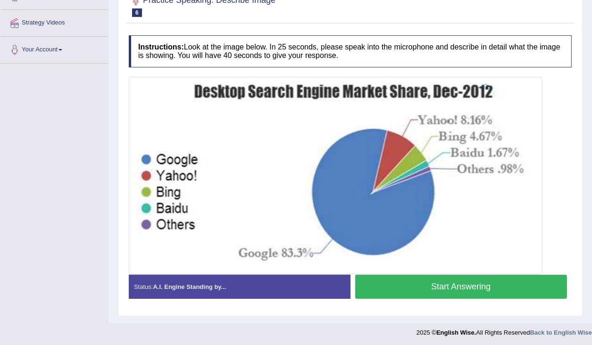
click at [428, 287] on button "Start Answering" at bounding box center [461, 287] width 212 height 24
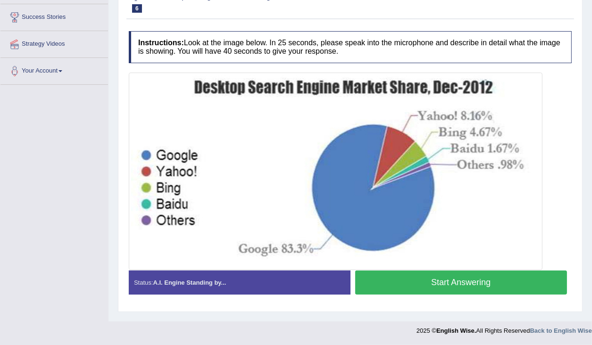
scroll to position [150, 0]
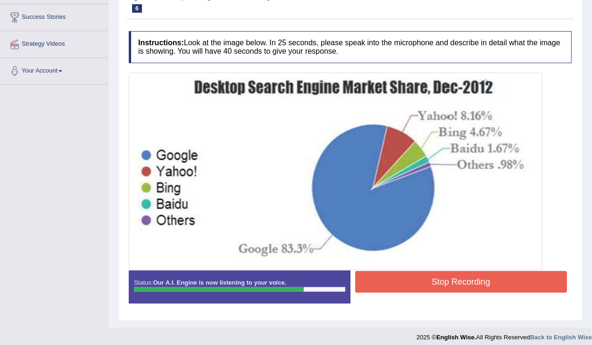
click at [439, 276] on button "Stop Recording" at bounding box center [461, 282] width 212 height 22
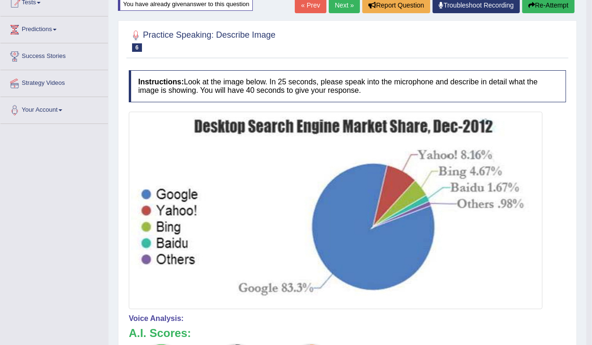
scroll to position [75, 0]
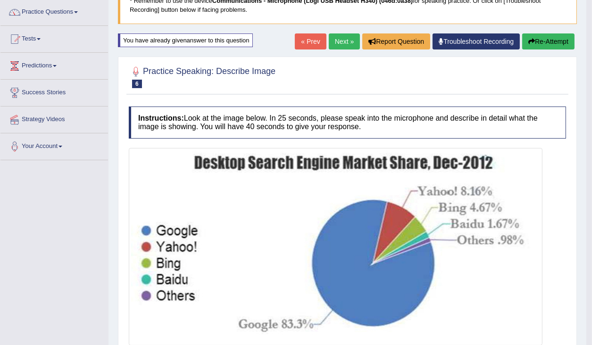
click at [533, 44] on icon "button" at bounding box center [531, 41] width 7 height 7
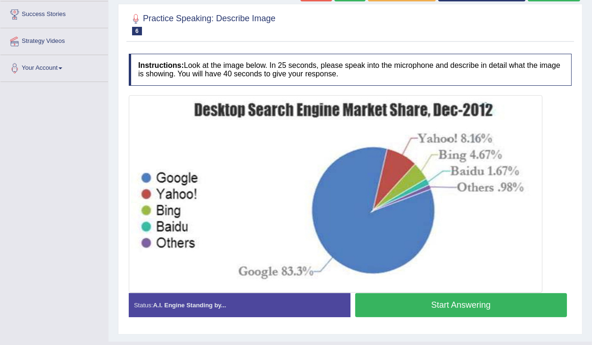
click at [430, 303] on button "Start Answering" at bounding box center [461, 305] width 212 height 24
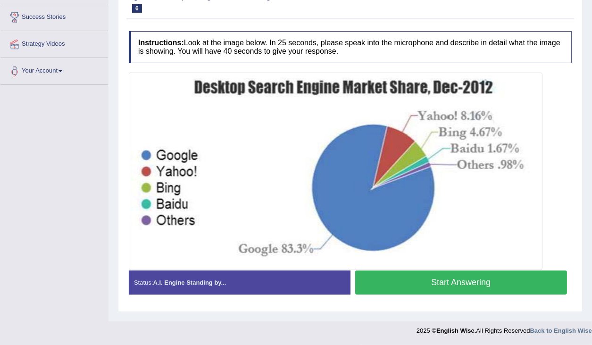
scroll to position [150, 0]
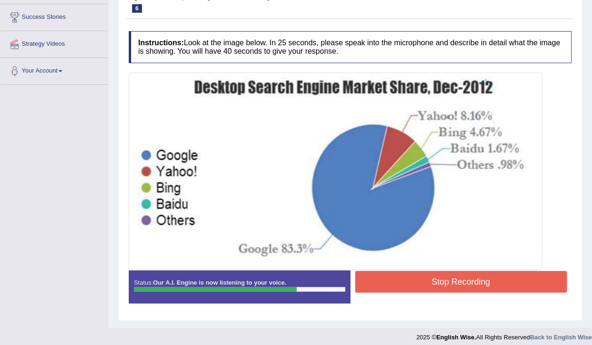
click at [447, 283] on button "Stop Recording" at bounding box center [461, 282] width 212 height 22
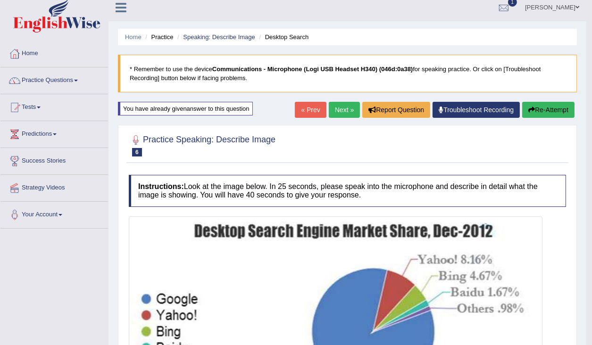
scroll to position [0, 0]
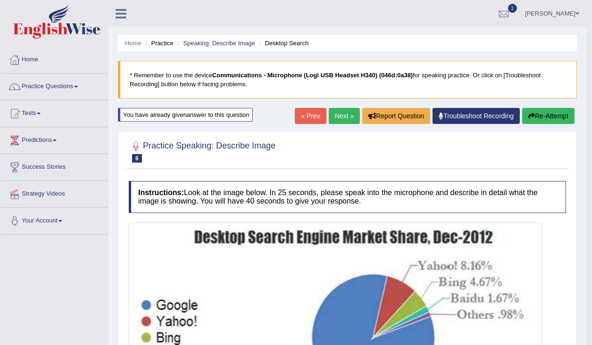
click at [536, 116] on button "Re-Attempt" at bounding box center [548, 116] width 52 height 16
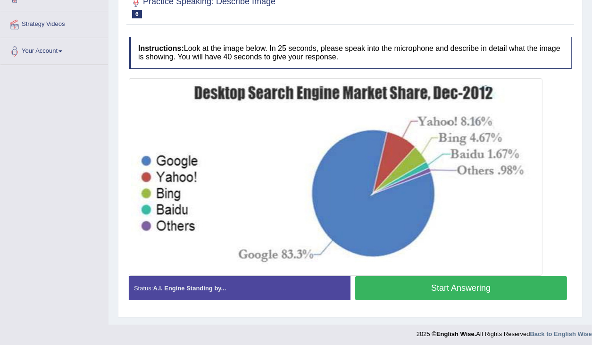
scroll to position [171, 0]
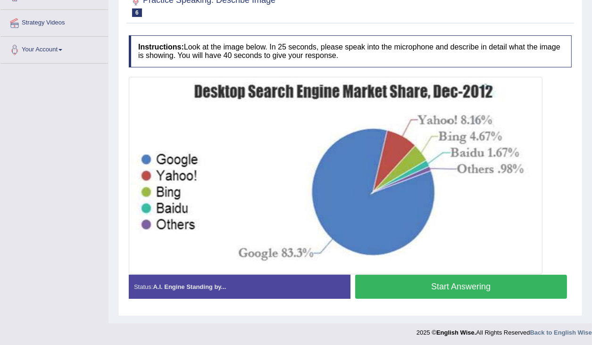
click at [437, 283] on button "Start Answering" at bounding box center [461, 287] width 212 height 24
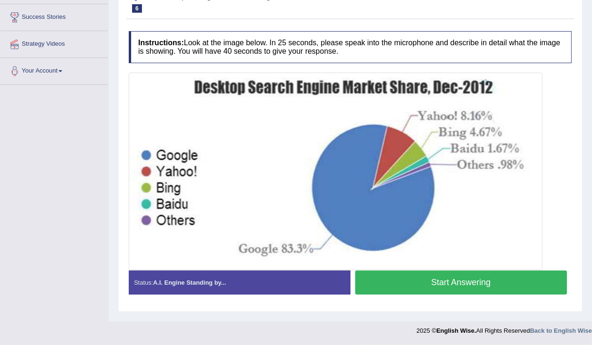
scroll to position [155, 0]
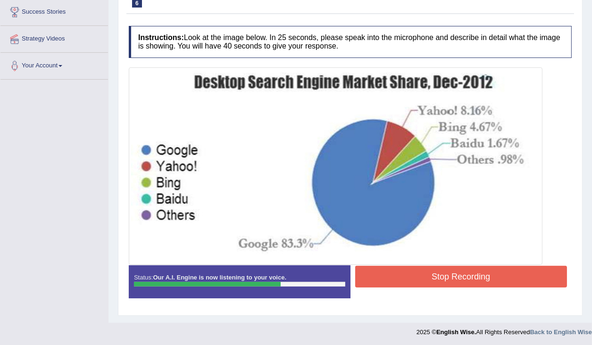
click at [472, 272] on button "Stop Recording" at bounding box center [461, 277] width 212 height 22
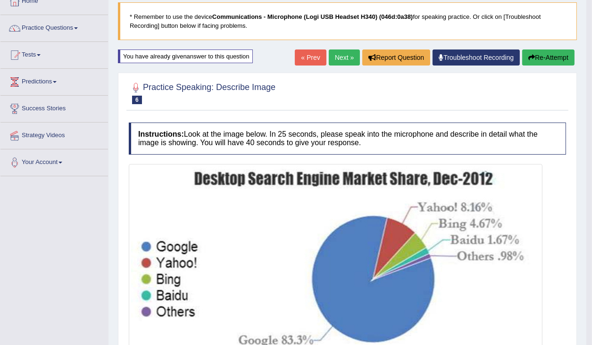
scroll to position [42, 0]
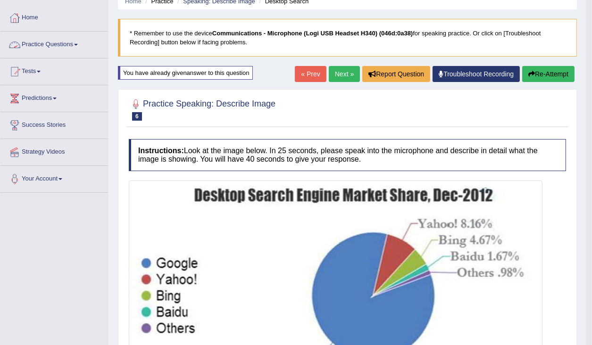
click at [78, 43] on link "Practice Questions" at bounding box center [54, 44] width 108 height 24
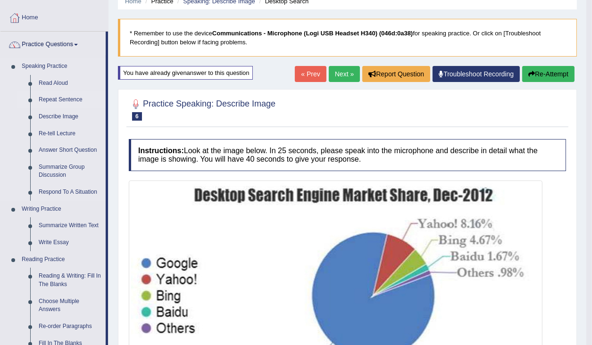
click at [69, 100] on link "Repeat Sentence" at bounding box center [69, 100] width 71 height 17
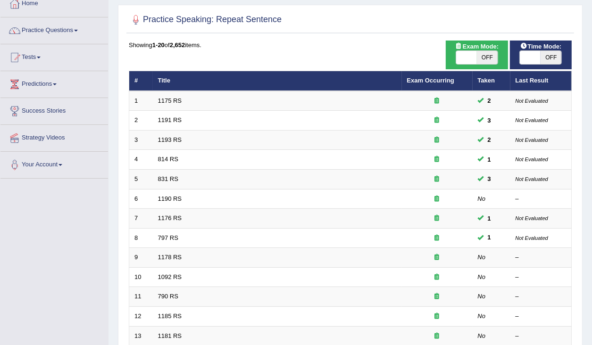
scroll to position [38, 0]
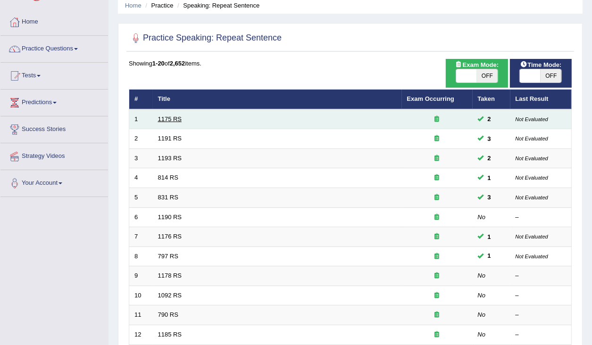
click at [171, 118] on link "1175 RS" at bounding box center [170, 119] width 24 height 7
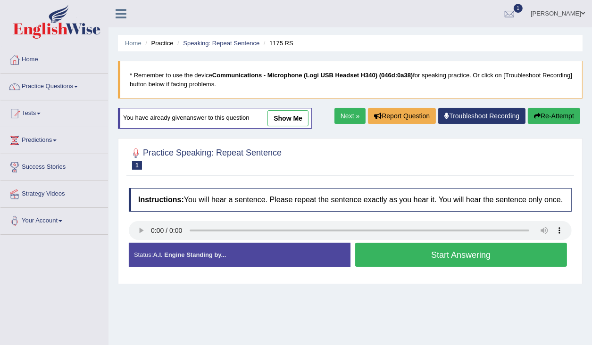
click at [406, 262] on button "Start Answering" at bounding box center [461, 255] width 212 height 24
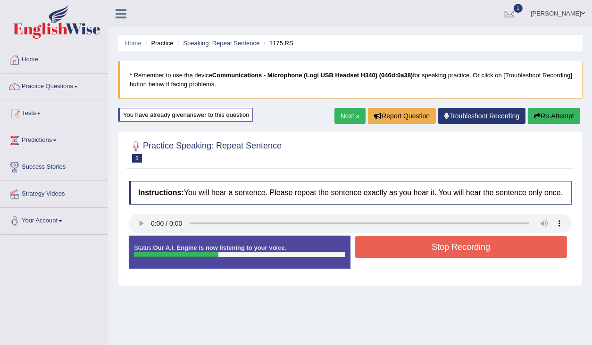
click at [406, 258] on button "Stop Recording" at bounding box center [461, 247] width 212 height 22
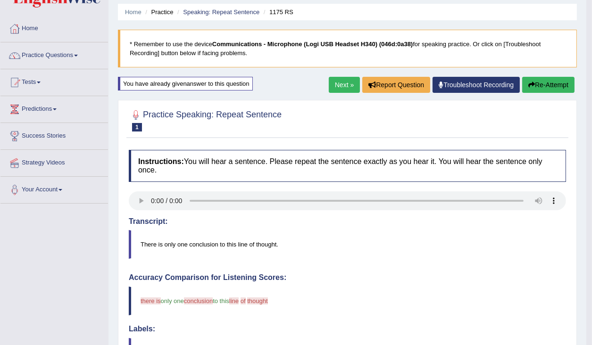
scroll to position [11, 0]
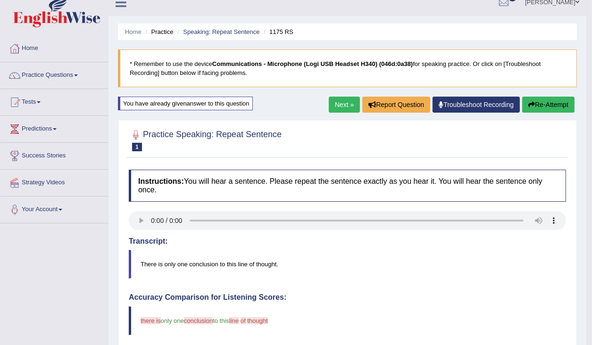
click at [553, 104] on button "Re-Attempt" at bounding box center [548, 105] width 52 height 16
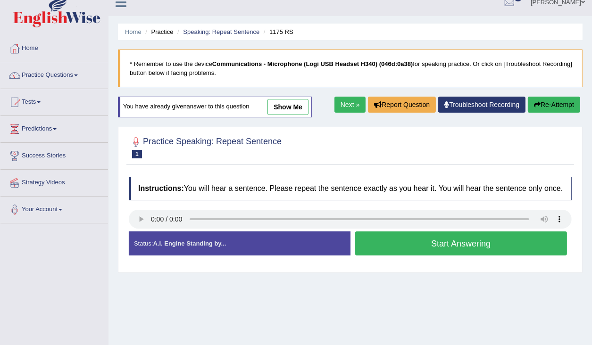
click at [420, 253] on button "Start Answering" at bounding box center [461, 244] width 212 height 24
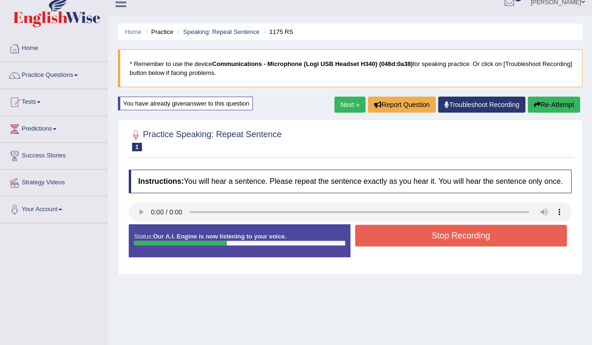
click at [423, 245] on button "Stop Recording" at bounding box center [461, 236] width 212 height 22
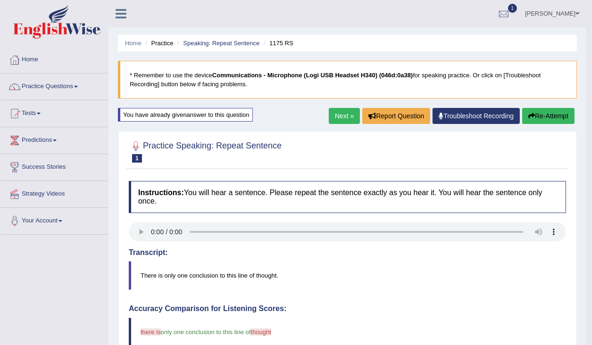
click at [347, 117] on link "Next »" at bounding box center [344, 116] width 31 height 16
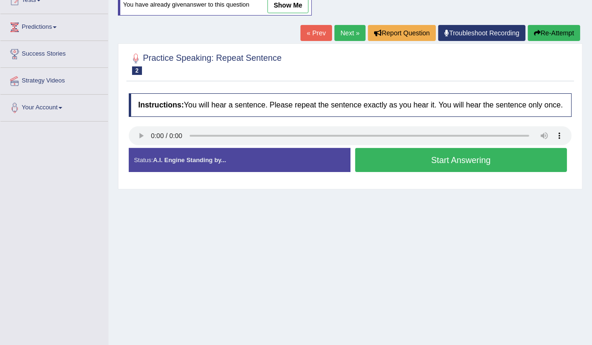
click at [294, 7] on link "show me" at bounding box center [288, 5] width 41 height 16
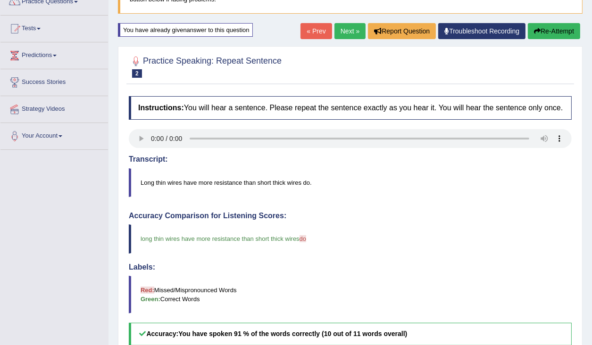
scroll to position [75, 0]
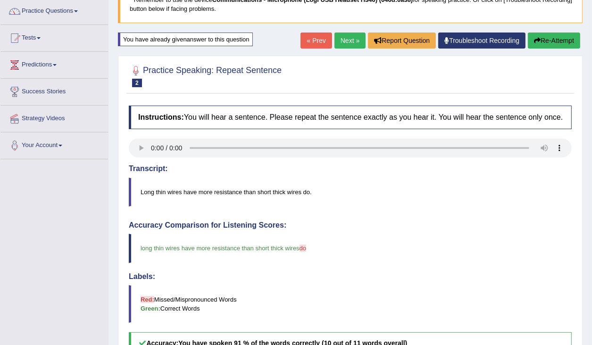
click at [553, 45] on button "Re-Attempt" at bounding box center [554, 41] width 52 height 16
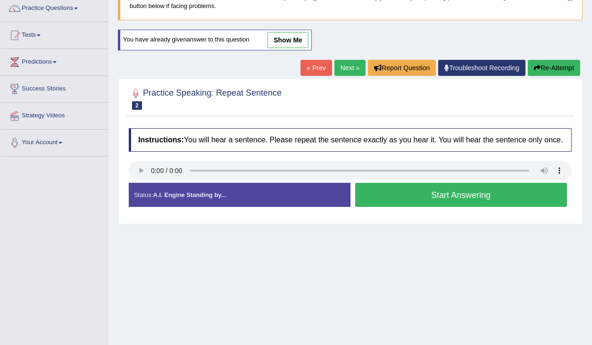
scroll to position [78, 0]
click at [421, 205] on button "Start Answering" at bounding box center [461, 195] width 212 height 24
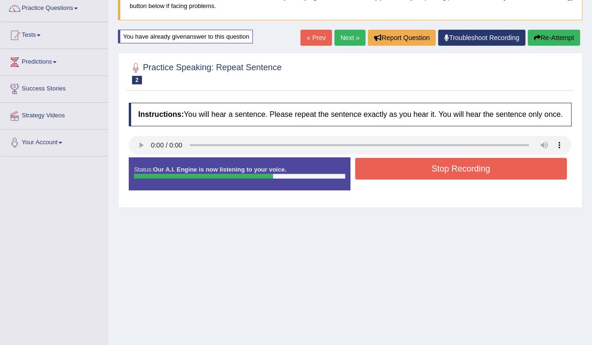
click at [423, 180] on button "Stop Recording" at bounding box center [461, 169] width 212 height 22
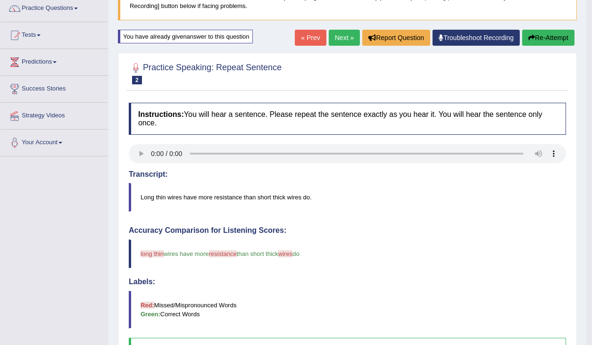
click at [543, 40] on button "Re-Attempt" at bounding box center [548, 38] width 52 height 16
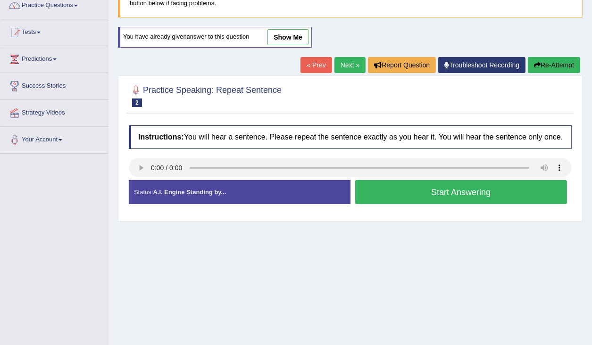
click at [393, 201] on button "Start Answering" at bounding box center [461, 192] width 212 height 24
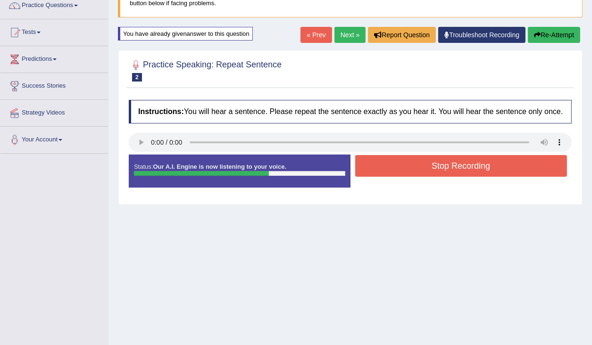
click at [405, 177] on button "Stop Recording" at bounding box center [461, 166] width 212 height 22
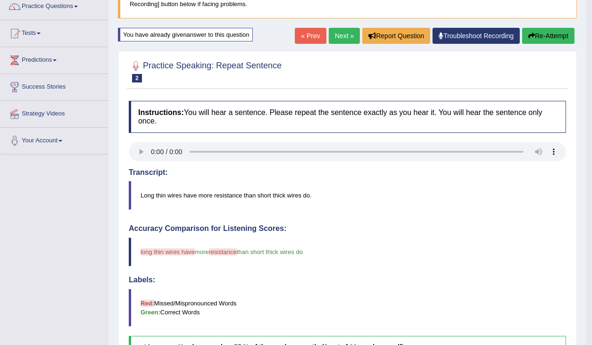
scroll to position [43, 0]
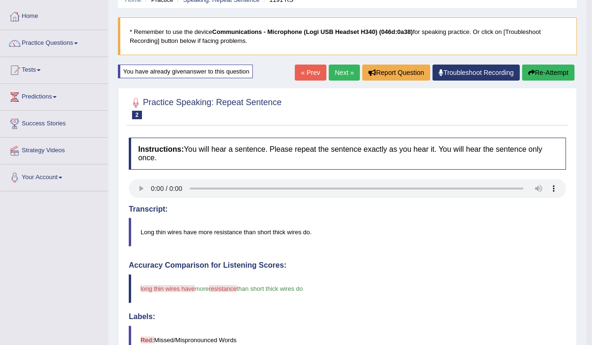
click at [543, 68] on button "Re-Attempt" at bounding box center [548, 73] width 52 height 16
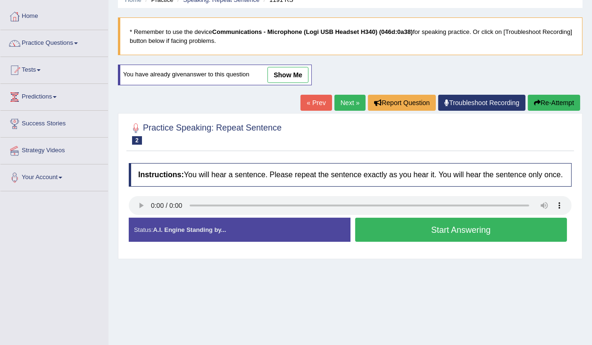
click at [456, 238] on button "Start Answering" at bounding box center [461, 230] width 212 height 24
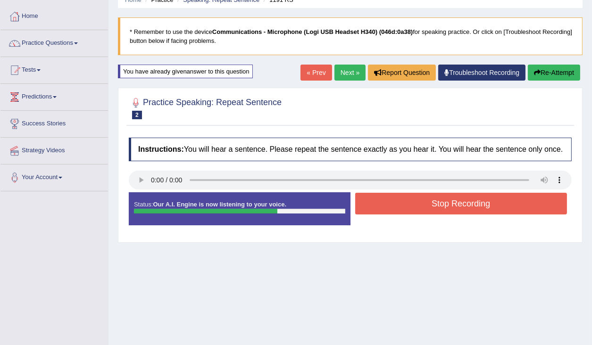
click at [444, 210] on button "Stop Recording" at bounding box center [461, 204] width 212 height 22
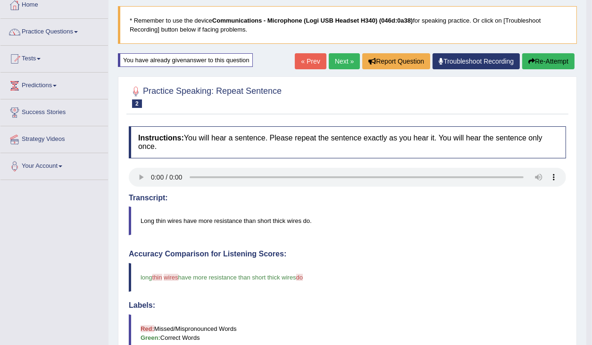
scroll to position [6, 0]
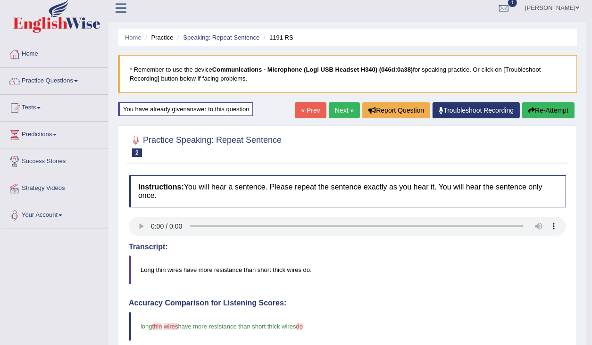
click at [339, 109] on link "Next »" at bounding box center [344, 110] width 31 height 16
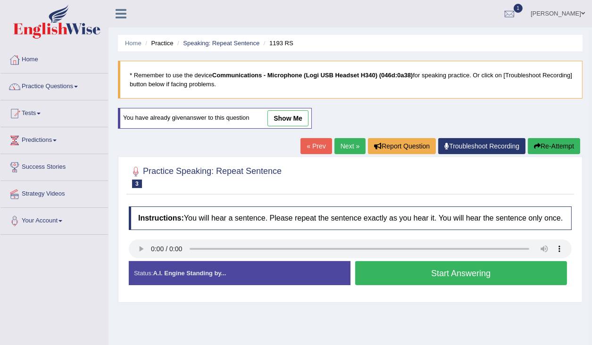
click at [288, 117] on link "show me" at bounding box center [288, 118] width 41 height 16
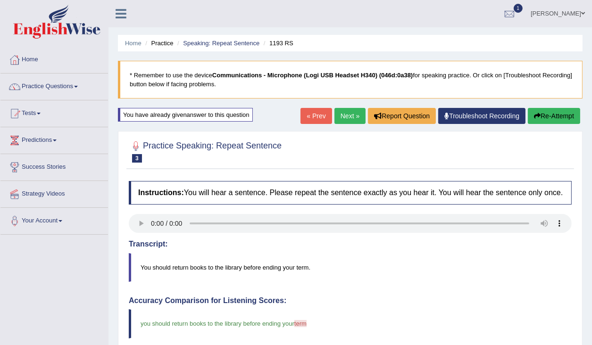
click at [544, 118] on button "Re-Attempt" at bounding box center [554, 116] width 52 height 16
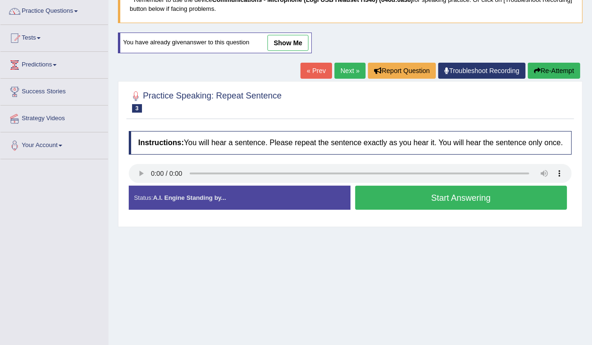
click at [399, 204] on button "Start Answering" at bounding box center [461, 198] width 212 height 24
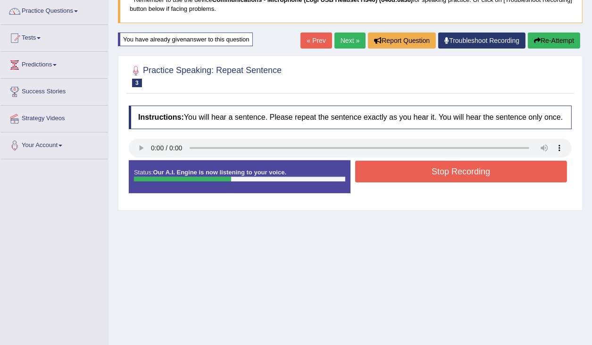
click at [396, 180] on button "Stop Recording" at bounding box center [461, 172] width 212 height 22
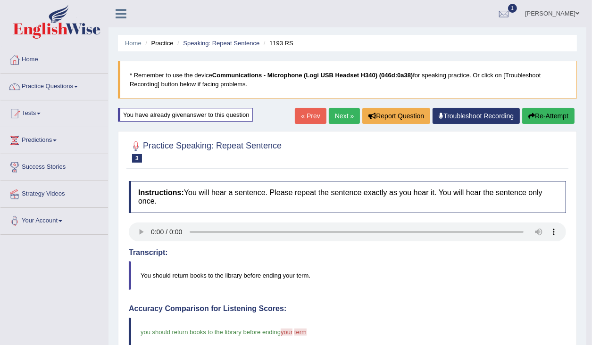
click at [342, 116] on link "Next »" at bounding box center [344, 116] width 31 height 16
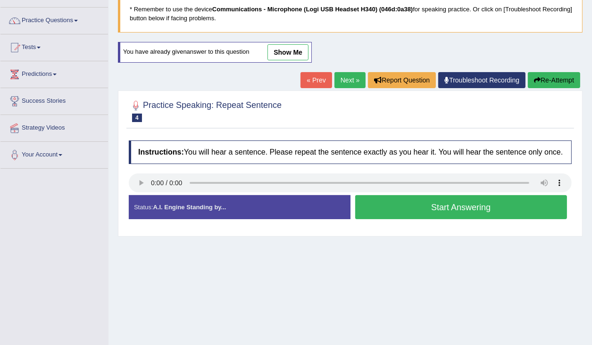
scroll to position [75, 0]
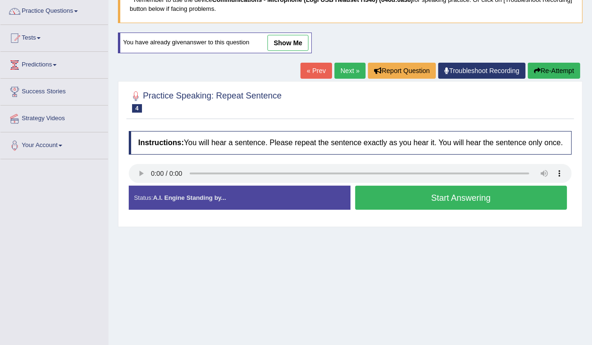
click at [296, 42] on link "show me" at bounding box center [288, 43] width 41 height 16
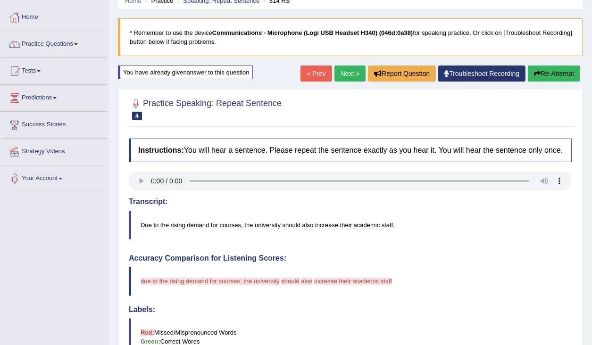
scroll to position [38, 0]
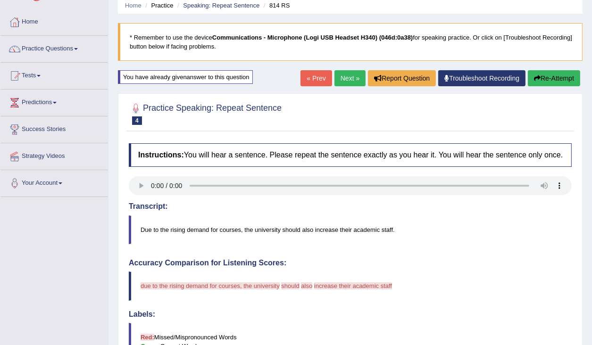
click at [559, 77] on button "Re-Attempt" at bounding box center [554, 78] width 52 height 16
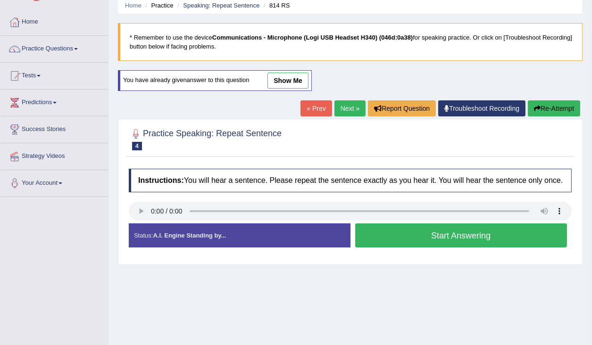
click at [394, 243] on button "Start Answering" at bounding box center [461, 236] width 212 height 24
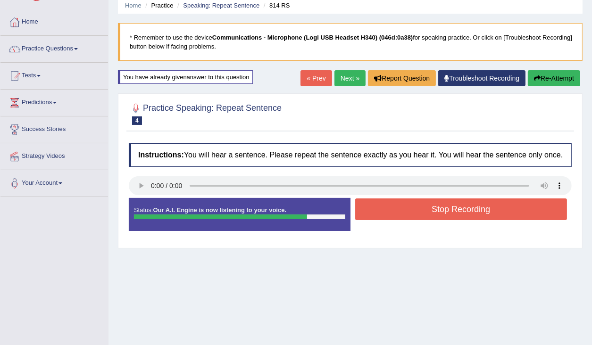
click at [400, 214] on button "Stop Recording" at bounding box center [461, 210] width 212 height 22
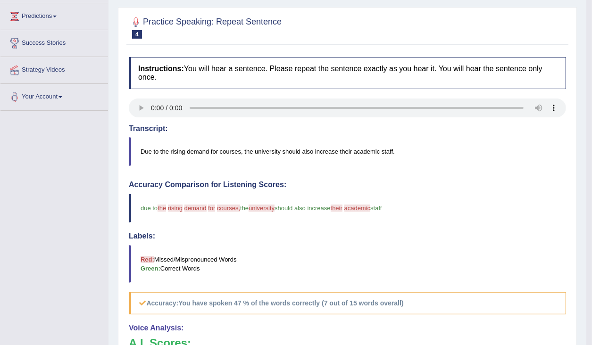
scroll to position [75, 0]
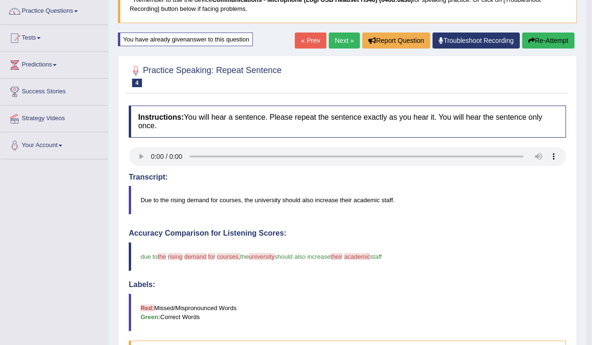
click at [542, 38] on button "Re-Attempt" at bounding box center [548, 41] width 52 height 16
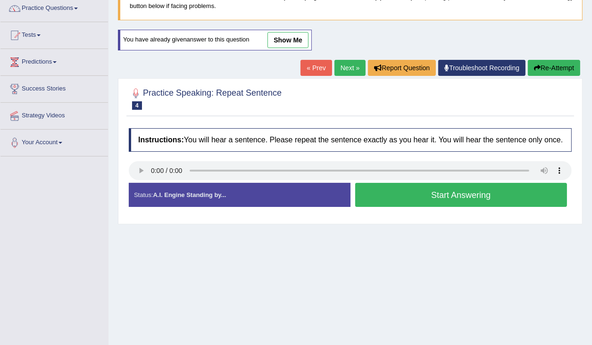
click at [389, 201] on button "Start Answering" at bounding box center [461, 195] width 212 height 24
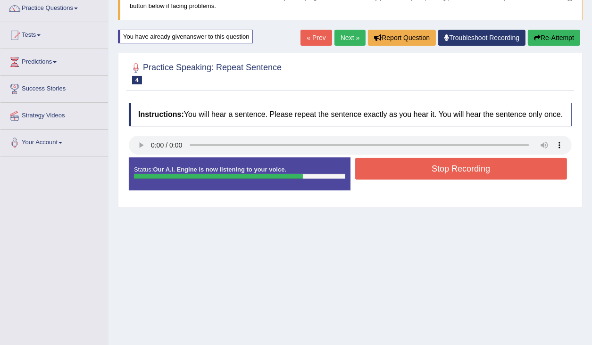
click at [418, 175] on button "Stop Recording" at bounding box center [461, 169] width 212 height 22
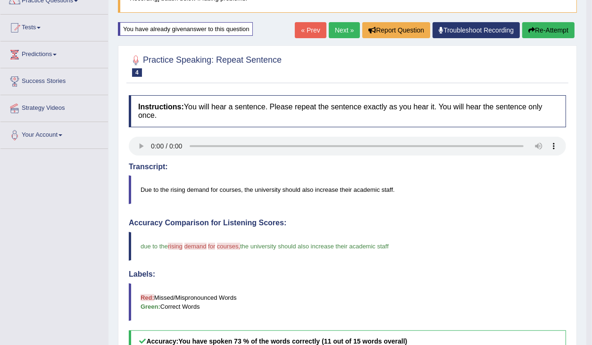
scroll to position [49, 0]
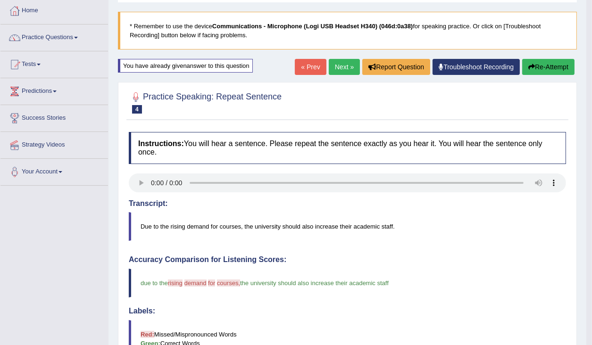
click at [342, 68] on link "Next »" at bounding box center [344, 67] width 31 height 16
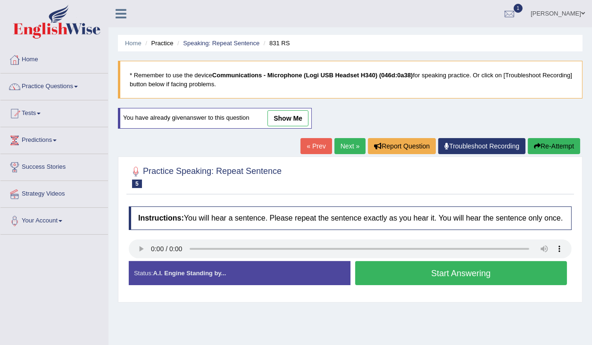
click at [288, 119] on link "show me" at bounding box center [288, 118] width 41 height 16
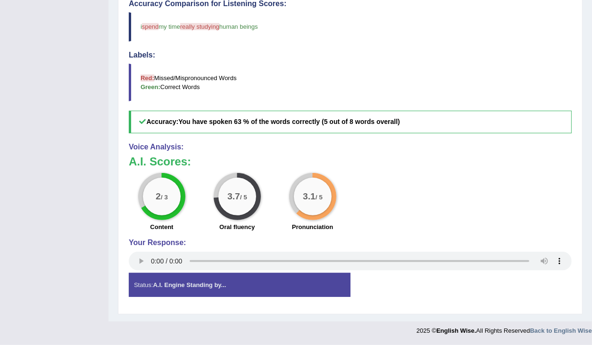
scroll to position [77, 0]
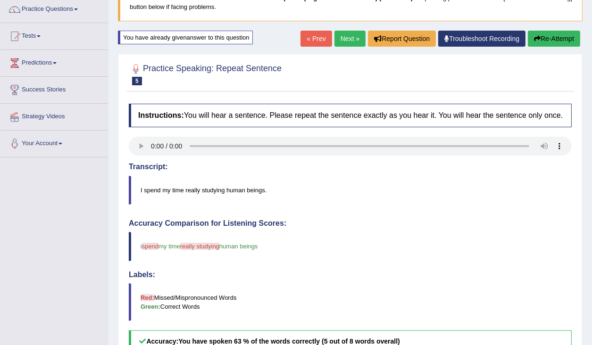
click at [545, 43] on button "Re-Attempt" at bounding box center [554, 39] width 52 height 16
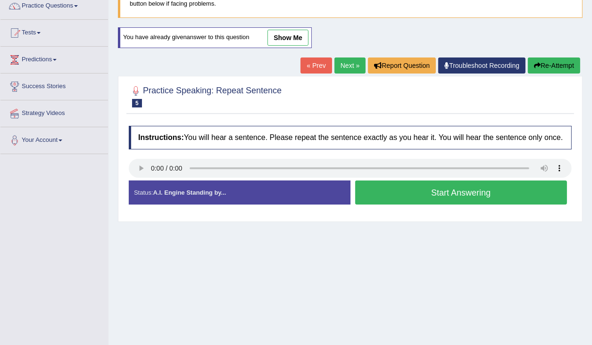
click at [396, 205] on button "Start Answering" at bounding box center [461, 193] width 212 height 24
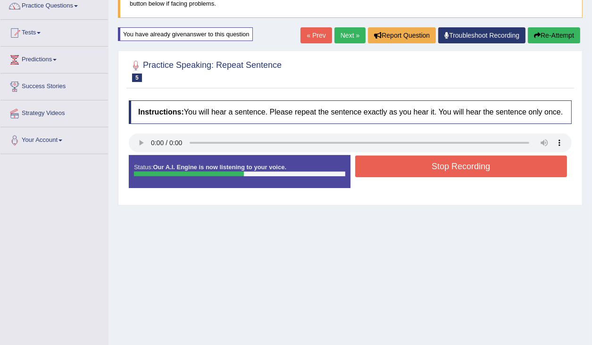
click at [396, 174] on button "Stop Recording" at bounding box center [461, 167] width 212 height 22
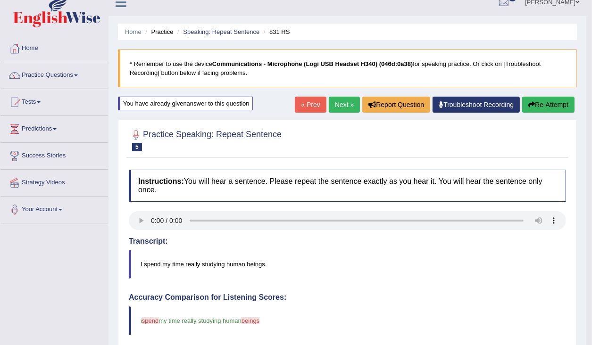
scroll to position [11, 0]
click at [542, 103] on button "Re-Attempt" at bounding box center [548, 105] width 52 height 16
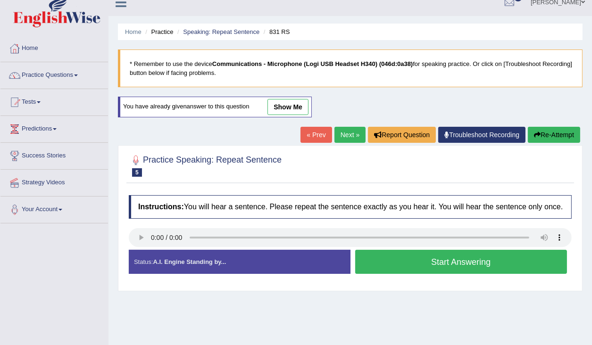
click at [396, 272] on button "Start Answering" at bounding box center [461, 262] width 212 height 24
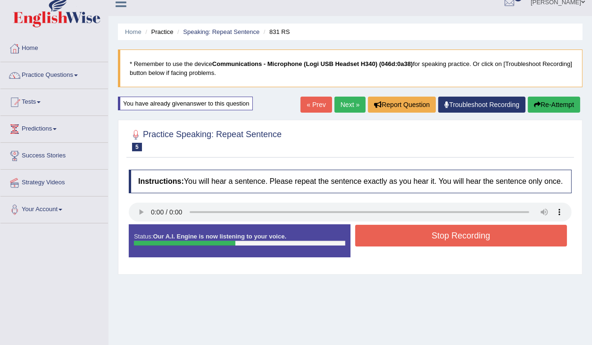
click at [419, 245] on button "Stop Recording" at bounding box center [461, 236] width 212 height 22
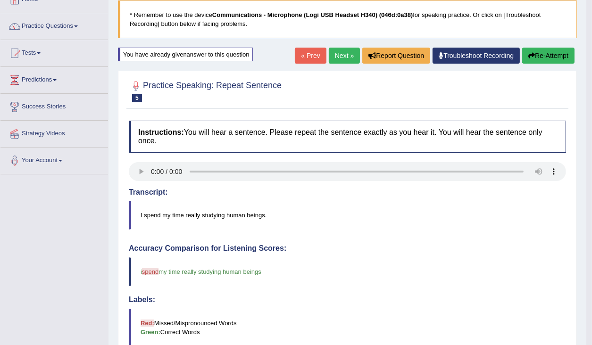
scroll to position [49, 0]
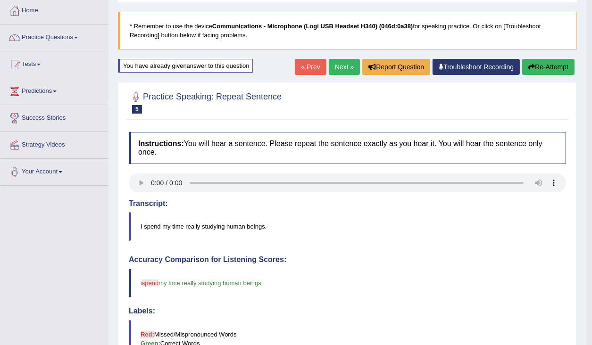
click at [535, 67] on button "Re-Attempt" at bounding box center [548, 67] width 52 height 16
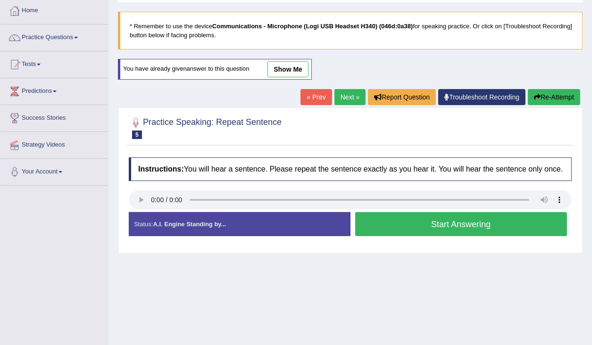
click at [396, 233] on button "Start Answering" at bounding box center [461, 224] width 212 height 24
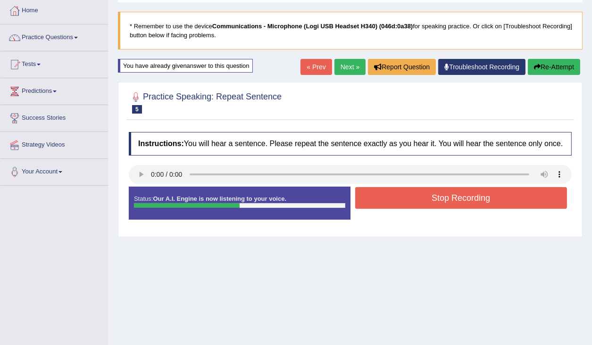
click at [407, 206] on button "Stop Recording" at bounding box center [461, 198] width 212 height 22
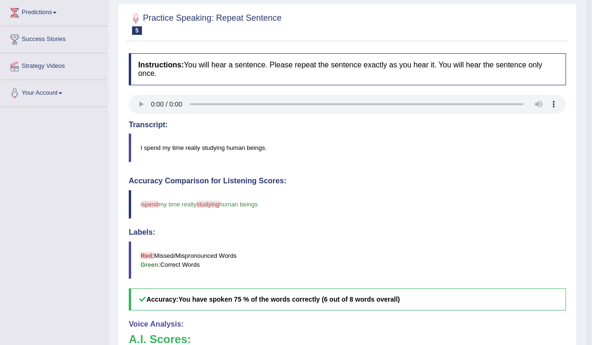
scroll to position [87, 0]
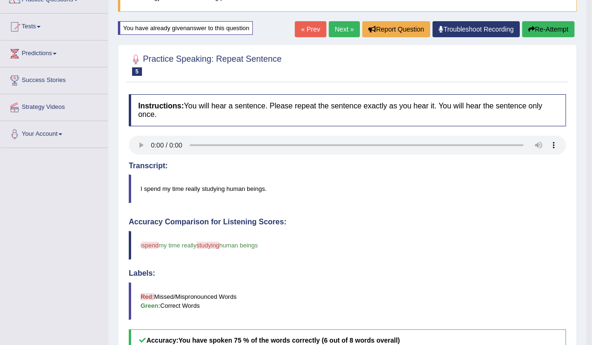
click at [336, 30] on link "Next »" at bounding box center [344, 29] width 31 height 16
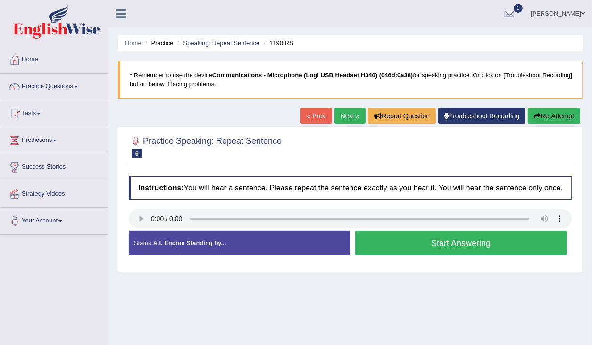
click at [347, 115] on link "Next »" at bounding box center [350, 116] width 31 height 16
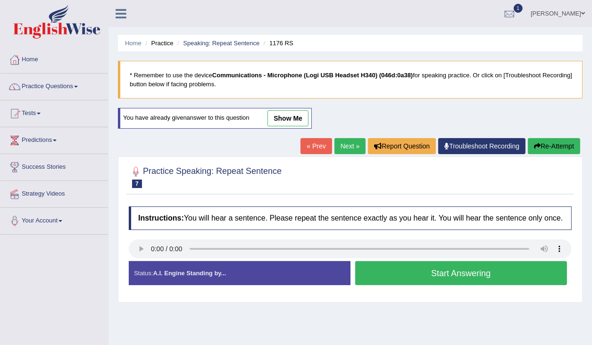
click at [293, 119] on link "show me" at bounding box center [288, 118] width 41 height 16
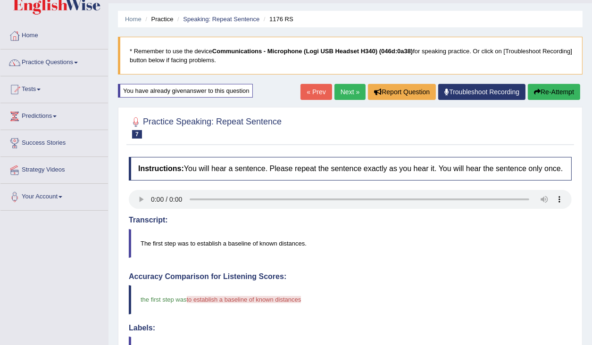
scroll to position [38, 0]
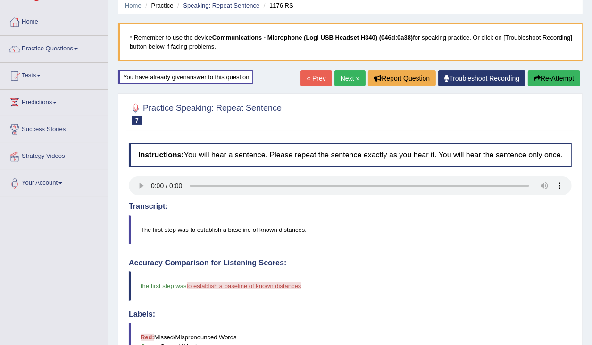
click at [538, 82] on button "Re-Attempt" at bounding box center [554, 78] width 52 height 16
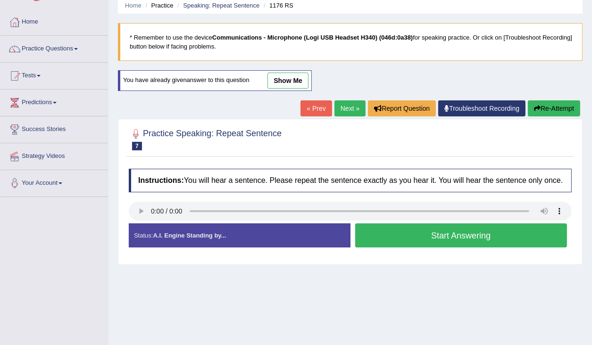
click at [423, 244] on button "Start Answering" at bounding box center [461, 236] width 212 height 24
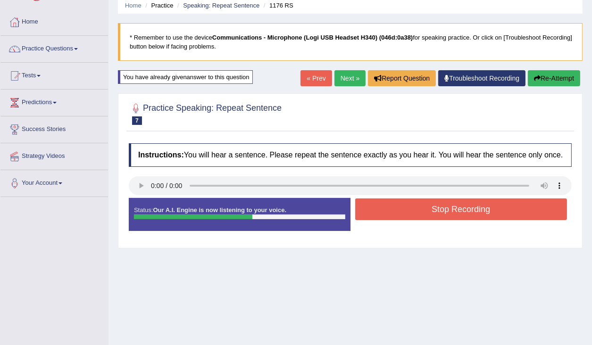
click at [427, 218] on button "Stop Recording" at bounding box center [461, 210] width 212 height 22
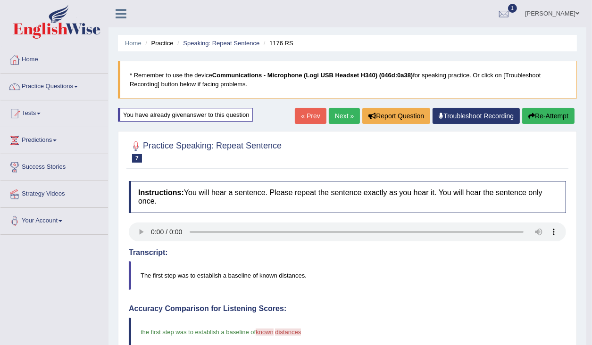
click at [338, 115] on link "Next »" at bounding box center [344, 116] width 31 height 16
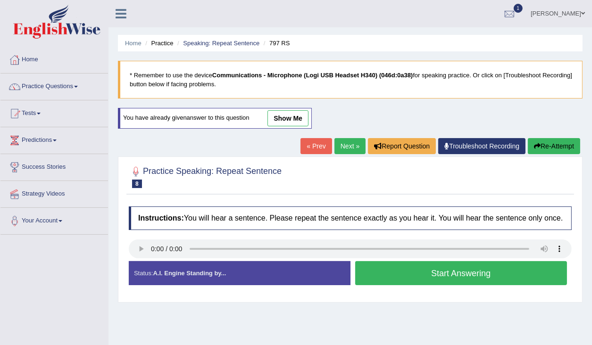
click at [283, 117] on link "show me" at bounding box center [288, 118] width 41 height 16
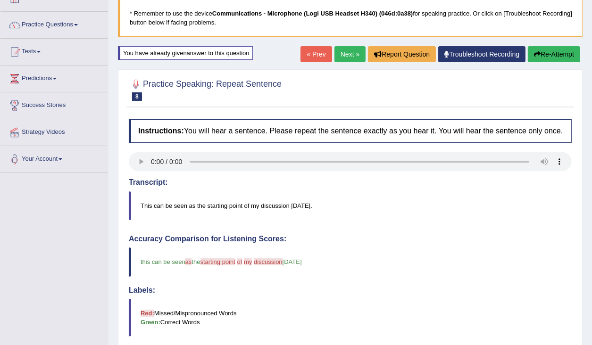
scroll to position [75, 0]
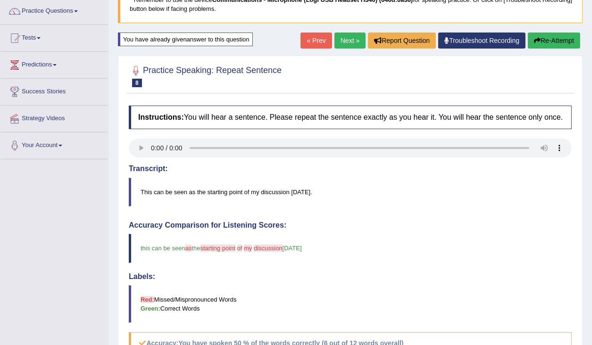
click at [556, 42] on button "Re-Attempt" at bounding box center [554, 41] width 52 height 16
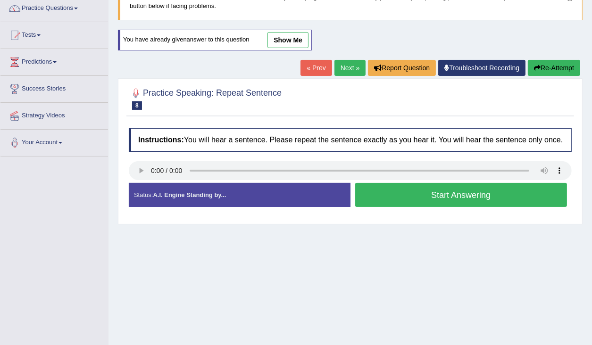
click at [426, 207] on button "Start Answering" at bounding box center [461, 195] width 212 height 24
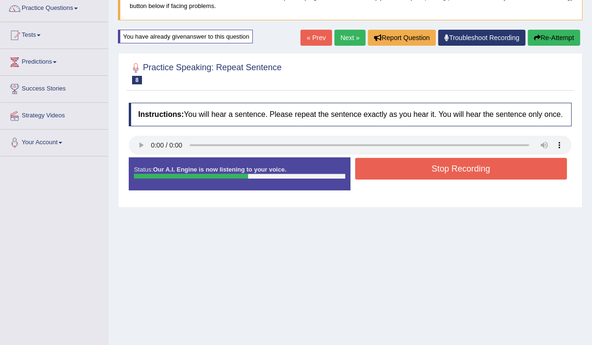
click at [425, 176] on button "Stop Recording" at bounding box center [461, 169] width 212 height 22
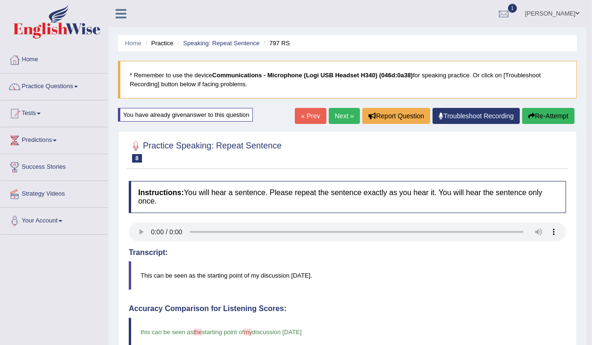
click at [346, 116] on link "Next »" at bounding box center [344, 116] width 31 height 16
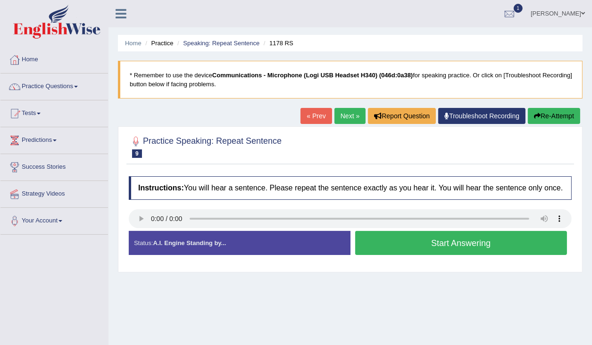
click at [418, 246] on button "Start Answering" at bounding box center [461, 243] width 212 height 24
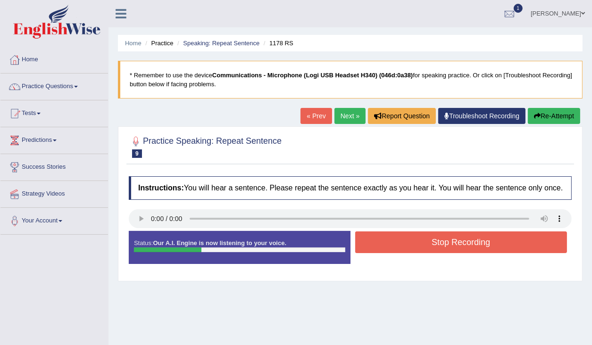
click at [417, 247] on button "Stop Recording" at bounding box center [461, 243] width 212 height 22
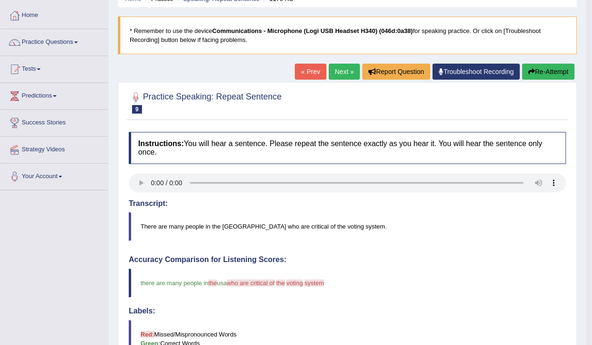
scroll to position [44, 0]
click at [545, 70] on button "Re-Attempt" at bounding box center [548, 72] width 52 height 16
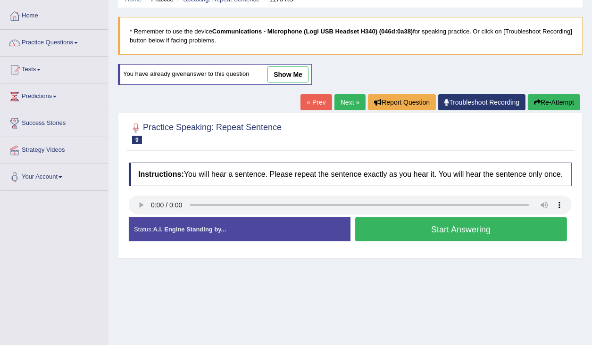
click at [427, 234] on button "Start Answering" at bounding box center [461, 230] width 212 height 24
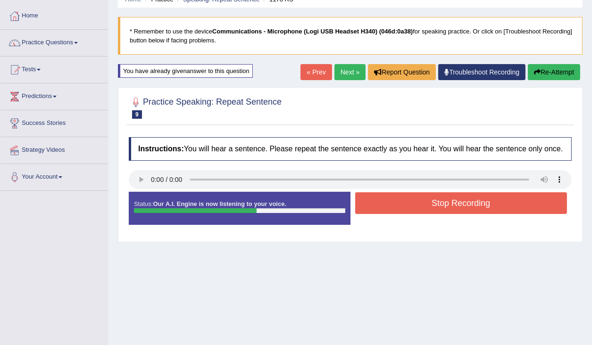
click at [422, 210] on button "Stop Recording" at bounding box center [461, 204] width 212 height 22
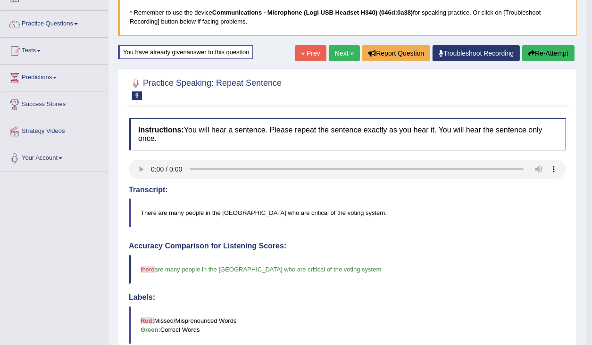
scroll to position [44, 0]
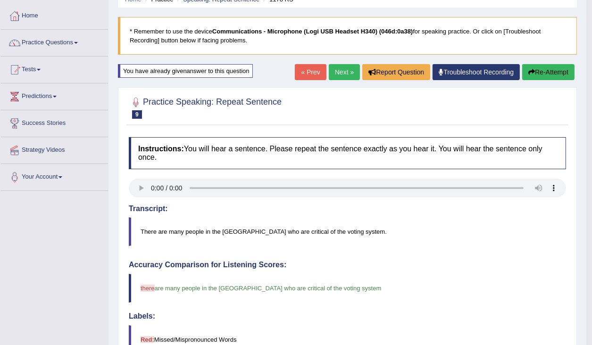
click at [339, 72] on link "Next »" at bounding box center [344, 72] width 31 height 16
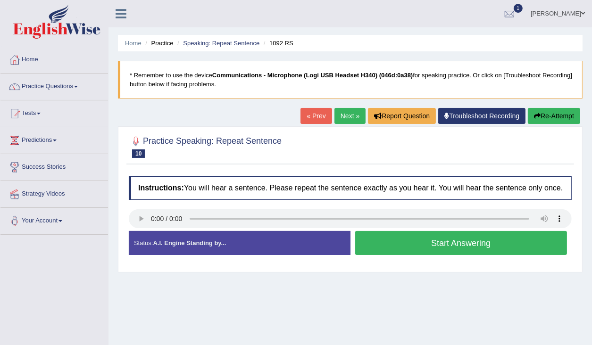
click at [389, 249] on button "Start Answering" at bounding box center [461, 243] width 212 height 24
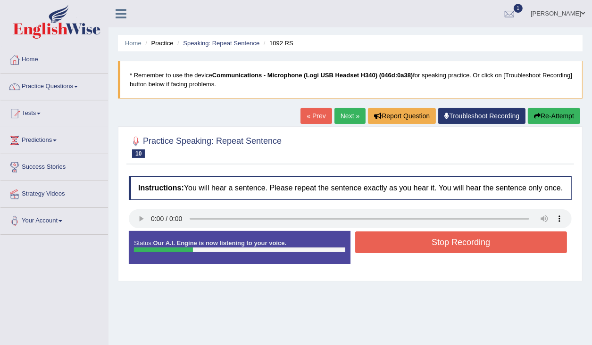
click at [402, 247] on button "Stop Recording" at bounding box center [461, 243] width 212 height 22
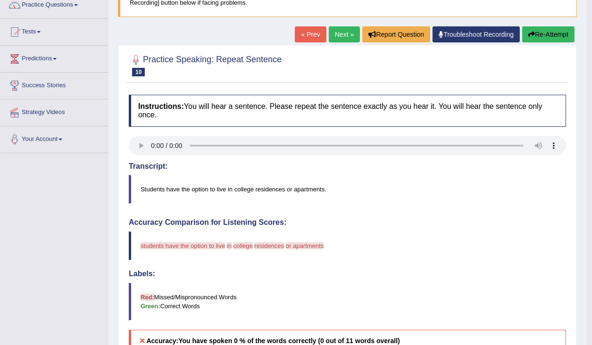
scroll to position [75, 0]
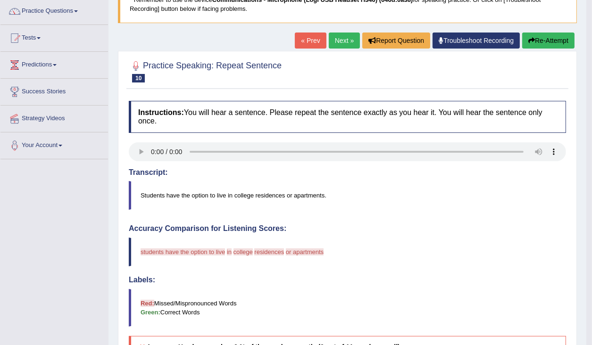
click at [545, 40] on button "Re-Attempt" at bounding box center [548, 41] width 52 height 16
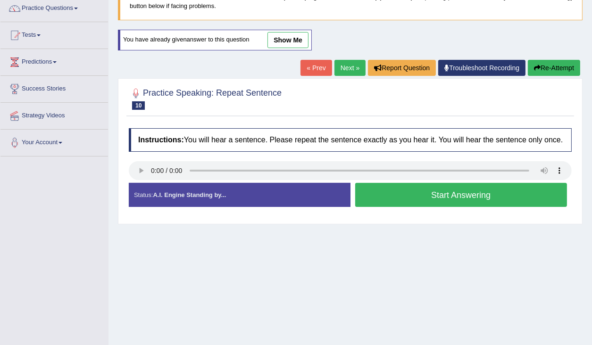
click at [416, 200] on button "Start Answering" at bounding box center [461, 195] width 212 height 24
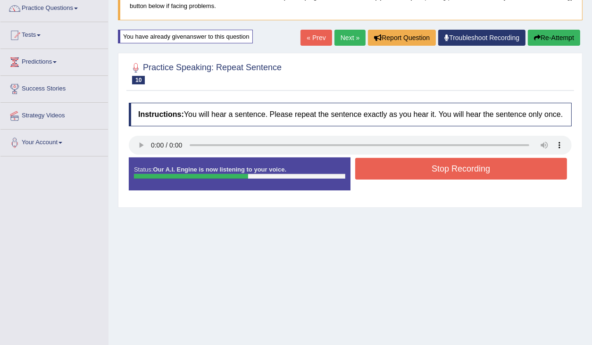
click at [419, 176] on button "Stop Recording" at bounding box center [461, 169] width 212 height 22
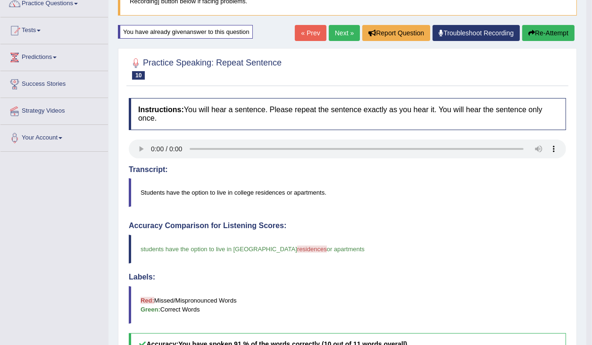
scroll to position [78, 0]
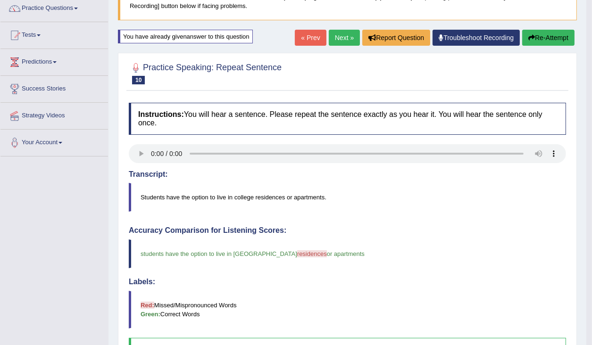
click at [338, 37] on link "Next »" at bounding box center [344, 38] width 31 height 16
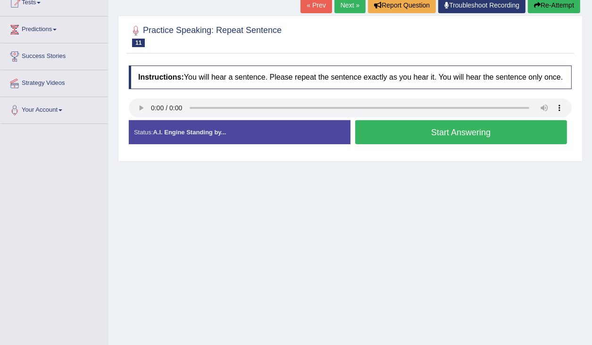
scroll to position [113, 0]
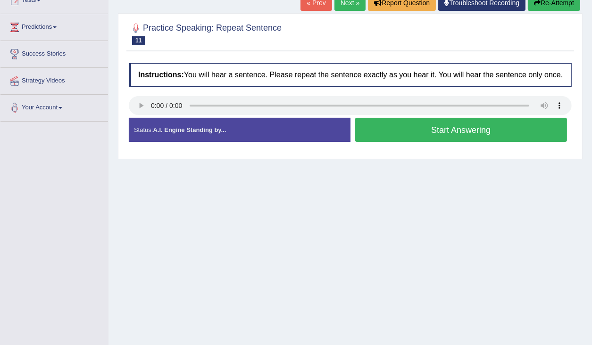
click at [415, 142] on button "Start Answering" at bounding box center [461, 130] width 212 height 24
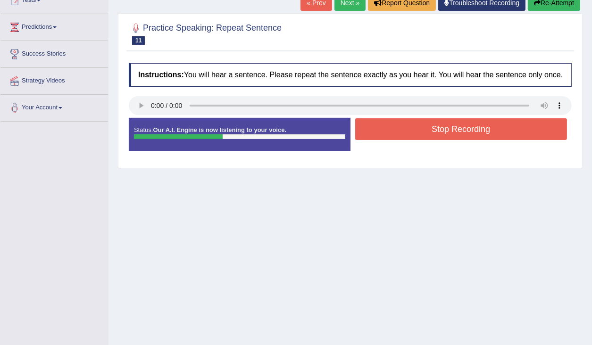
click at [418, 140] on button "Stop Recording" at bounding box center [461, 129] width 212 height 22
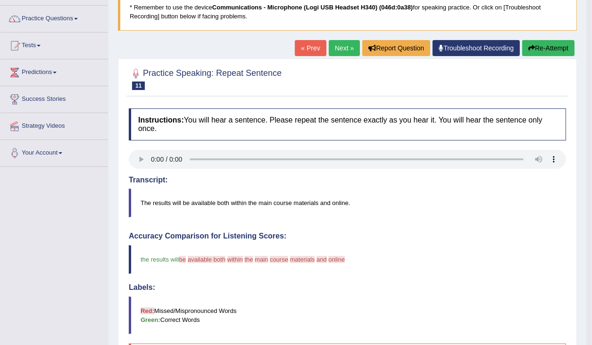
scroll to position [38, 0]
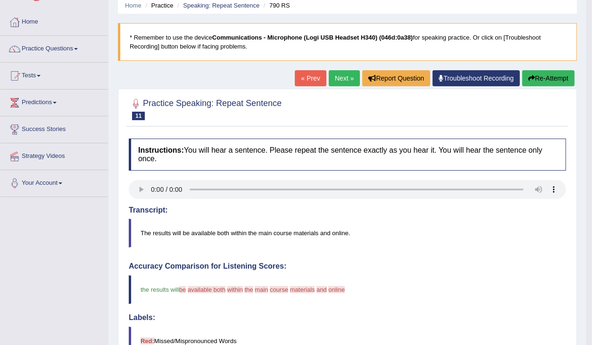
click at [535, 75] on button "Re-Attempt" at bounding box center [548, 78] width 52 height 16
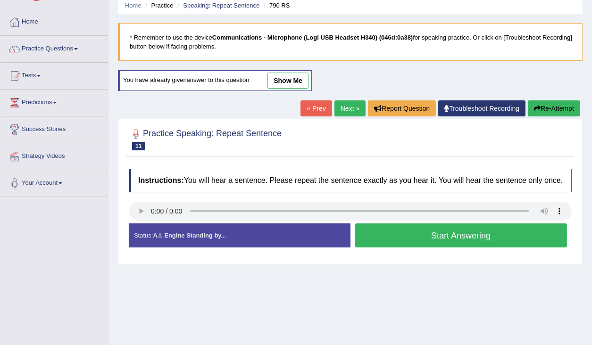
click at [384, 240] on button "Start Answering" at bounding box center [461, 236] width 212 height 24
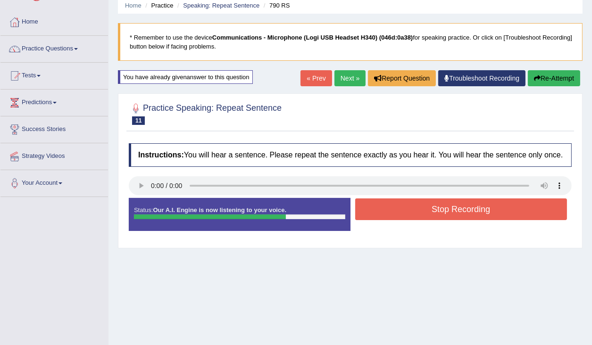
click at [393, 215] on button "Stop Recording" at bounding box center [461, 210] width 212 height 22
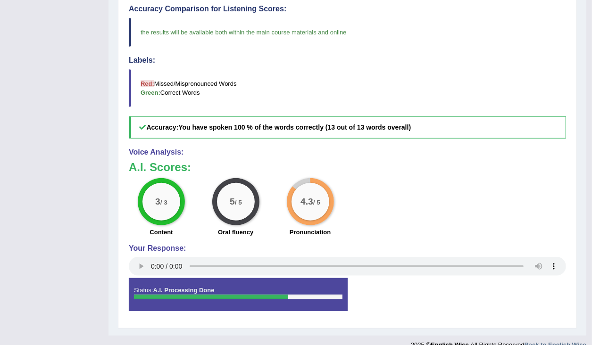
scroll to position [302, 0]
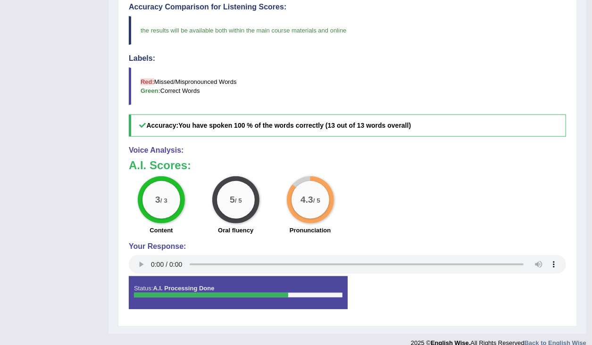
drag, startPoint x: 415, startPoint y: 189, endPoint x: 259, endPoint y: 158, distance: 159.7
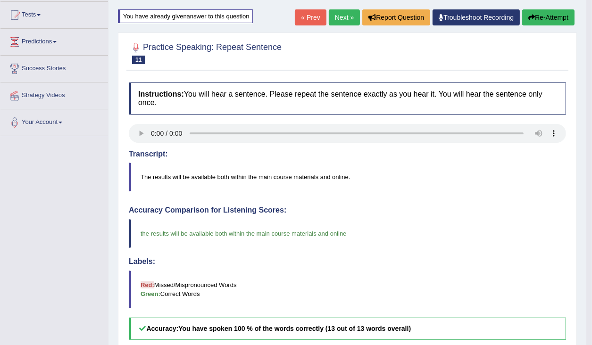
scroll to position [0, 0]
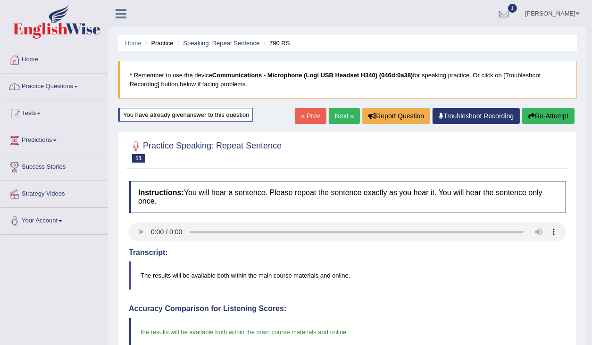
click at [59, 85] on link "Practice Questions" at bounding box center [54, 86] width 108 height 24
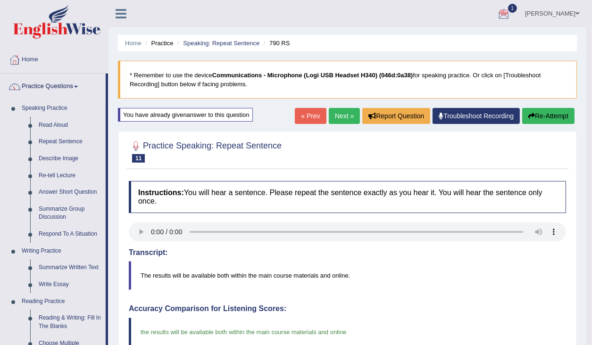
click at [511, 8] on div at bounding box center [504, 14] width 14 height 14
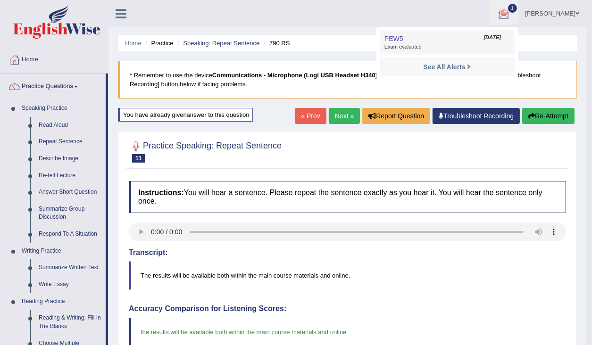
click at [440, 46] on span "Exam evaluated" at bounding box center [448, 47] width 126 height 8
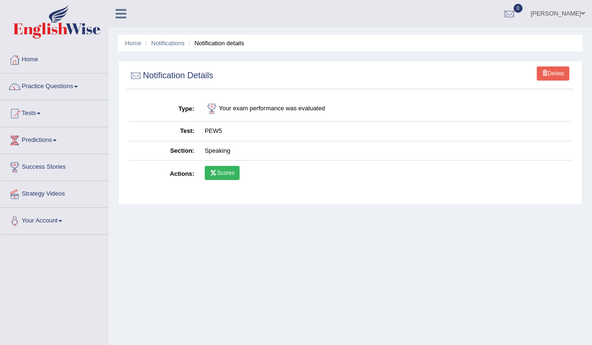
click at [226, 173] on link "Scores" at bounding box center [222, 173] width 35 height 14
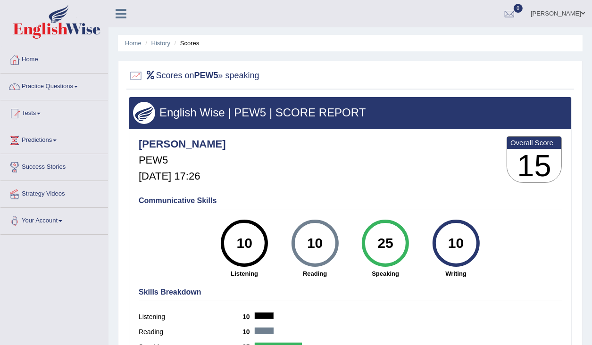
click at [580, 13] on link "samuel" at bounding box center [558, 12] width 68 height 25
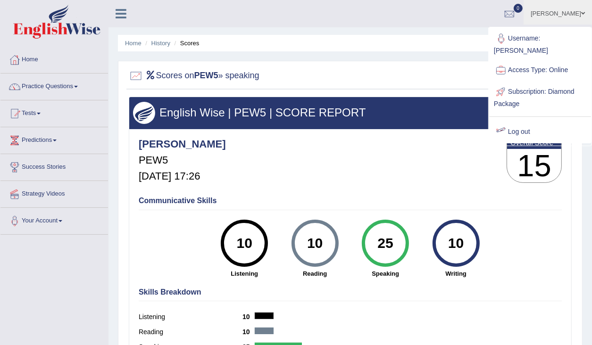
click at [519, 121] on link "Log out" at bounding box center [540, 132] width 102 height 22
